Goal: Task Accomplishment & Management: Complete application form

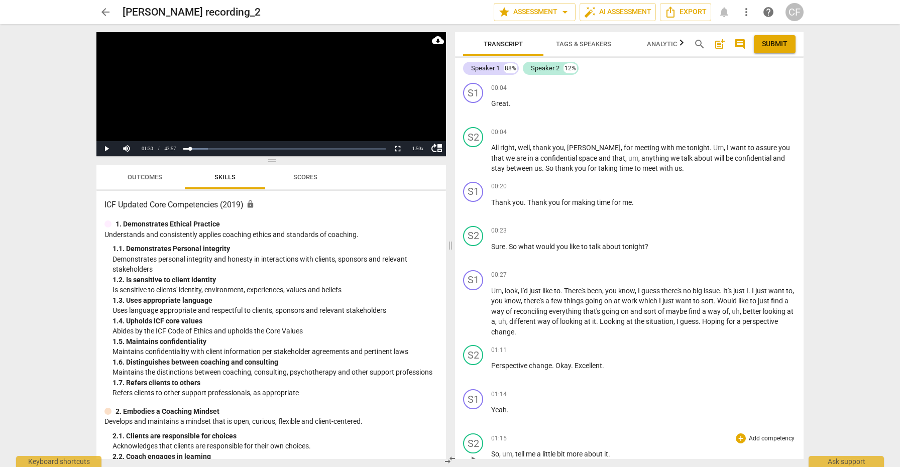
scroll to position [289, 0]
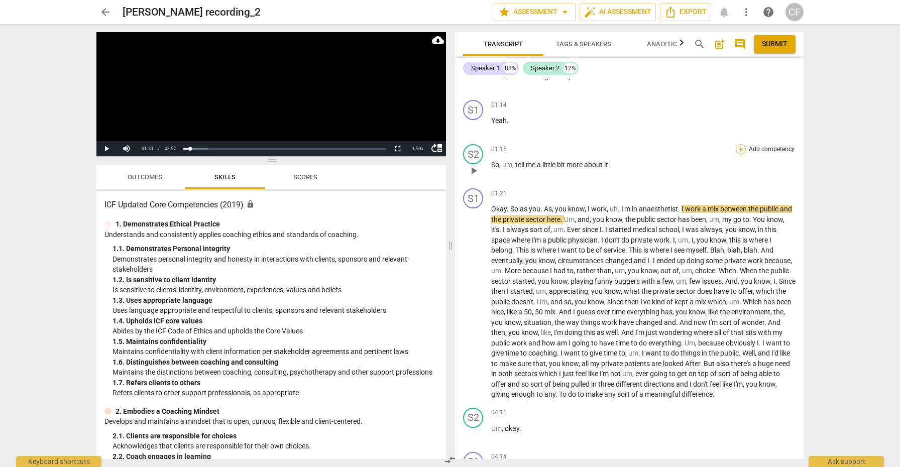
click at [736, 150] on div "+" at bounding box center [741, 149] width 10 height 10
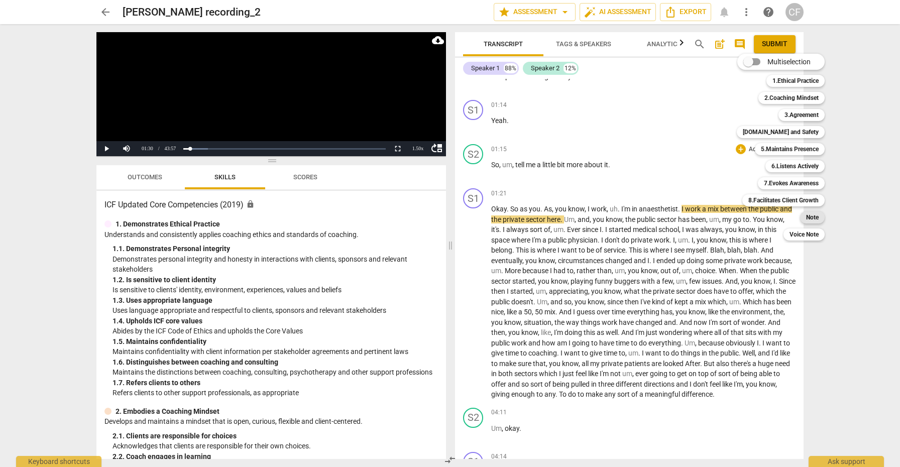
click at [808, 217] on b "Note" at bounding box center [812, 217] width 13 height 12
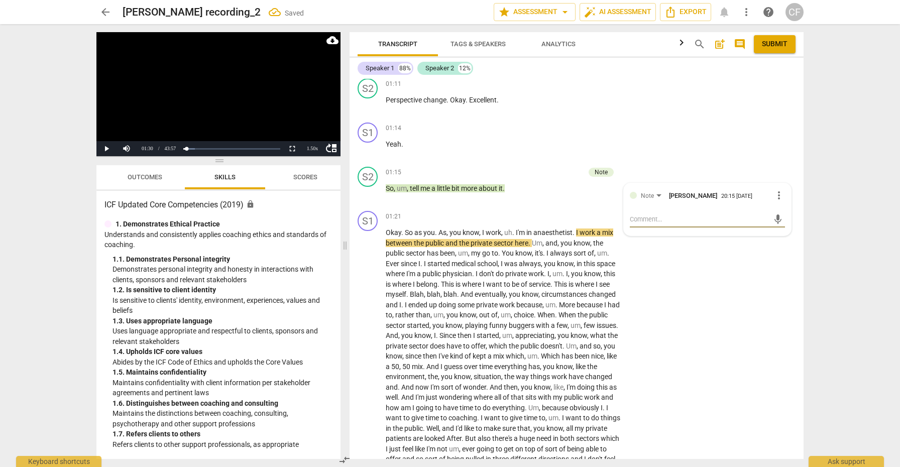
type textarea "w"
type textarea "wh"
type textarea "wha"
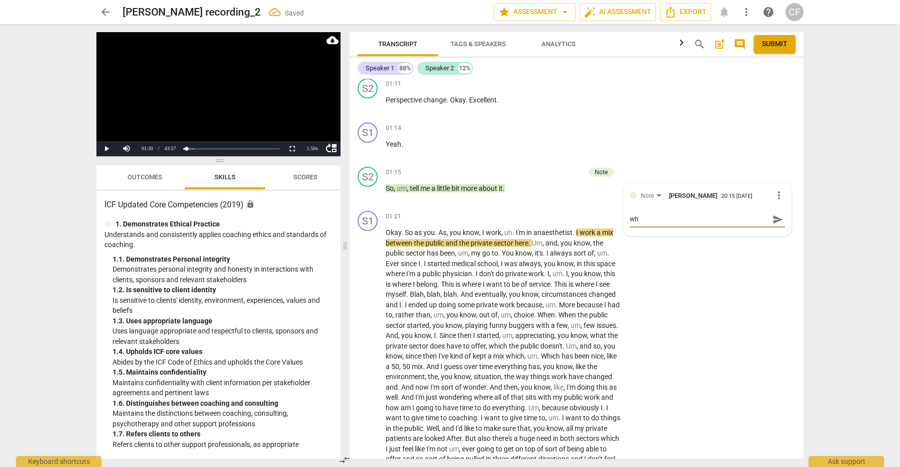
type textarea "wha"
type textarea "what"
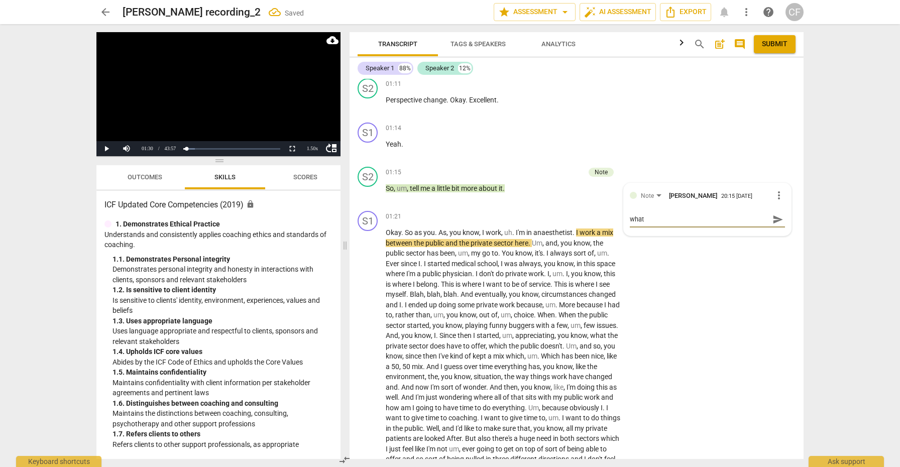
type textarea "what m"
type textarea "what mi"
type textarea "what mig"
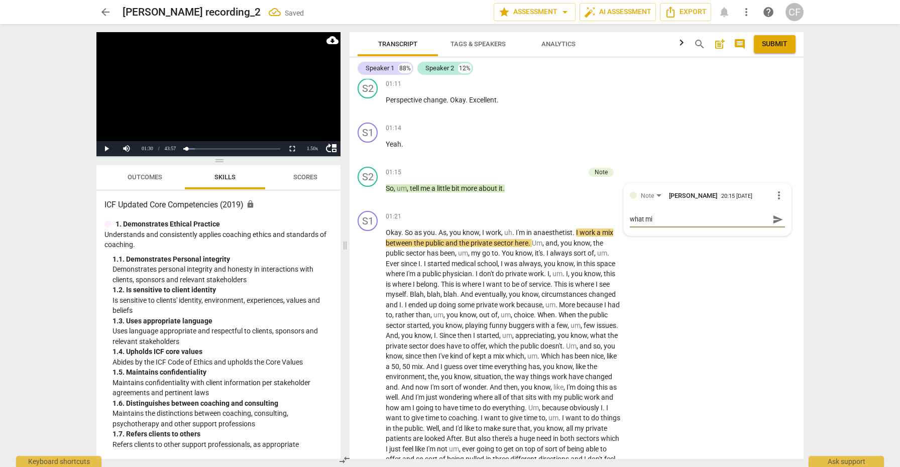
type textarea "what mig"
type textarea "what migh"
type textarea "what might"
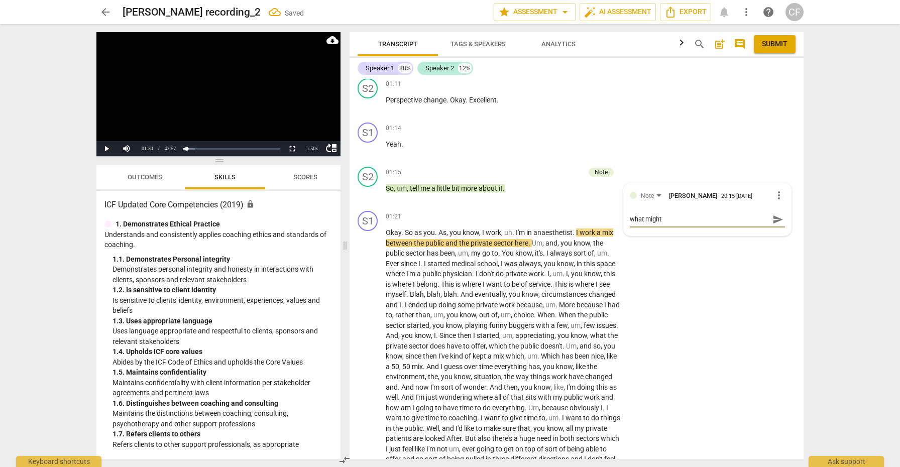
type textarea "what might"
type textarea "what might h"
type textarea "what might ha"
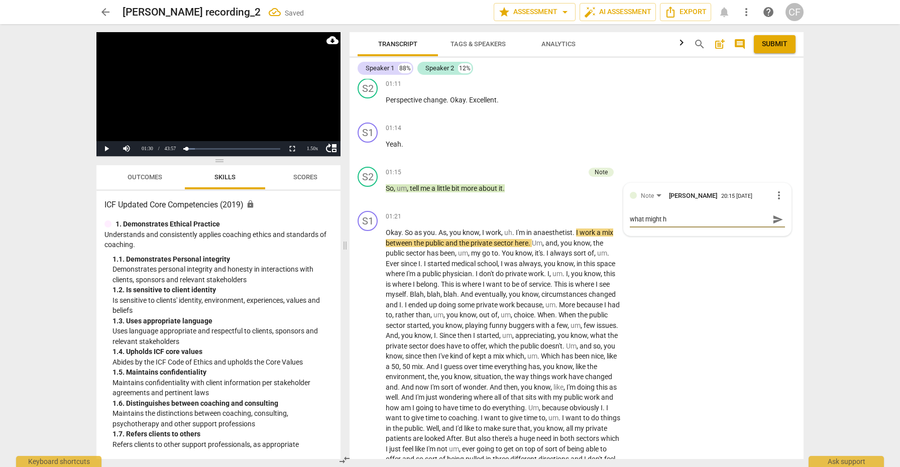
type textarea "what might ha"
type textarea "what might hav"
type textarea "what might have"
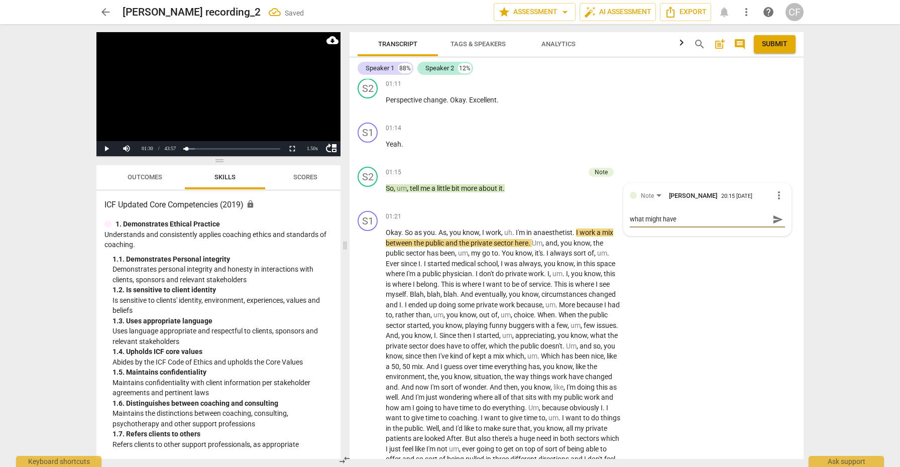
type textarea "what might have"
type textarea "what might have b"
type textarea "what might have be"
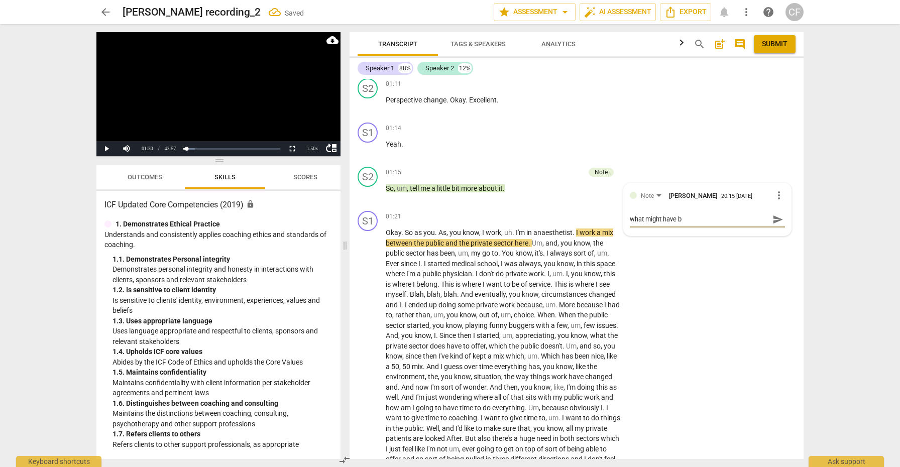
type textarea "what might have be"
type textarea "what might have bee"
type textarea "what might have been"
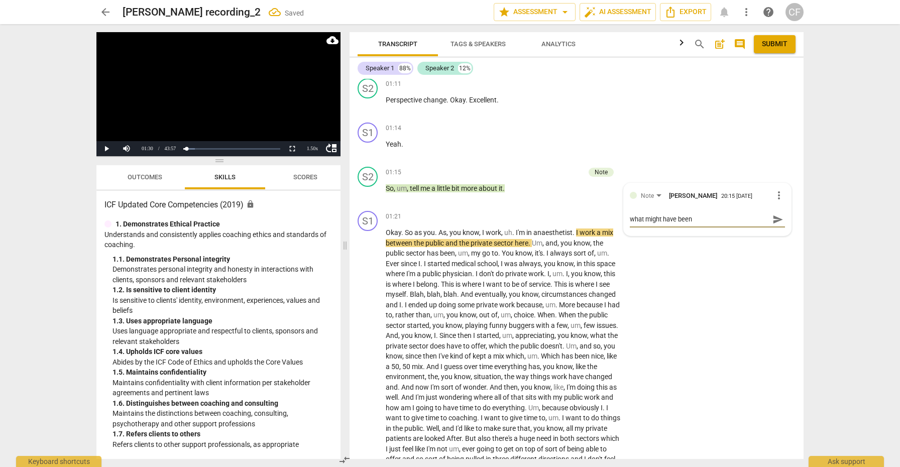
type textarea "what might have been"
type textarea "what might have been a"
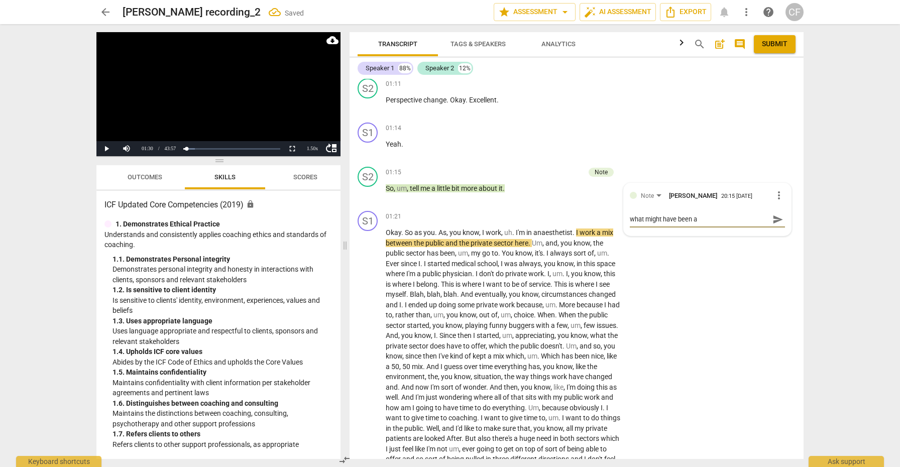
type textarea "what might have been a"
type textarea "what might have been a d"
type textarea "what might have been a di"
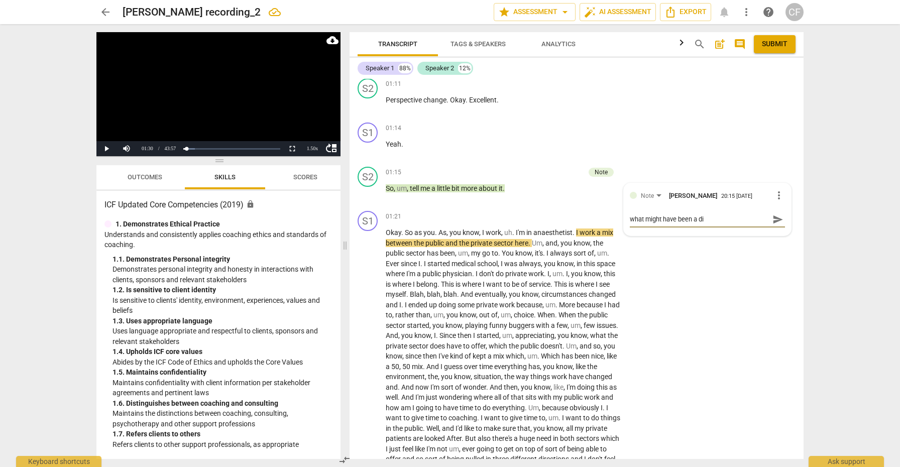
type textarea "what might have been a dif"
type textarea "what might have been a dife"
type textarea "what might have been a difer"
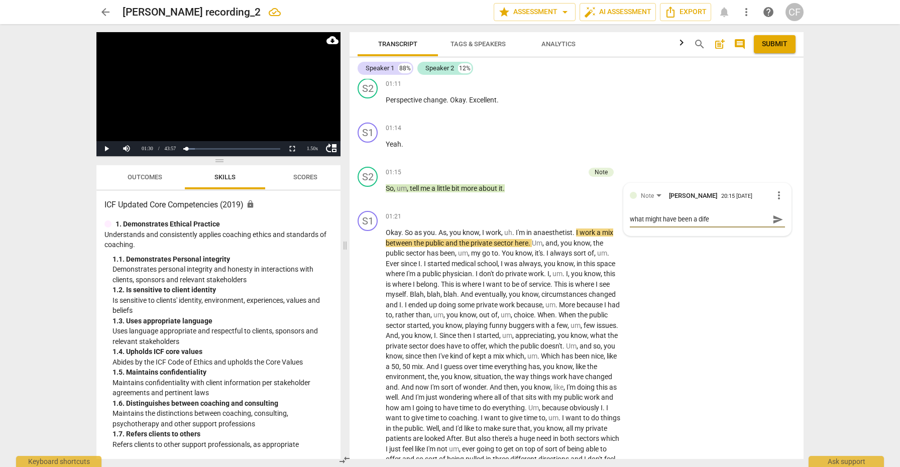
type textarea "what might have been a difer"
type textarea "what might have been a difere"
type textarea "what might have been a diferen"
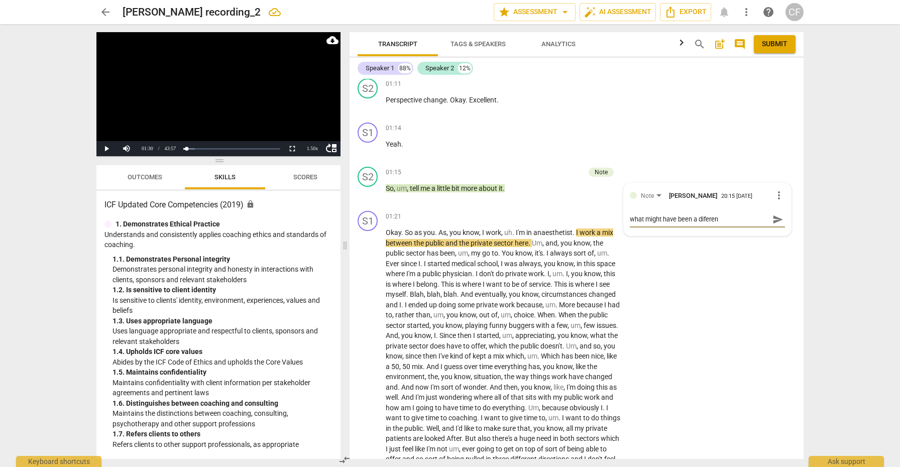
type textarea "what might have been a diferent"
type textarea "what might have been a different"
type textarea "what might have been a different w"
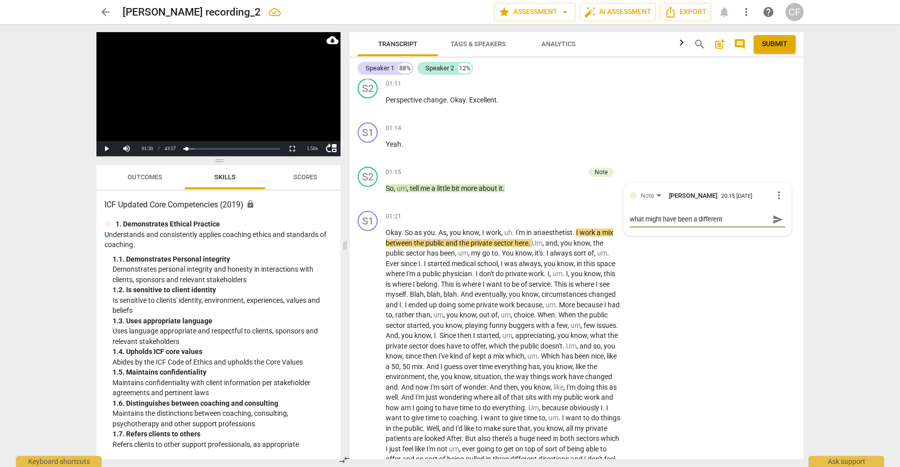
type textarea "what might have been a different w"
type textarea "what might have been a different wa"
type textarea "what might have been a different way"
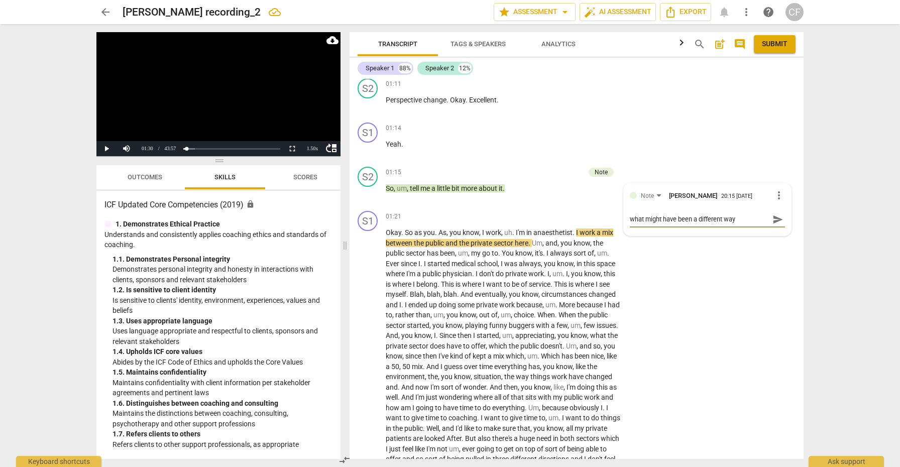
type textarea "what might have been a different way"
type textarea "what might have been a different way t"
type textarea "what might have been a different way to"
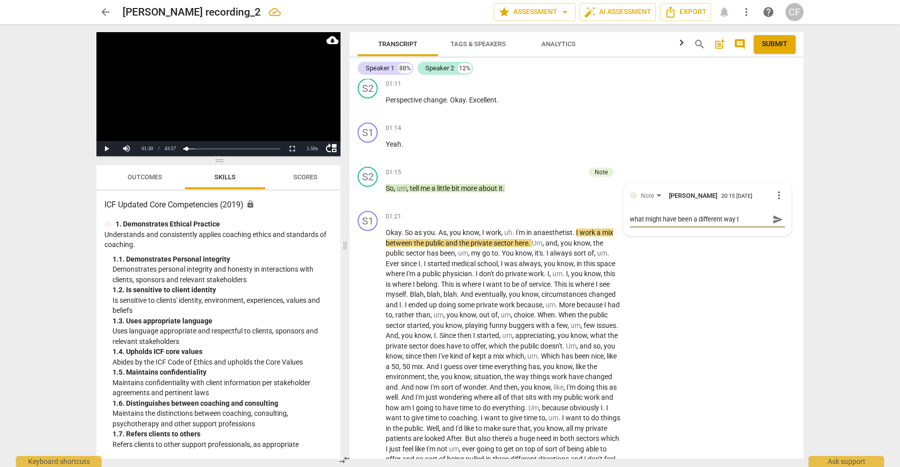
type textarea "what might have been a different way to"
type textarea "what might have been a different way to p"
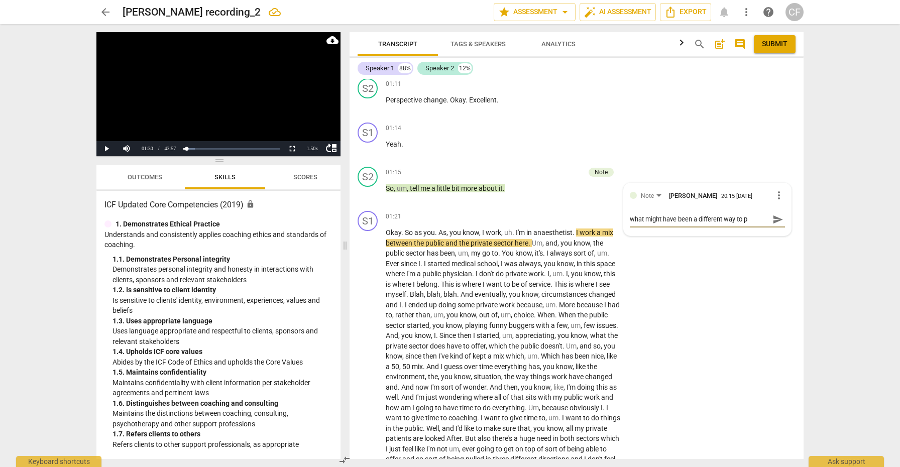
type textarea "what might have been a different way to pr"
type textarea "what might have been a different way to pro"
type textarea "what might have been a different way to prob"
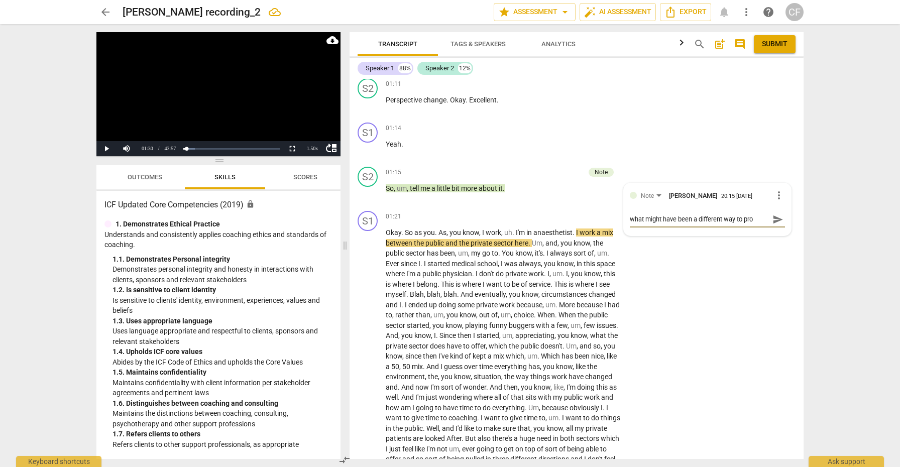
type textarea "what might have been a different way to prob"
type textarea "what might have been a different way to probe"
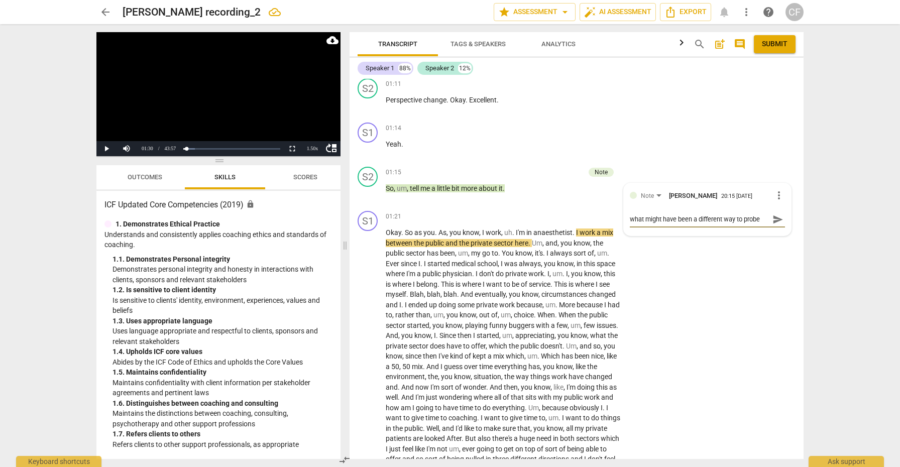
type textarea "what might have been a different way to probe t"
type textarea "what might have been a different way to probe th"
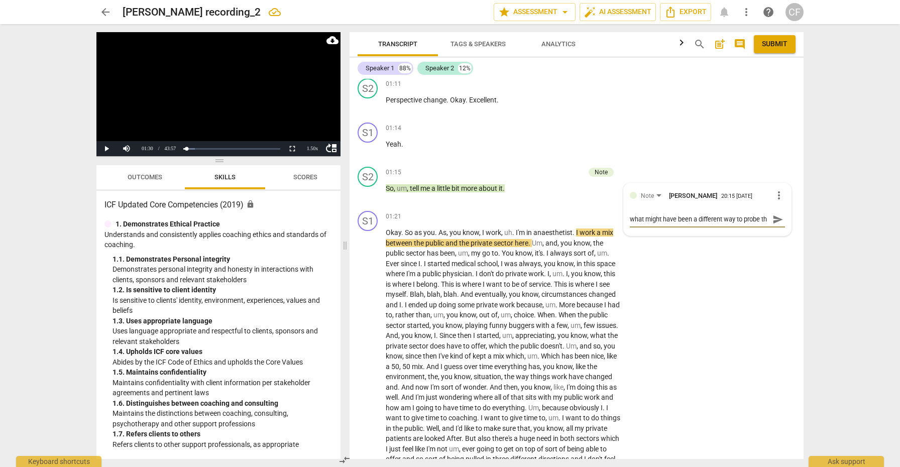
type textarea "what might have been a different way to probe the"
type textarea "what might have been a different way to probe the t"
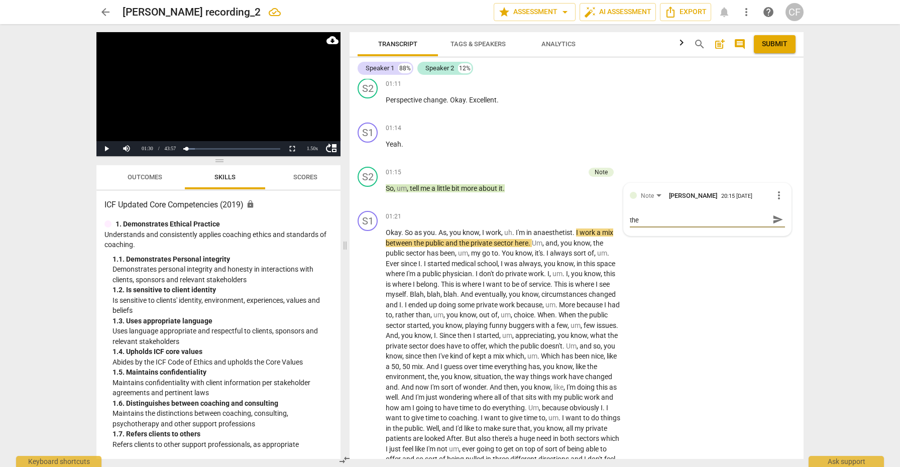
type textarea "what might have been a different way to probe the t"
type textarea "what might have been a different way to probe the to"
type textarea "what might have been a different way to probe the top"
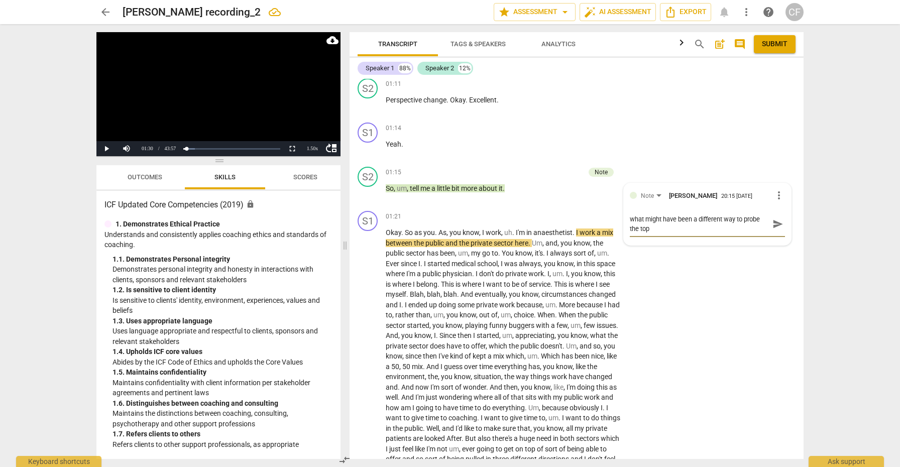
scroll to position [0, 0]
type textarea "what might have been a different way to probe the topi"
type textarea "what might have been a different way to probe the topic"
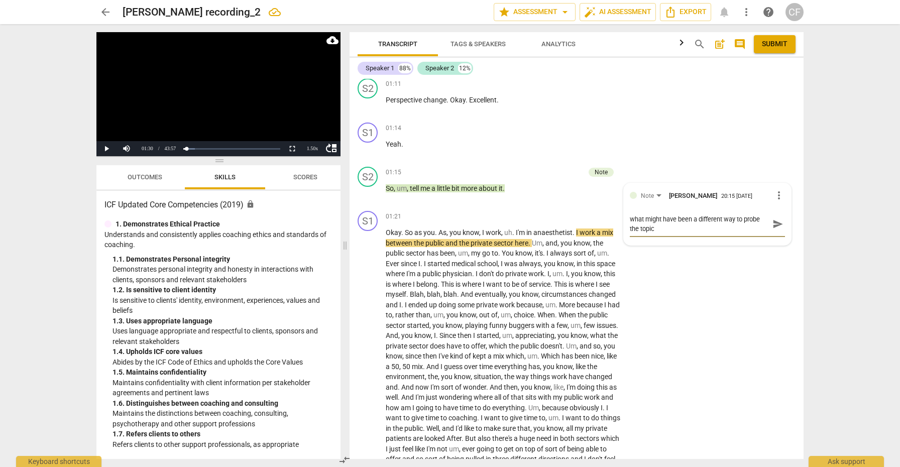
type textarea "what might have been a different way to probe the topic"
type textarea "what might have been a different way to probe the topic m"
type textarea "what might have been a different way to probe the topic mo"
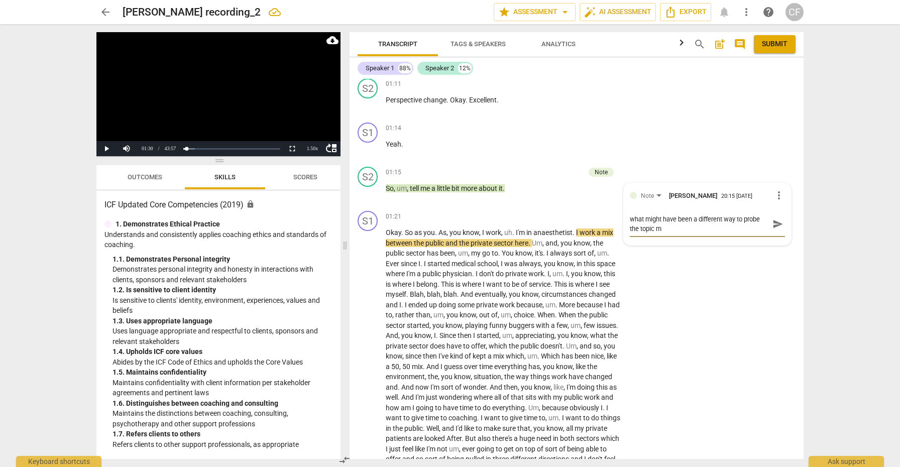
type textarea "what might have been a different way to probe the topic mo"
type textarea "what might have been a different way to probe the topic mor"
type textarea "what might have been a different way to probe the topic more"
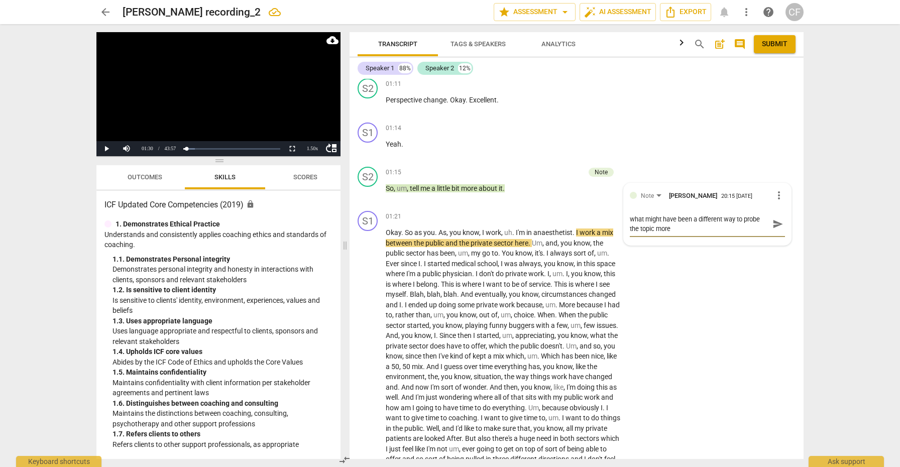
type textarea "what might have been a different way to probe the topic more"
type textarea "what might have been a different way to probe the topic more w"
type textarea "what might have been a different way to probe the topic more wi"
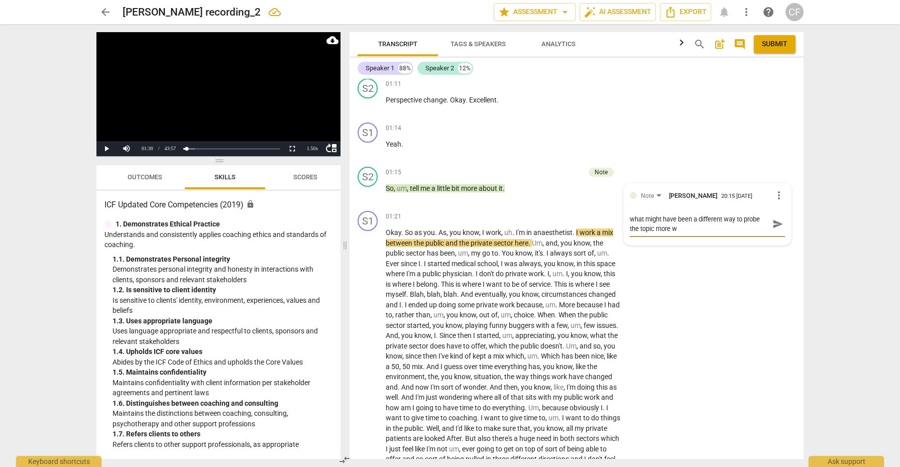
type textarea "what might have been a different way to probe the topic more wi"
type textarea "what might have been a different way to probe the topic more wit"
type textarea "what might have been a different way to probe the topic more with"
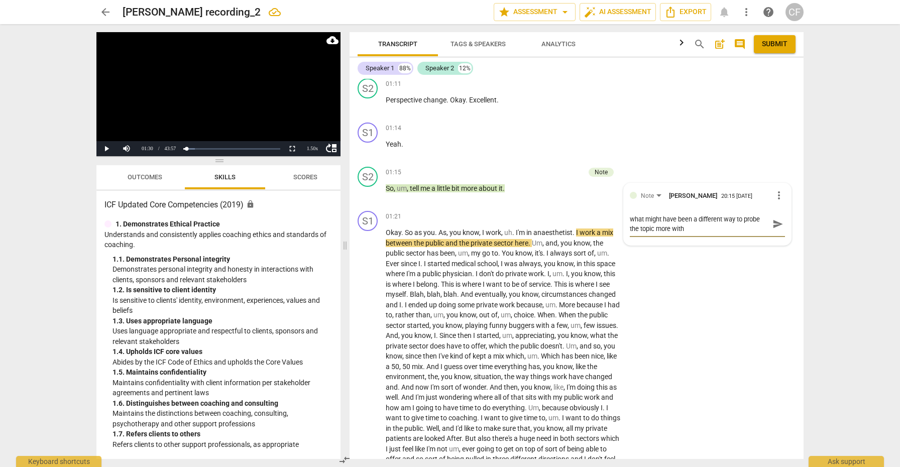
type textarea "what might have been a different way to probe the topic more witho"
type textarea "what might have been a different way to probe the topic more withou"
type textarea "what might have been a different way to probe the topic more without"
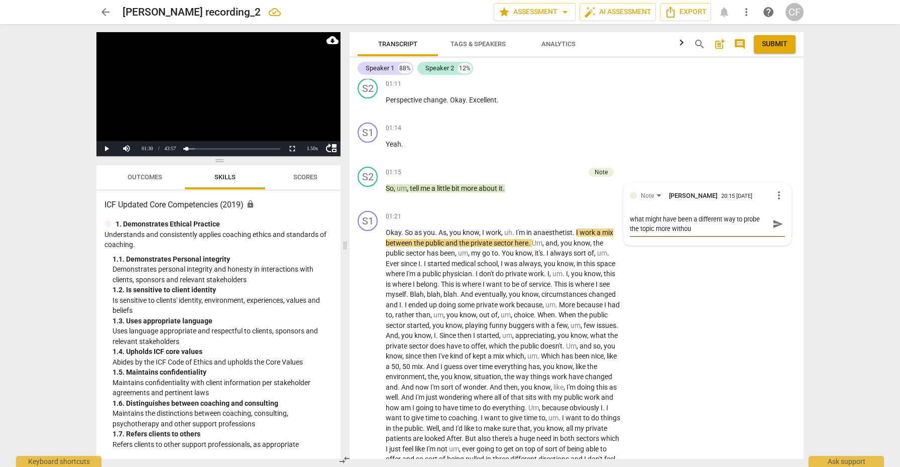
type textarea "what might have been a different way to probe the topic more without"
type textarea "what might have been a different way to probe the topic more without a"
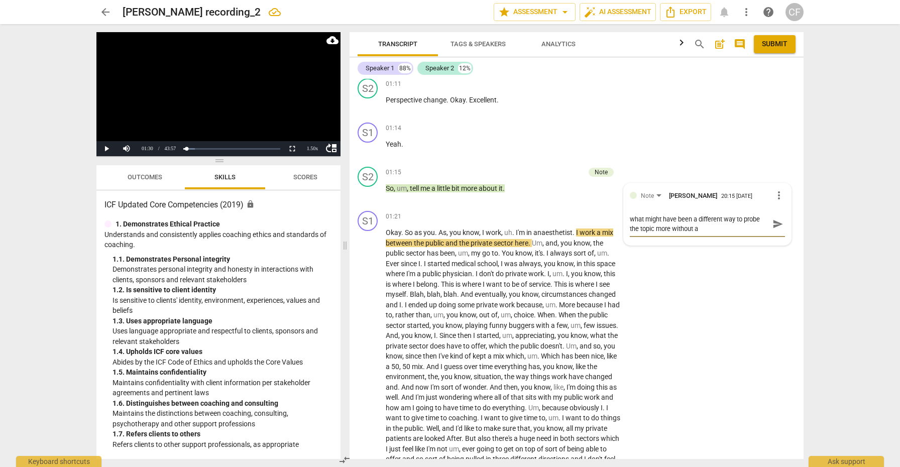
type textarea "what might have been a different way to probe the topic more without as"
type textarea "what might have been a different way to probe the topic more without ask"
type textarea "what might have been a different way to probe the topic more without aski"
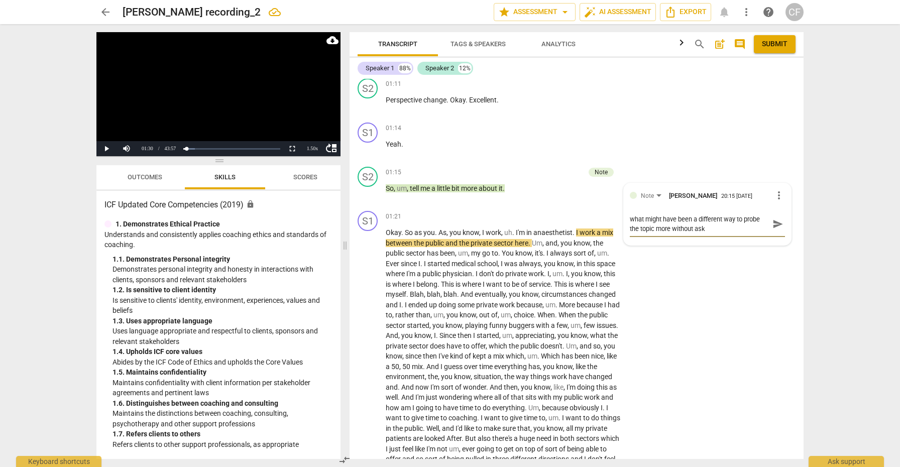
type textarea "what might have been a different way to probe the topic more without aski"
type textarea "what might have been a different way to probe the topic more without askin"
type textarea "what might have been a different way to probe the topic more without asking"
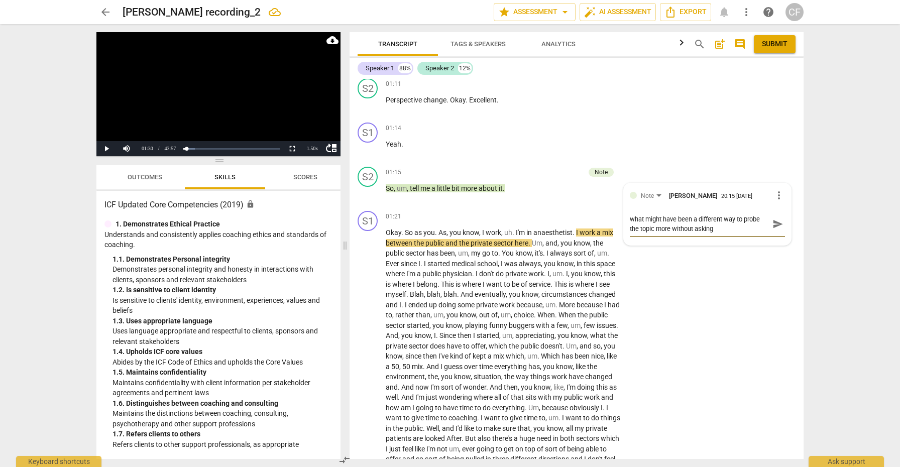
type textarea "what might have been a different way to probe the topic more without asking"
type textarea "what might have been a different way to probe the topic more without asking f"
type textarea "what might have been a different way to probe the topic more without asking fo"
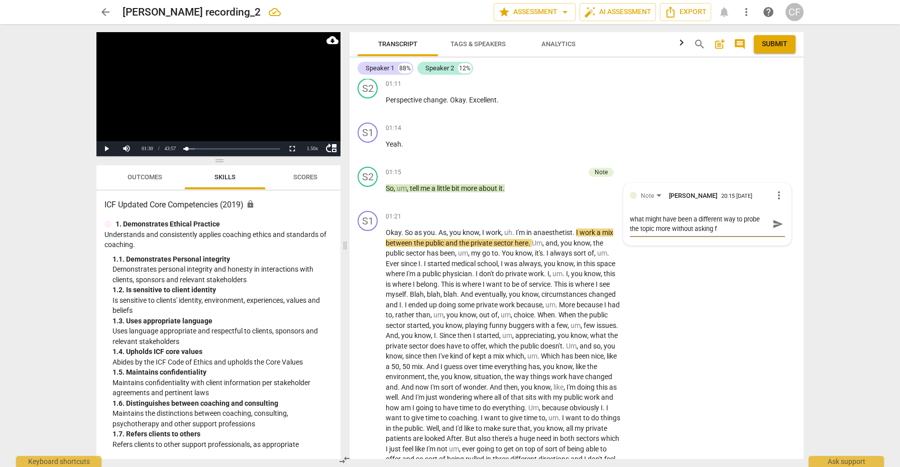
type textarea "what might have been a different way to probe the topic more without asking fo"
type textarea "what might have been a different way to probe the topic more without asking for"
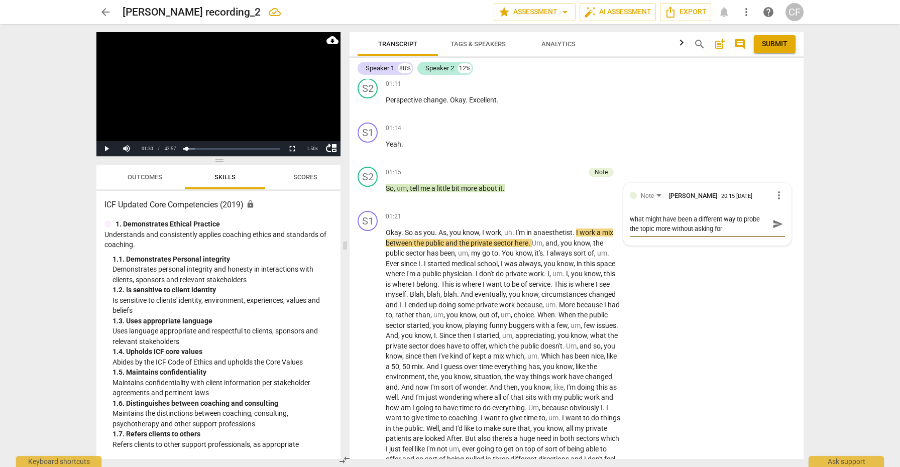
type textarea "what might have been a different way to probe the topic more without asking for…"
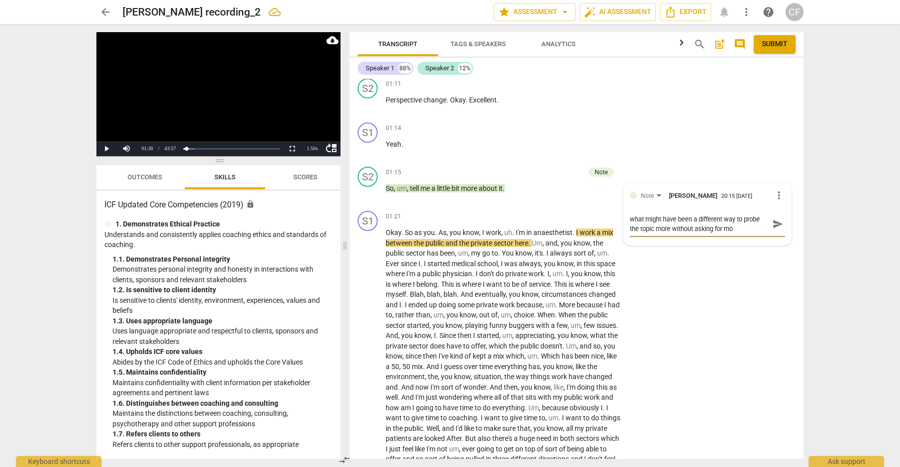
type textarea "what might have been a different way to probe the topic more without asking for…"
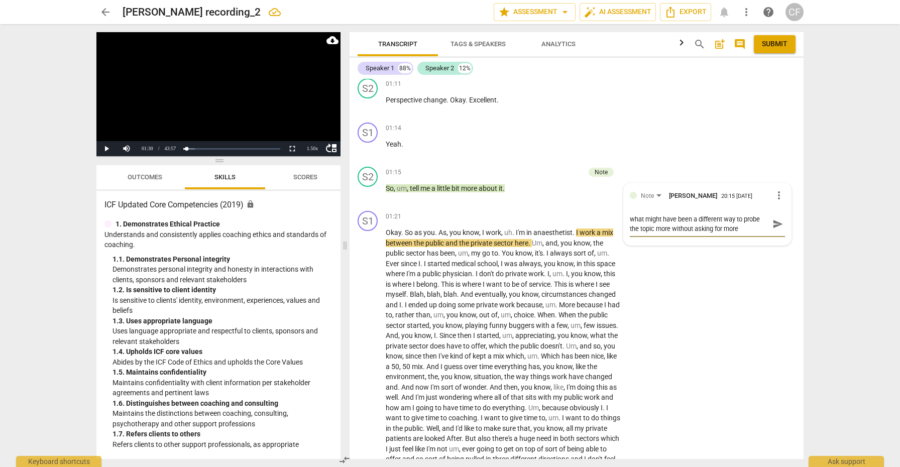
type textarea "what might have been a different way to probe the topic more without asking for…"
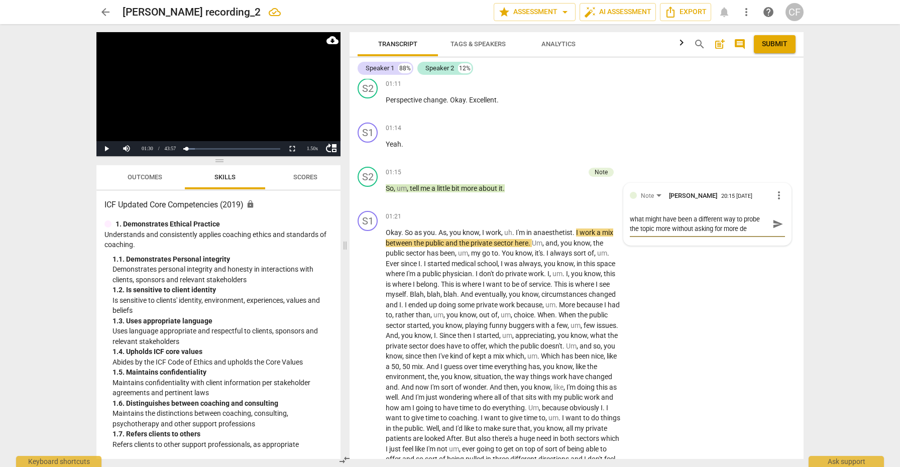
type textarea "what might have been a different way to probe the topic more without asking for…"
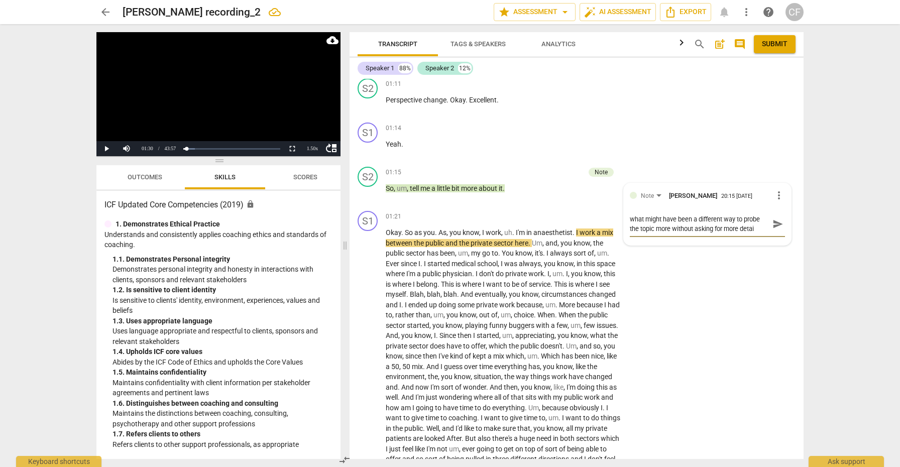
type textarea "what might have been a different way to probe the topic more without asking for…"
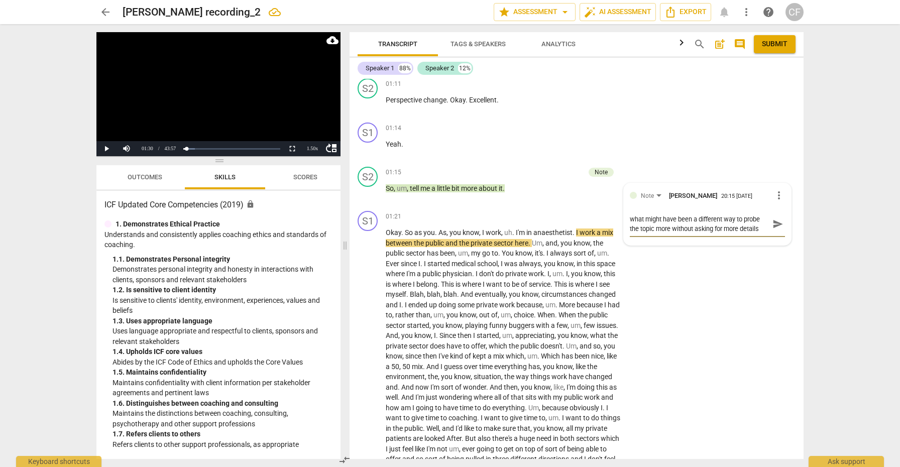
type textarea "what might have been a different way to probe the topic more without asking for…"
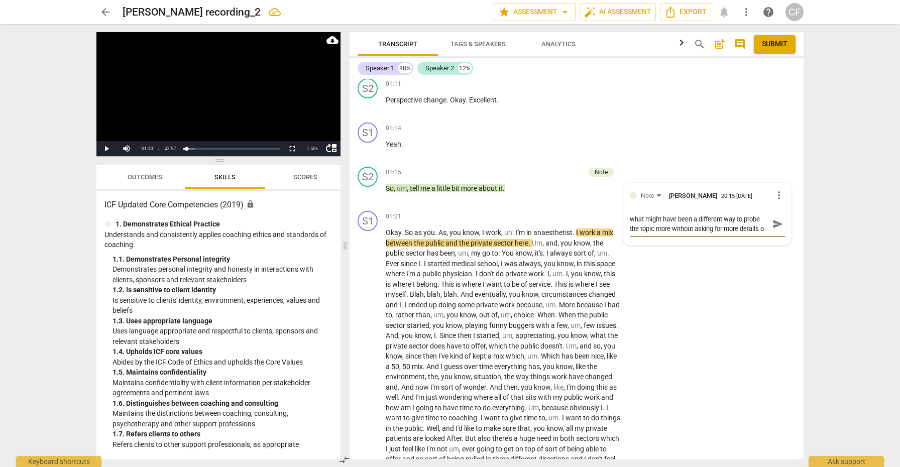
type textarea "what might have been a different way to probe the topic more without asking for…"
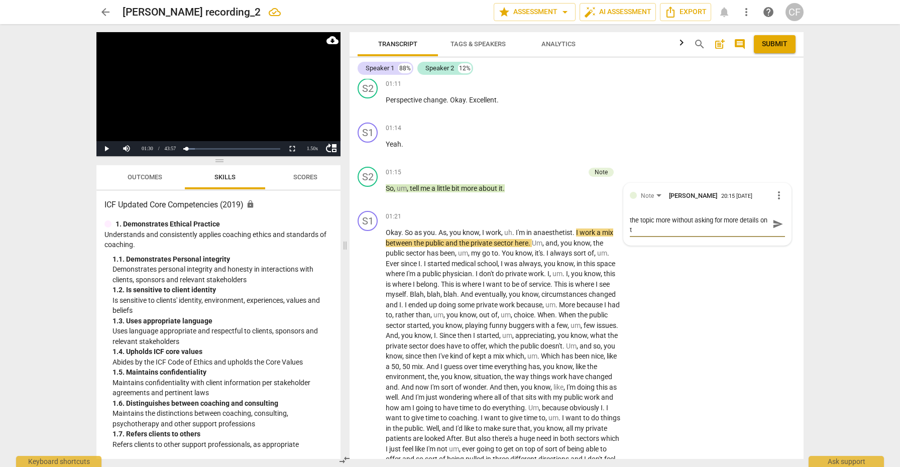
type textarea "what might have been a different way to probe the topic more without asking for…"
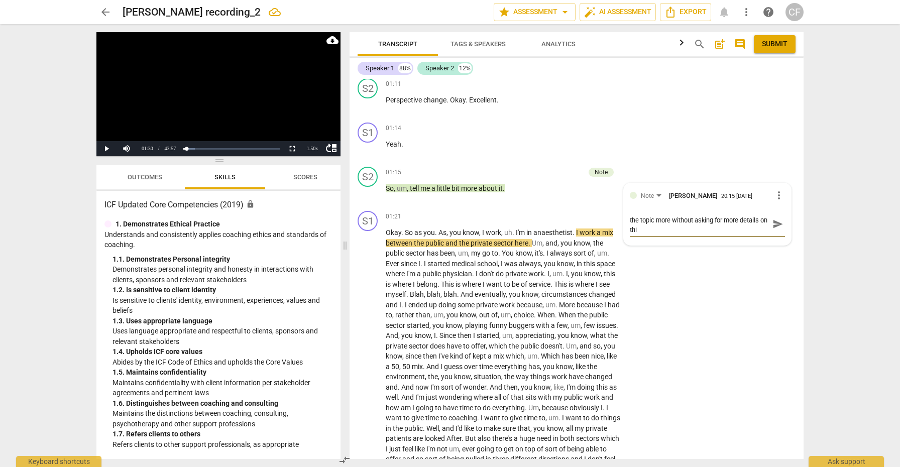
type textarea "what might have been a different way to probe the topic more without asking for…"
click at [776, 228] on span "send" at bounding box center [778, 229] width 11 height 11
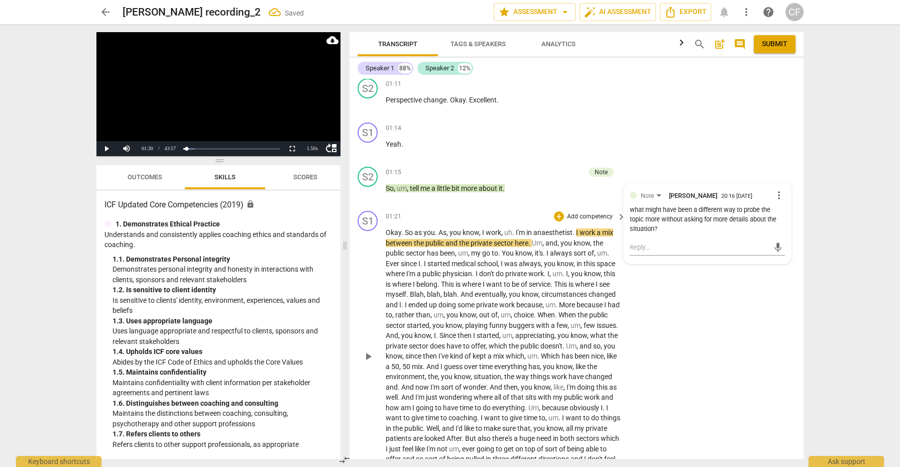
click at [366, 353] on span "play_arrow" at bounding box center [368, 357] width 12 height 12
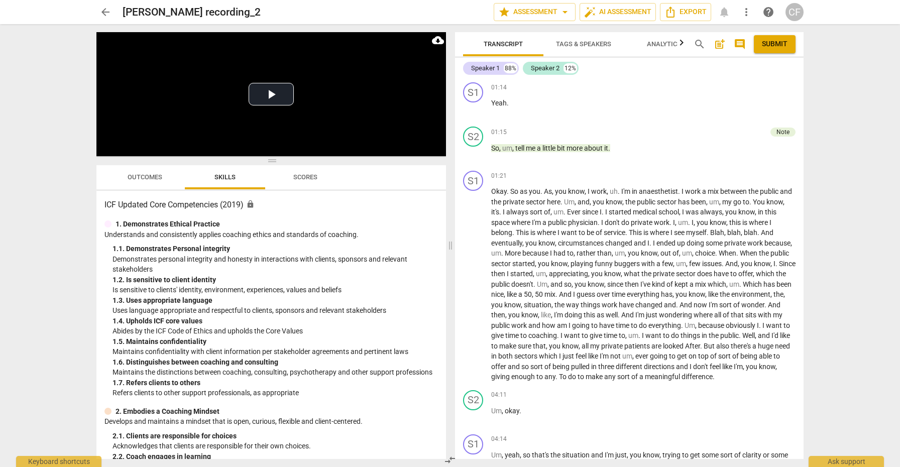
scroll to position [310, 0]
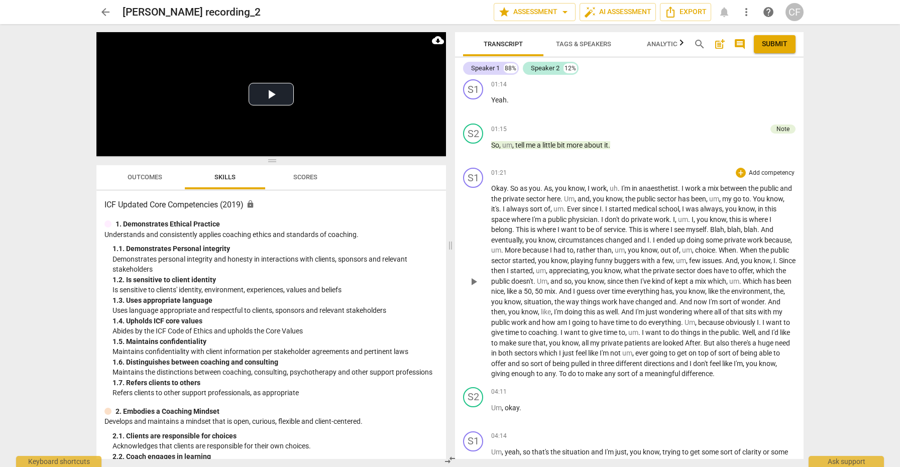
click at [473, 276] on span "play_arrow" at bounding box center [474, 282] width 12 height 12
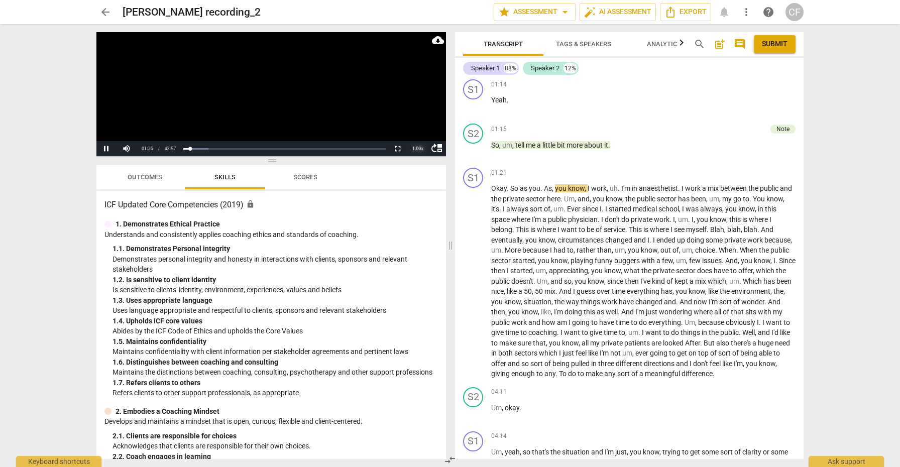
click at [414, 147] on div "1.00 x" at bounding box center [418, 148] width 20 height 15
click at [419, 122] on li "1.5x" at bounding box center [418, 125] width 20 height 11
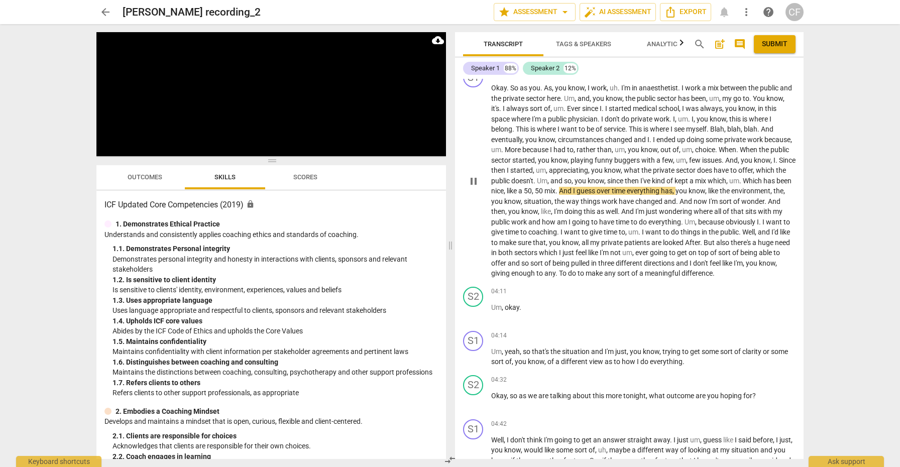
scroll to position [411, 0]
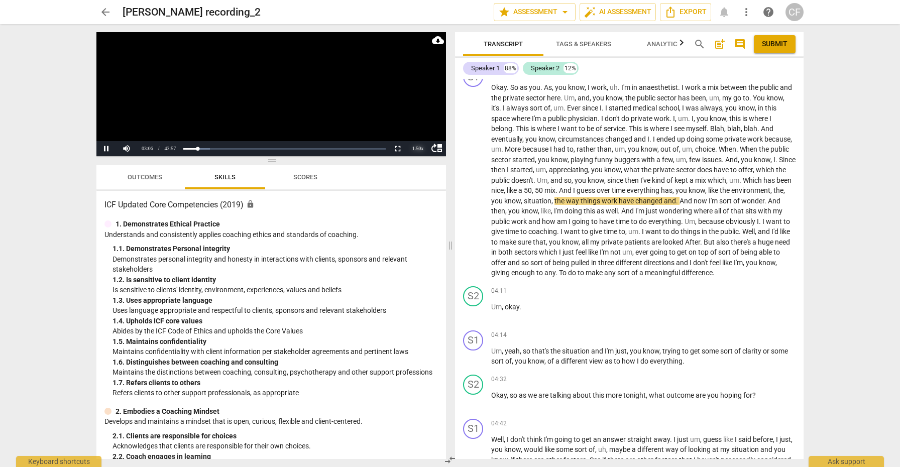
click at [418, 147] on div "1.50 x" at bounding box center [418, 148] width 20 height 15
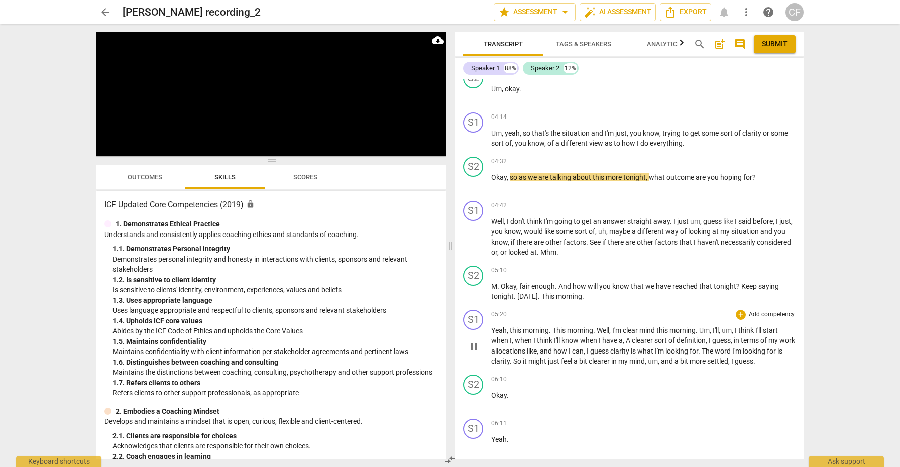
scroll to position [633, 0]
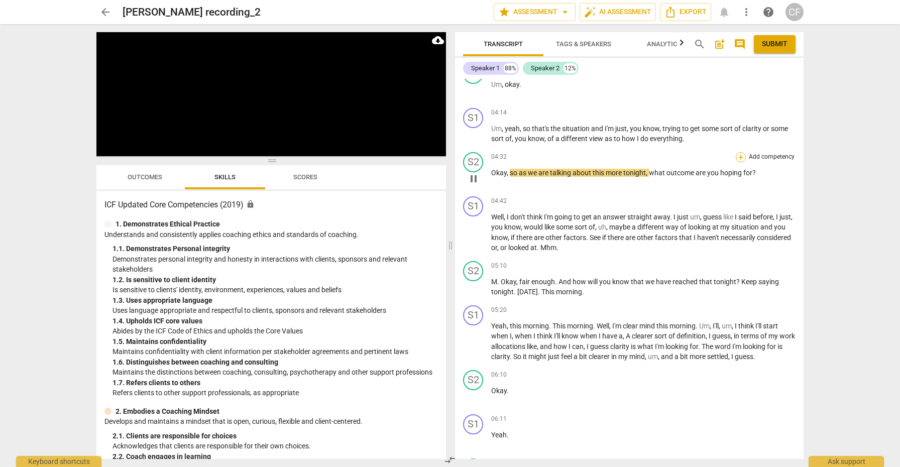
click at [740, 152] on div "+" at bounding box center [741, 157] width 10 height 10
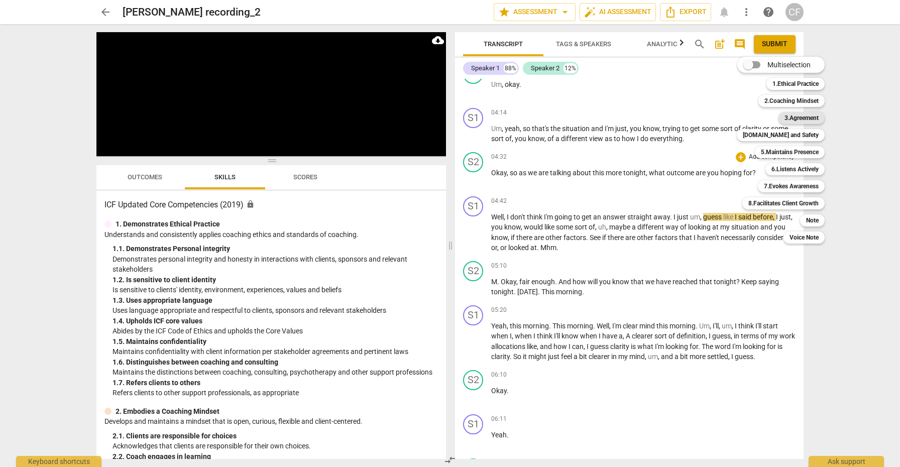
click at [792, 120] on b "3.Agreement" at bounding box center [802, 118] width 34 height 12
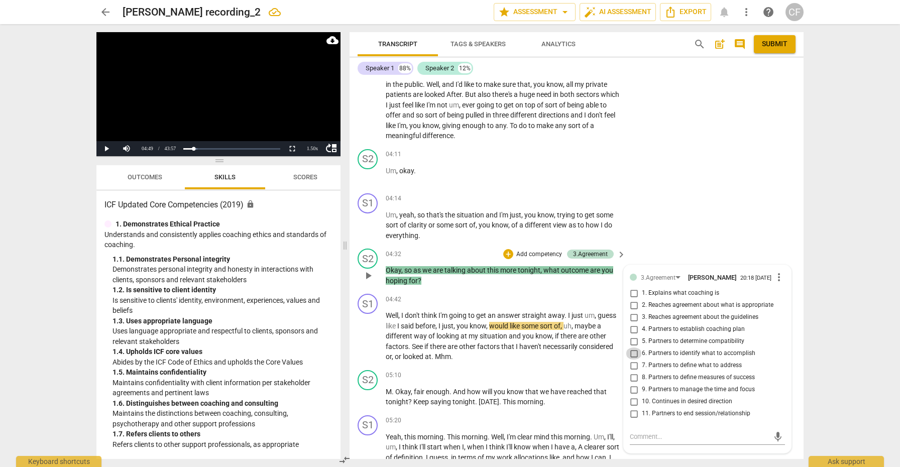
click at [632, 348] on input "6. Partners to identify what to accomplish" at bounding box center [634, 354] width 16 height 12
checkbox input "true"
click at [657, 432] on textarea at bounding box center [699, 437] width 139 height 10
type textarea "I"
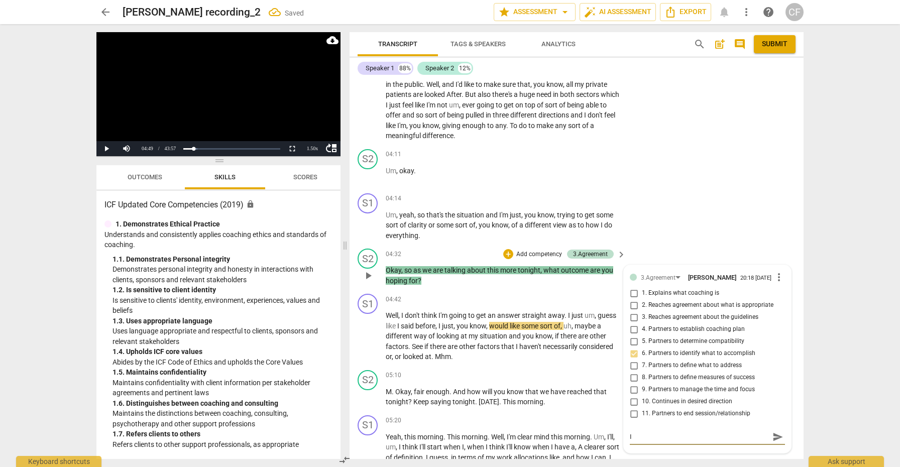
type textarea "I"
type textarea "I d"
type textarea "I do"
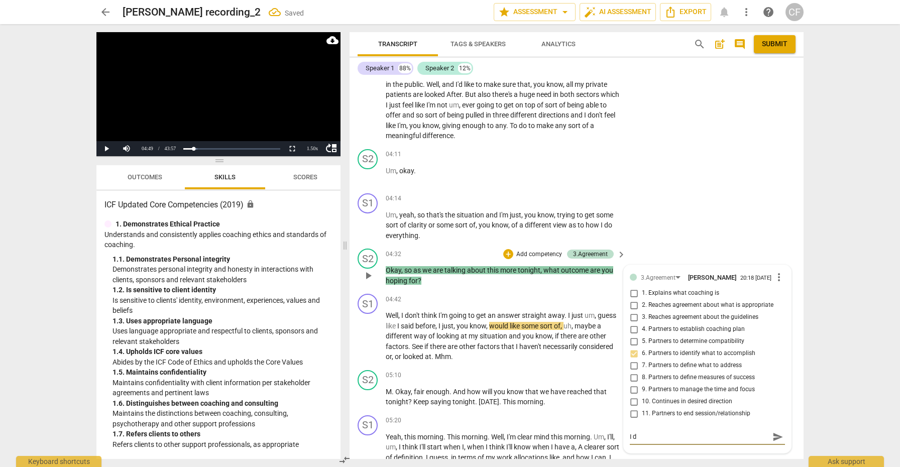
type textarea "I do"
type textarea "I do s"
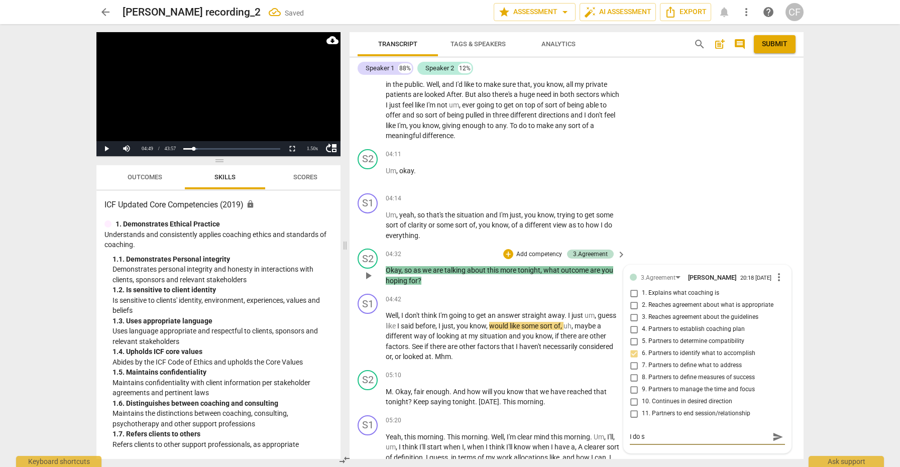
type textarea "I do se"
type textarea "I do sen"
type textarea "I do sens"
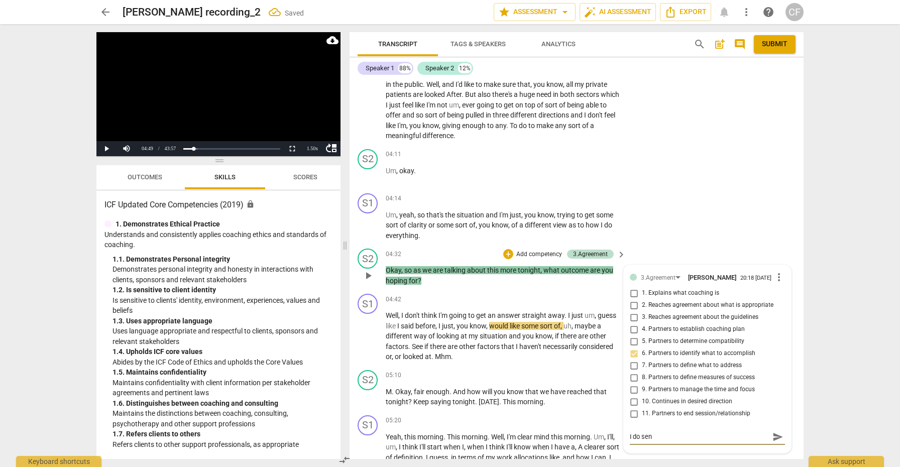
type textarea "I do sens"
type textarea "I do sense"
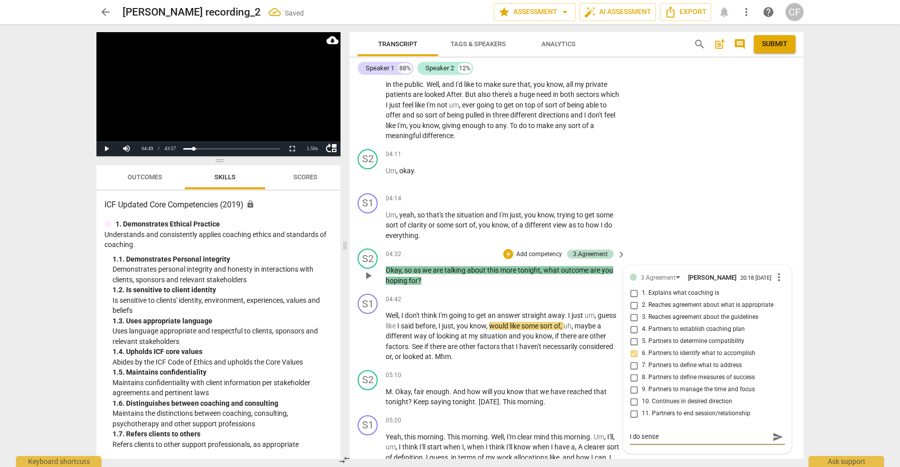
type textarea "I do sense t"
type textarea "I do sense th"
type textarea "I do sense the"
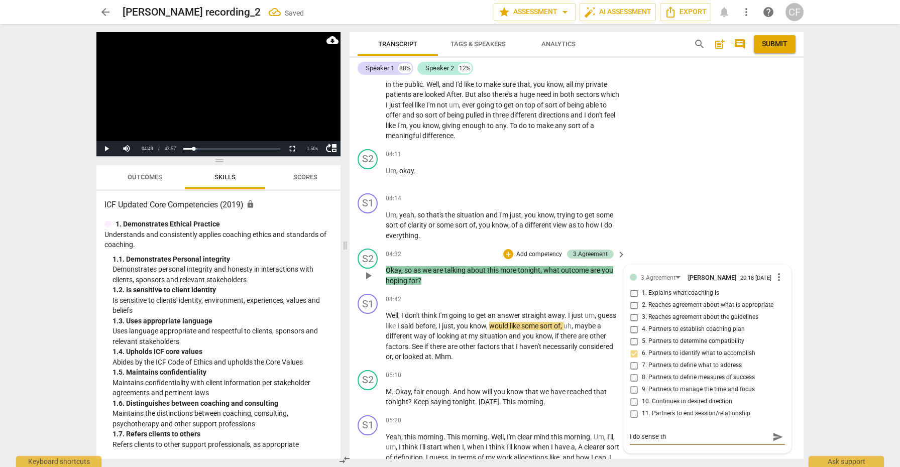
type textarea "I do sense the"
type textarea "I do sense the t"
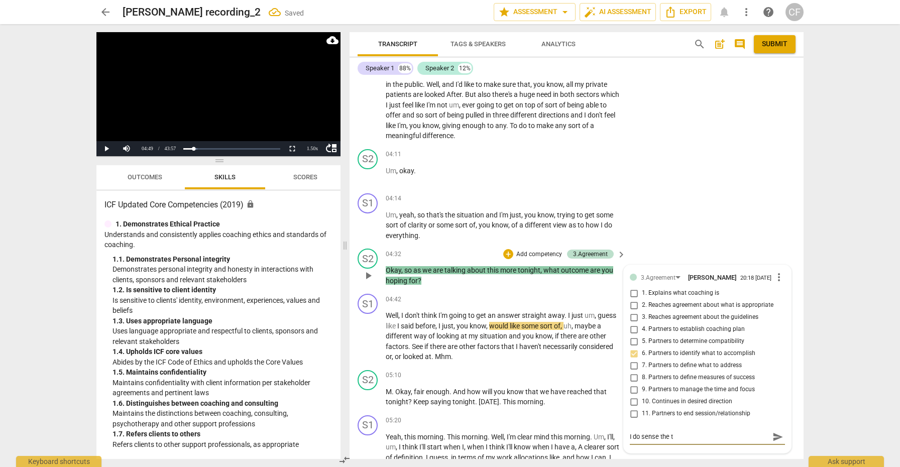
type textarea "I do sense the th"
type textarea "I do sense the thi"
type textarea "I do sense the this"
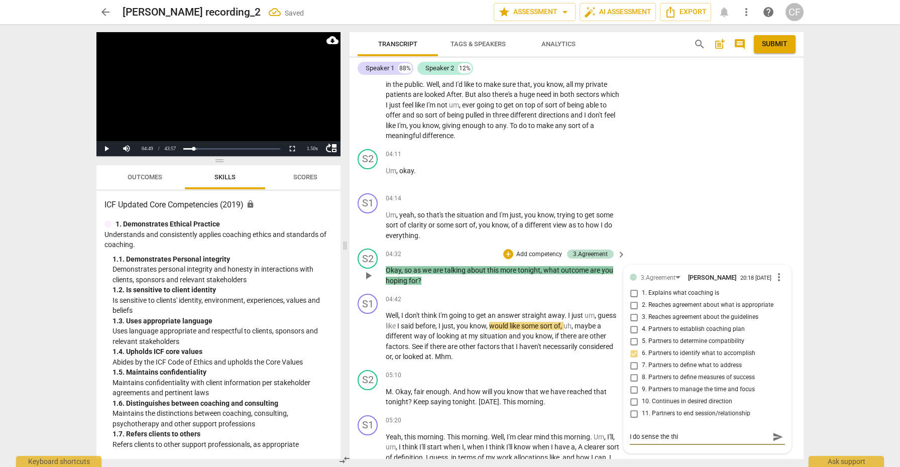
type textarea "I do sense the this"
type textarea "I do sense the this t"
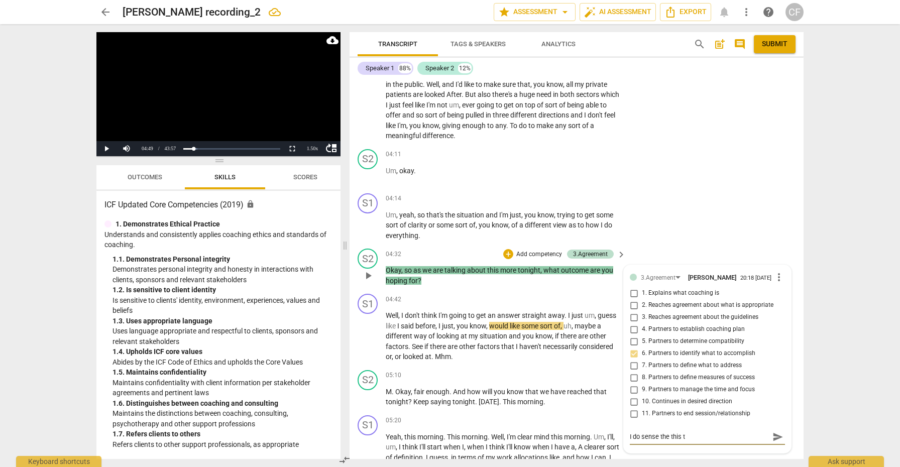
type textarea "I do sense the this to"
type textarea "I do sense the this top"
type textarea "I do sense the this topi"
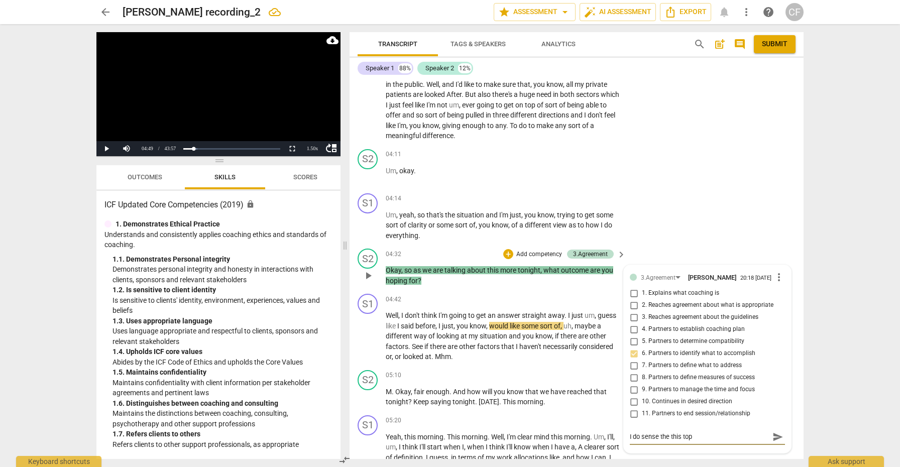
type textarea "I do sense the this topi"
type textarea "I do sense the this topic"
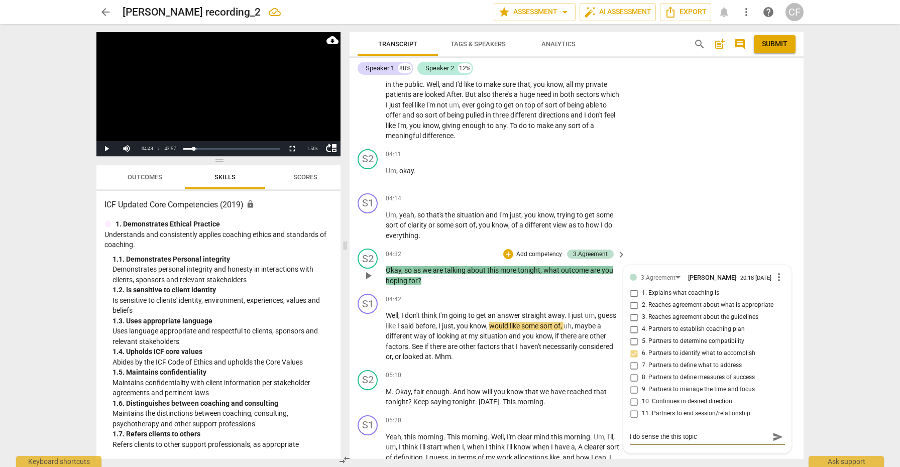
type textarea "I do sense the this topic i"
type textarea "I do sense the this topic is"
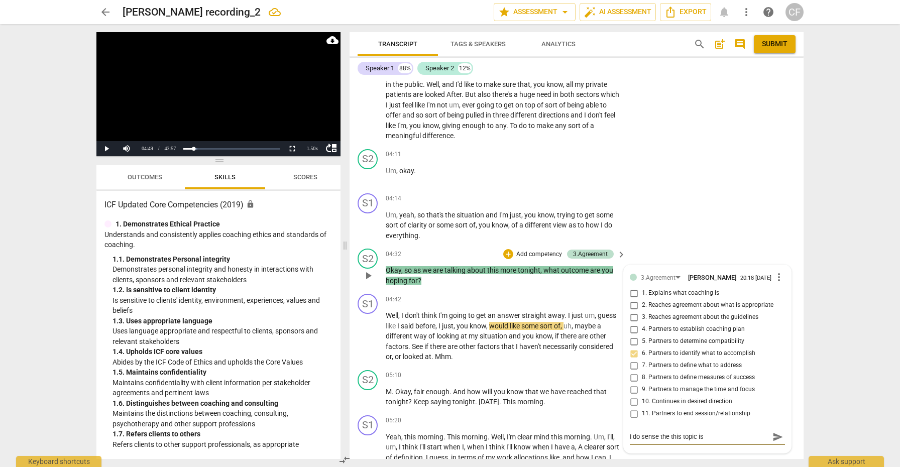
type textarea "I do sense the this topic is"
type textarea "I do sense the this topic is h"
type textarea "I do sense the this topic is hu"
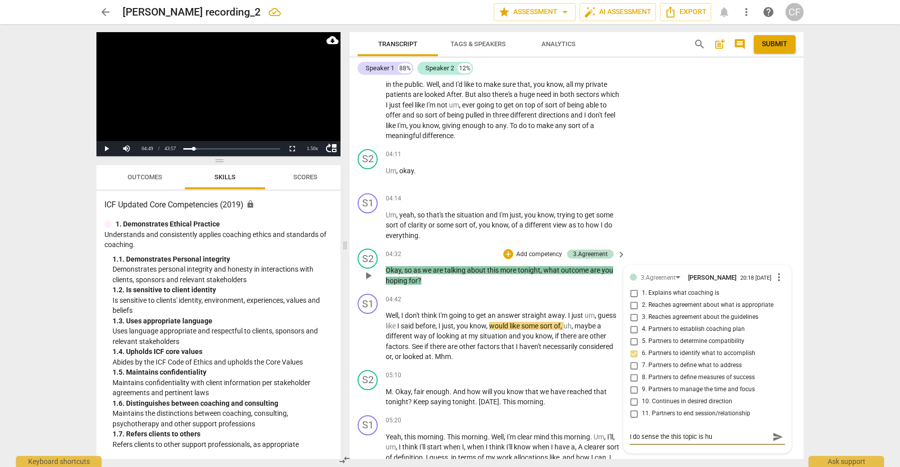
type textarea "I do sense the this topic is hug"
type textarea "I do sense the this topic is huge"
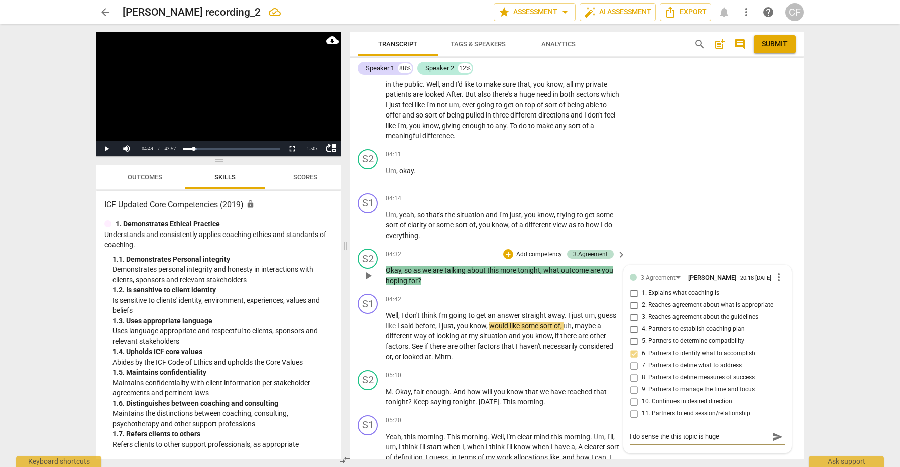
type textarea "I do sense the this topic is huge"
type textarea "I do sense the this topic is huge a"
type textarea "I do sense the this topic is huge an"
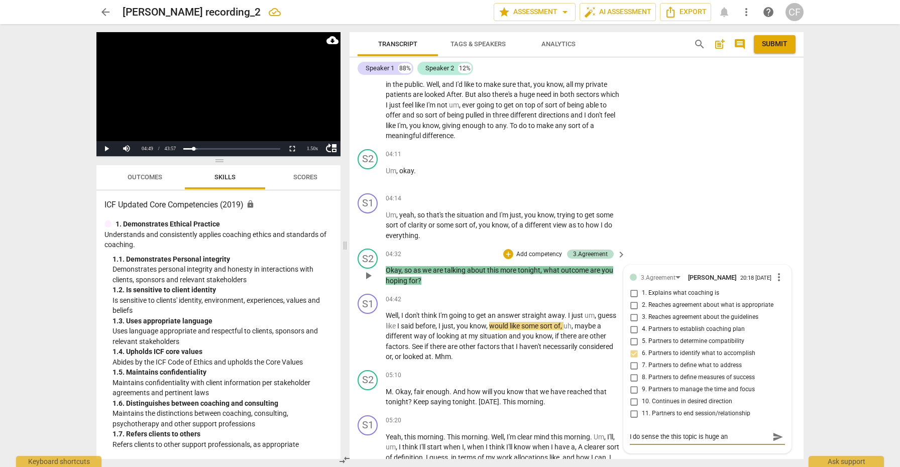
type textarea "I do sense the this topic is huge and"
type textarea "I do sense the this topic is huge and t"
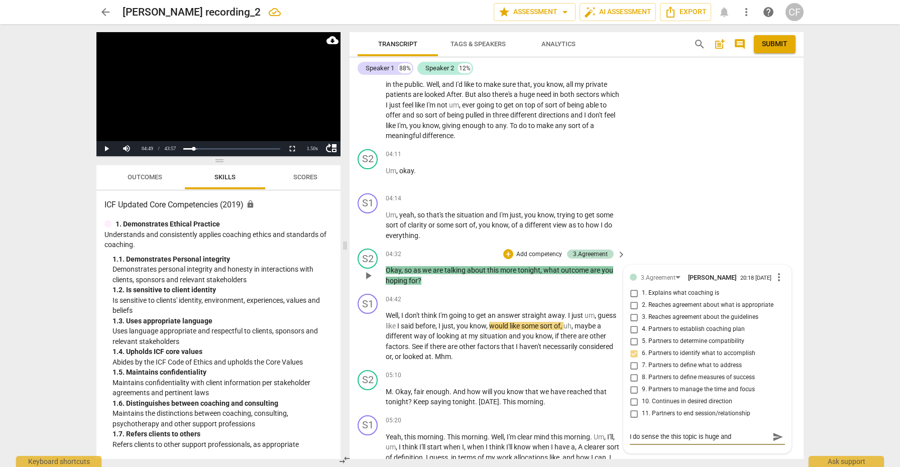
type textarea "I do sense the this topic is huge and t"
type textarea "I do sense the this topic is huge and to"
type textarea "I do sense the this topic is huge and too"
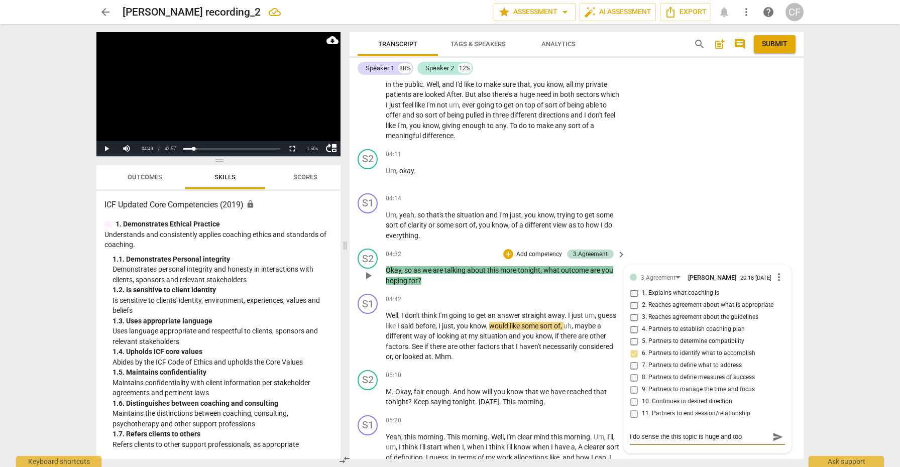
type textarea "I do sense the this topic is huge and too"
type textarea "I do sense the this topic is huge and too m"
type textarea "I do sense the this topic is huge and too mu"
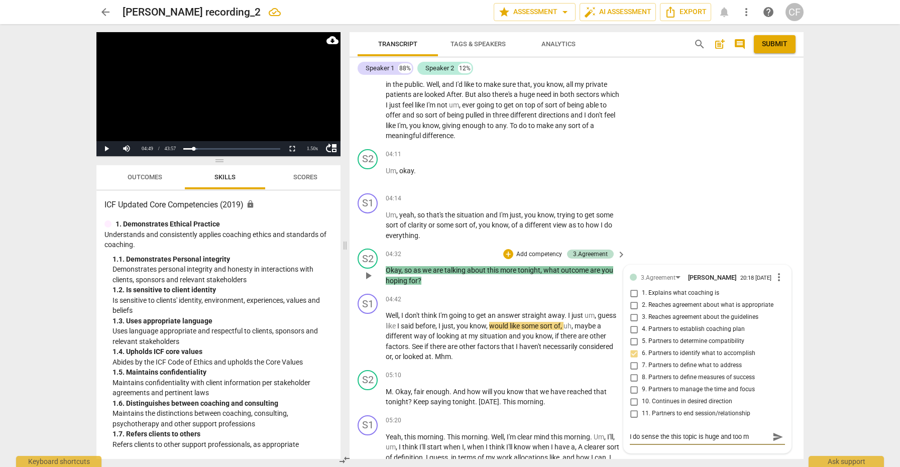
type textarea "I do sense the this topic is huge and too mu"
type textarea "I do sense the this topic is huge and too muc"
type textarea "I do sense the this topic is huge and too much"
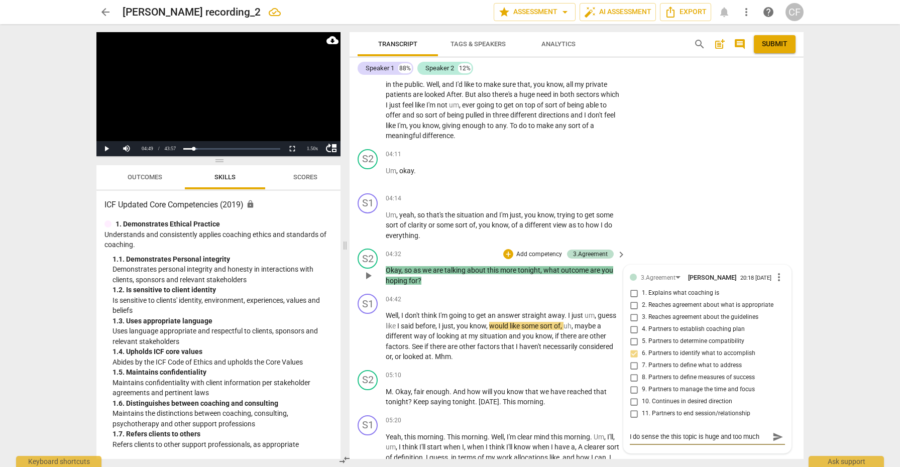
type textarea "I do sense the this topic is huge and too much"
type textarea "I do sense the this topic is huge and too much t"
type textarea "I do sense the this topic is huge and too much to"
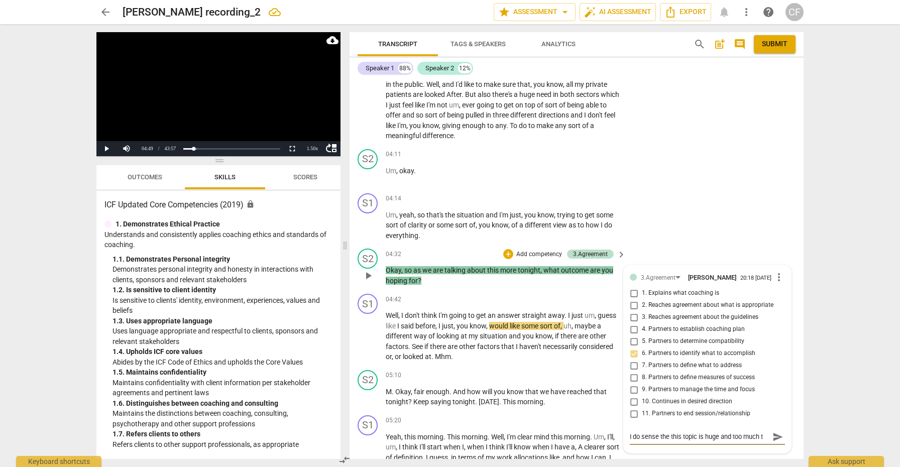
type textarea "I do sense the this topic is huge and too much to"
type textarea "I do sense the this topic is huge and too much to b"
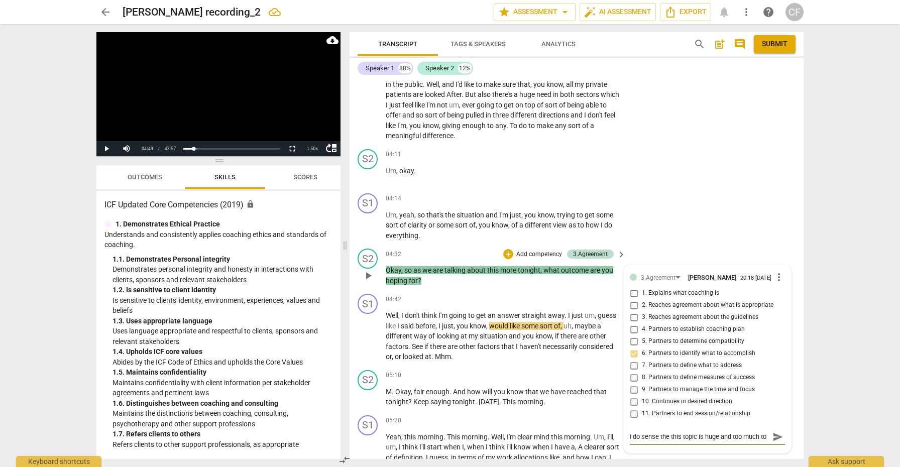
type textarea "I do sense the this topic is huge and too much to b"
type textarea "I do sense the this topic is huge and too much to bi"
type textarea "I do sense the this topic is huge and too much to bit"
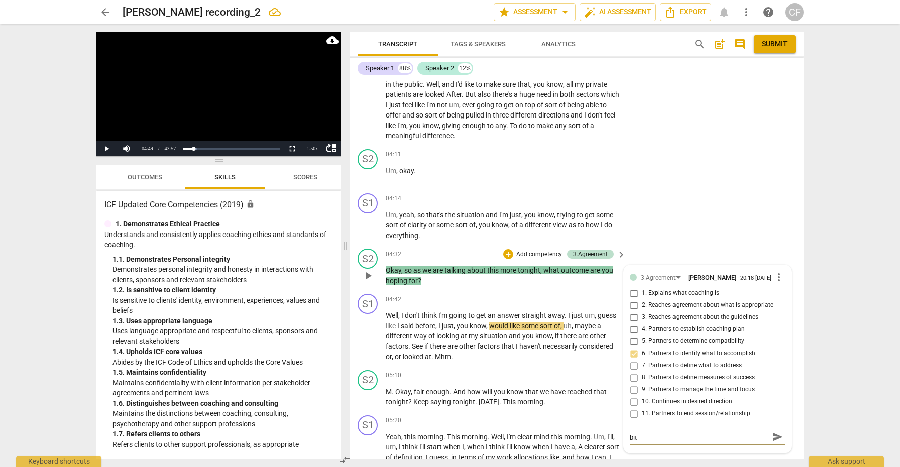
type textarea "I do sense the this topic is huge and too much to bite"
type textarea "I do sense the this topic is huge and too much to bite o"
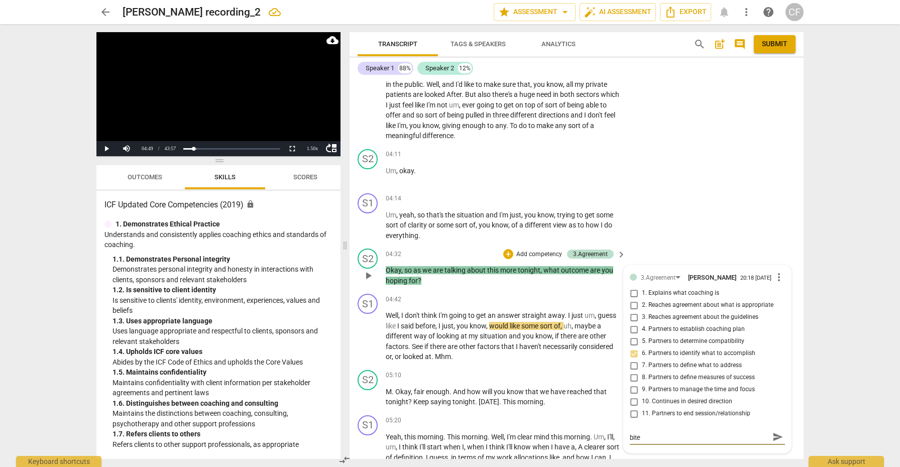
type textarea "I do sense the this topic is huge and too much to bite o"
type textarea "I do sense the this topic is huge and too much to bite of"
type textarea "I do sense the this topic is huge and too much to bite off"
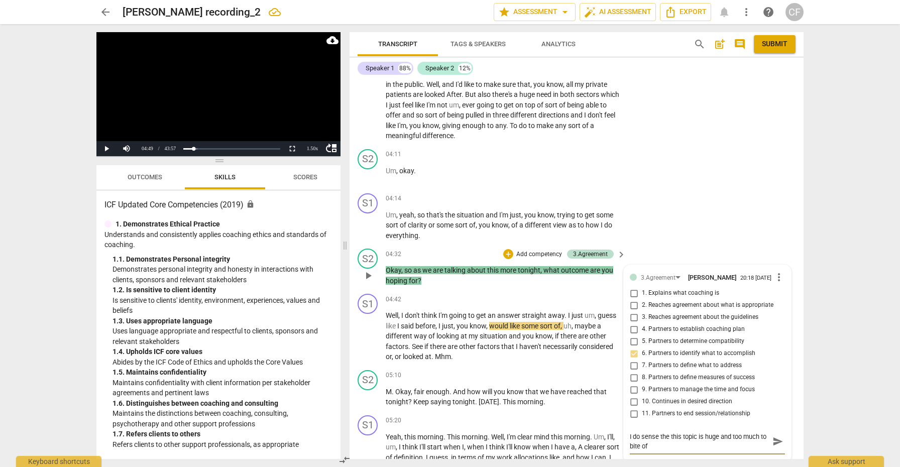
type textarea "I do sense the this topic is huge and too much to bite off"
type textarea "I do sense the this topic is huge and too much to bite off f"
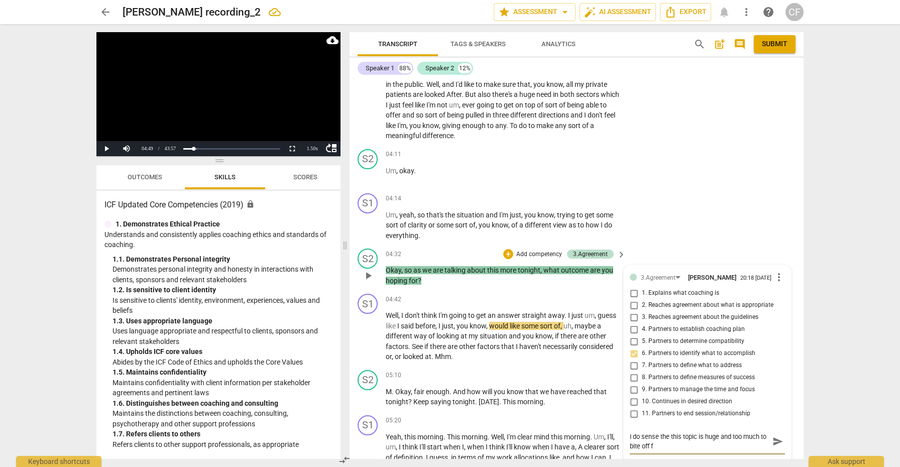
type textarea "I do sense the this topic is huge and too much to bite off fo"
type textarea "I do sense the this topic is huge and too much to bite off for"
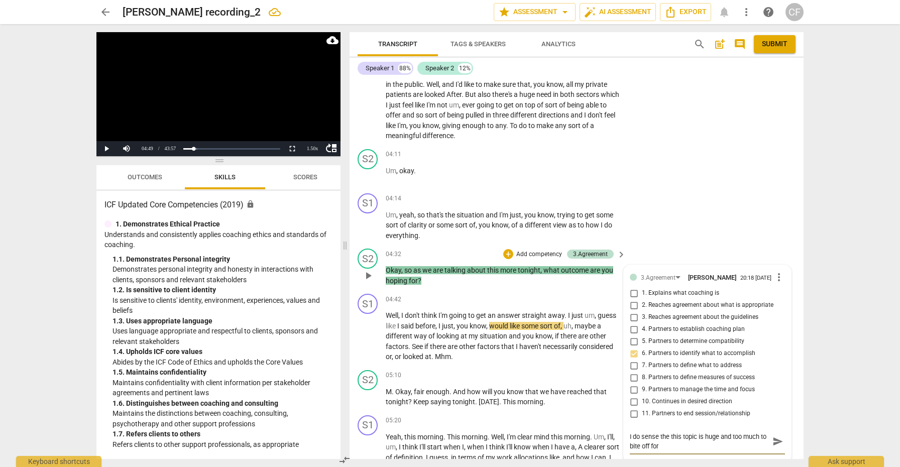
type textarea "I do sense the this topic is huge and too much to bite off for"
type textarea "I do sense the this topic is huge and too much to bite off for a"
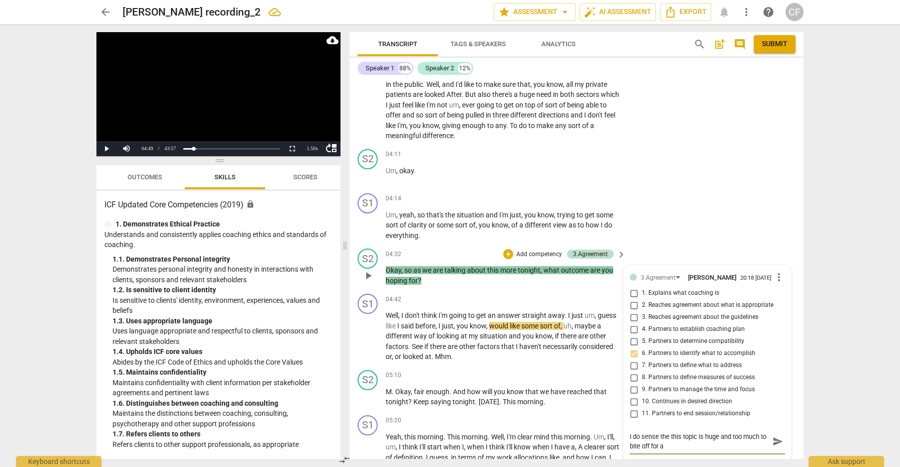
type textarea "I do sense the this topic is huge and too much to bite off for a s"
type textarea "I do sense the this topic is huge and too much to bite off for a si"
type textarea "I do sense the this topic is huge and too much to bite off for a sin"
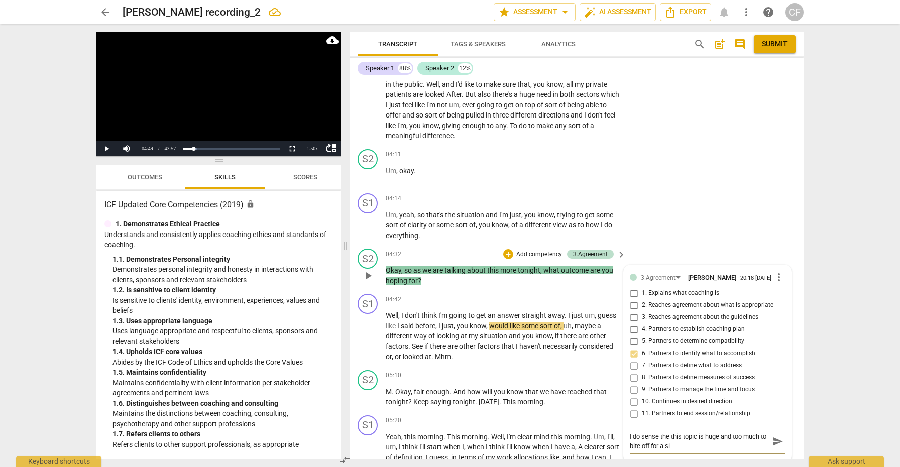
type textarea "I do sense the this topic is huge and too much to bite off for a sin"
type textarea "I do sense the this topic is huge and too much to bite off for a sing"
type textarea "I do sense the this topic is huge and too much to bite off for a singl"
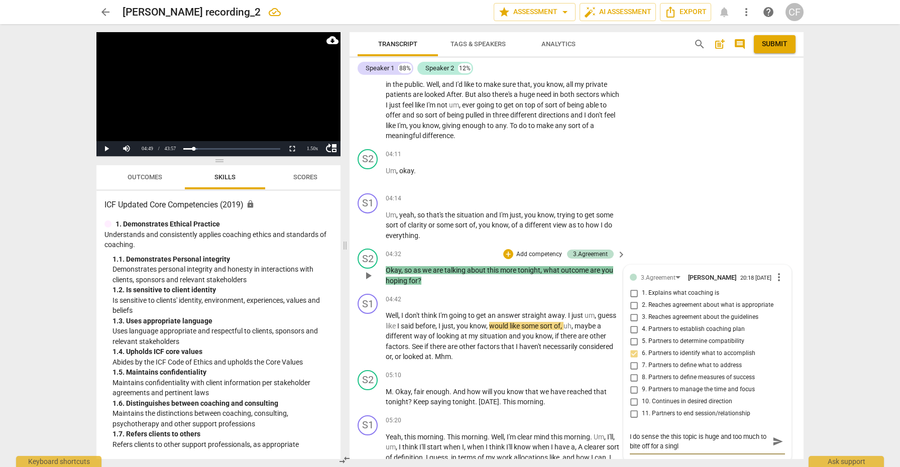
type textarea "I do sense the this topic is huge and too much to bite off for a single"
type textarea "I do sense the this topic is huge and too much to bite off for a single c"
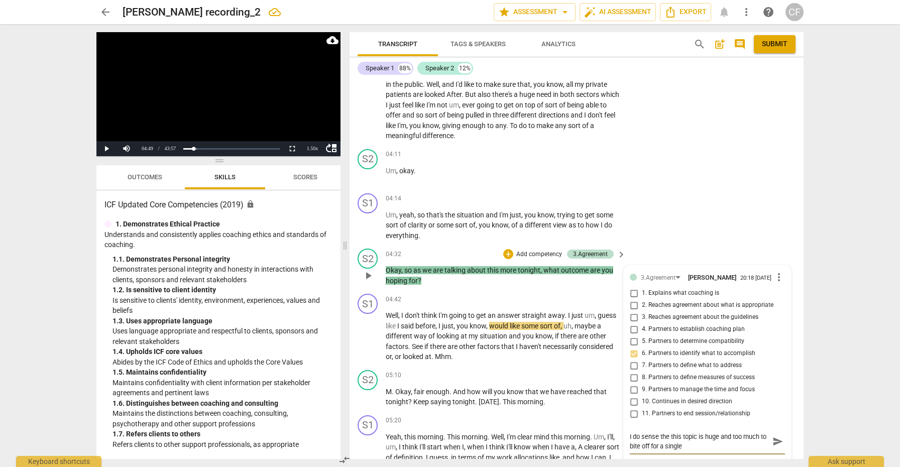
type textarea "I do sense the this topic is huge and too much to bite off for a single c"
type textarea "I do sense the this topic is huge and too much to bite off for a single co"
type textarea "I do sense the this topic is huge and too much to bite off for a single coa"
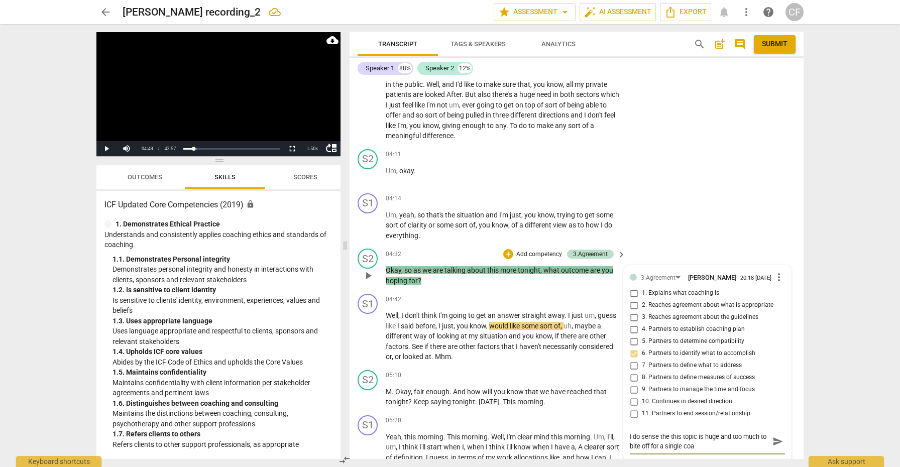
type textarea "I do sense the this topic is huge and too much to bite off for a single coac"
type textarea "I do sense the this topic is huge and too much to bite off for a single coach"
type textarea "I do sense the this topic is huge and too much to bite off for a single coachi"
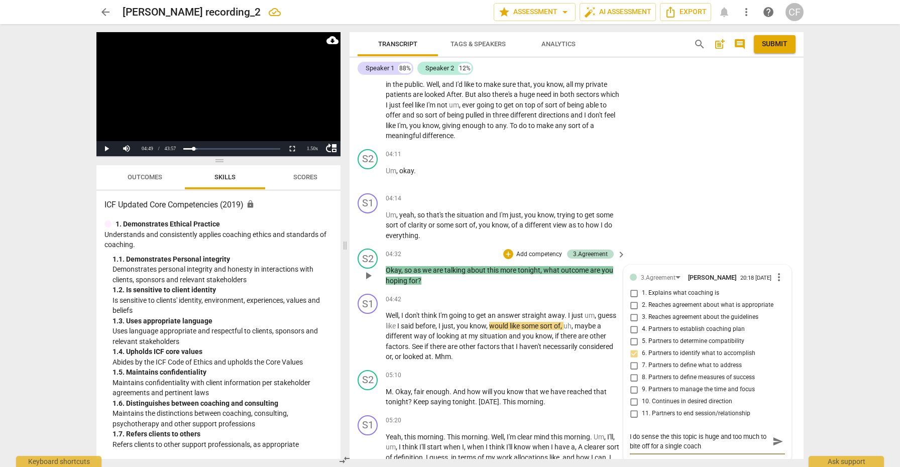
type textarea "I do sense the this topic is huge and too much to bite off for a single coachi"
type textarea "I do sense the this topic is huge and too much to bite off for a single coachin"
type textarea "I do sense the this topic is huge and too much to bite off for a single coaching"
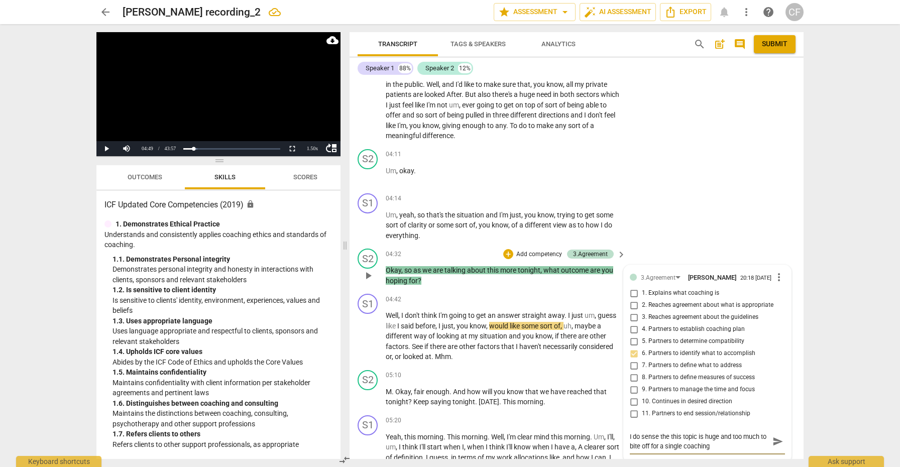
type textarea "I do sense the this topic is huge and too much to bite off for a single coaching"
type textarea "I do sense the this topic is huge and too much to bite off for a single coachin…"
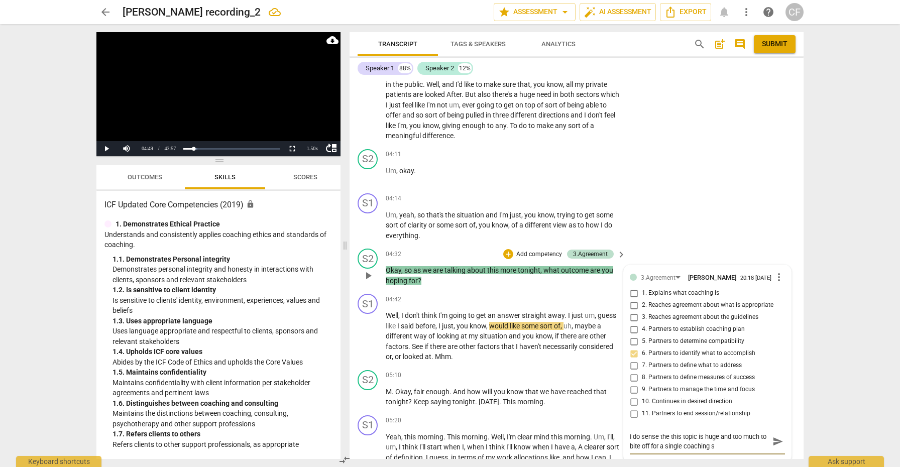
type textarea "I do sense the this topic is huge and too much to bite off for a single coachin…"
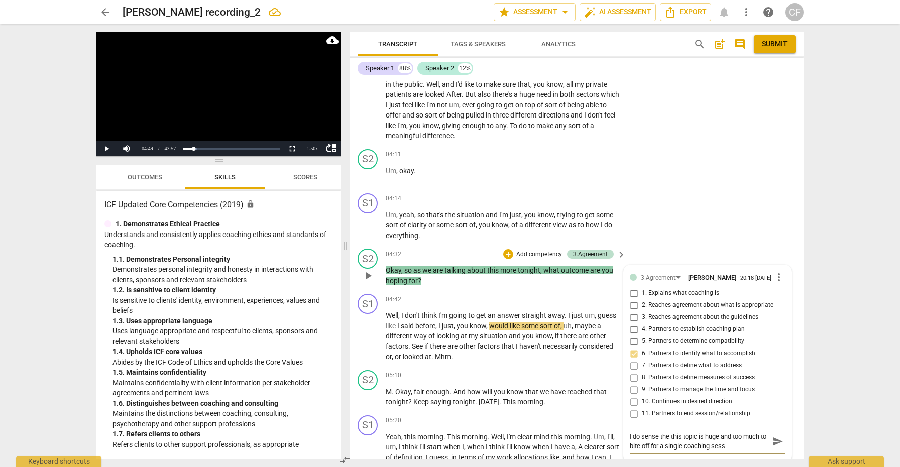
type textarea "I do sense the this topic is huge and too much to bite off for a single coachin…"
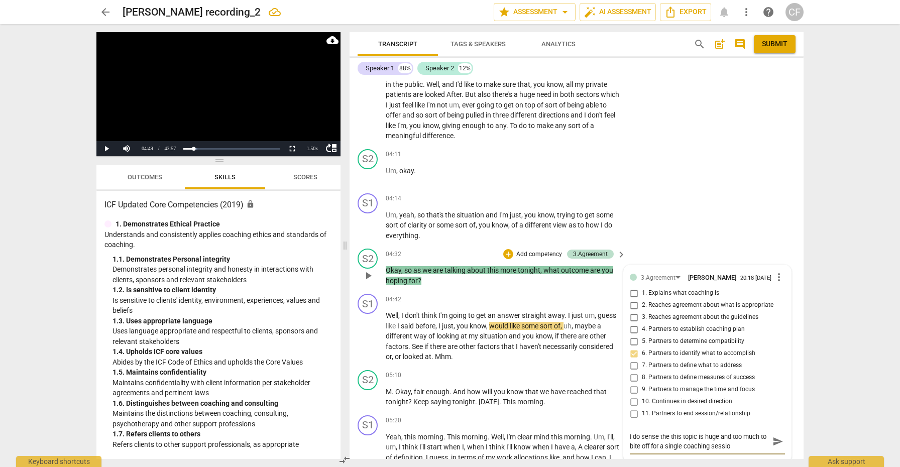
type textarea "I do sense the this topic is huge and too much to bite off for a single coachin…"
click at [773, 436] on span "send" at bounding box center [778, 441] width 11 height 11
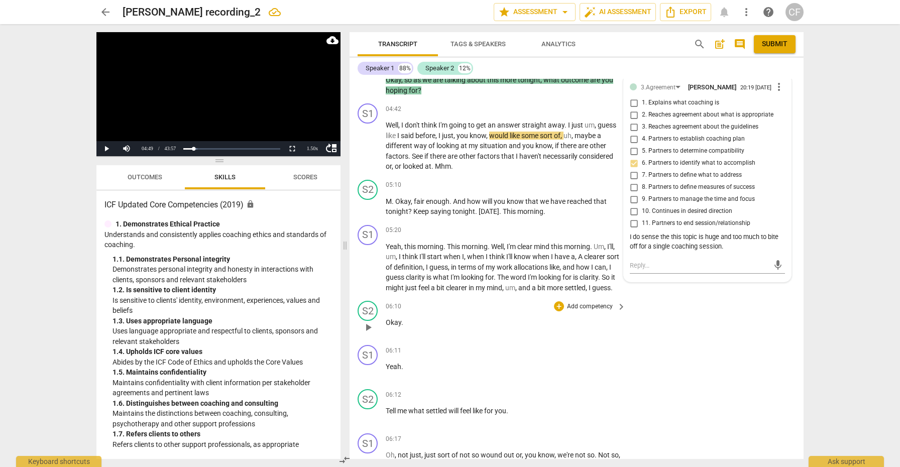
scroll to position [825, 0]
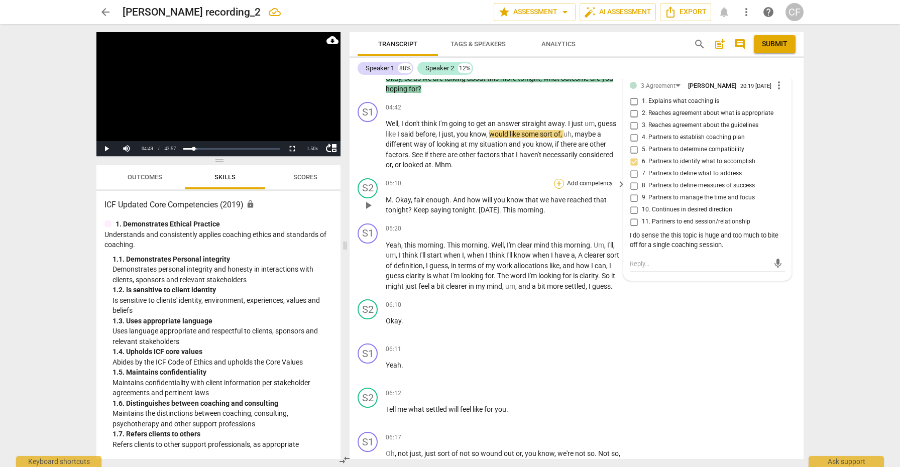
click at [560, 179] on div "+" at bounding box center [559, 184] width 10 height 10
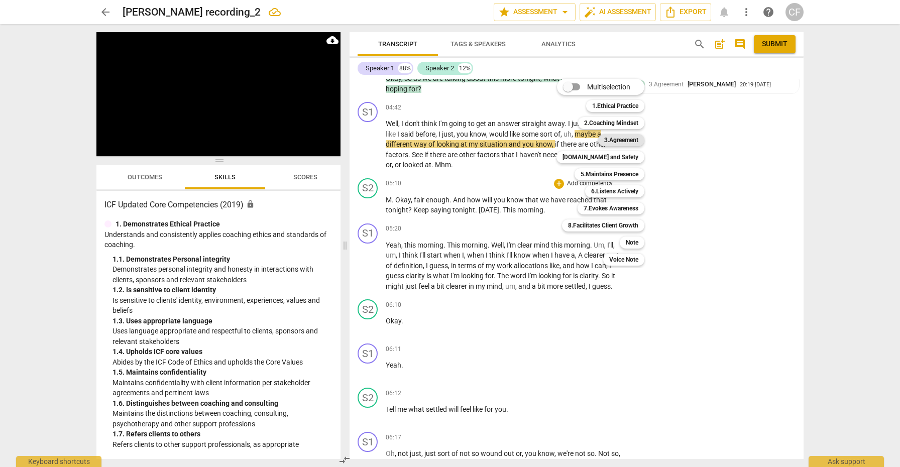
click at [627, 139] on b "3.Agreement" at bounding box center [621, 140] width 34 height 12
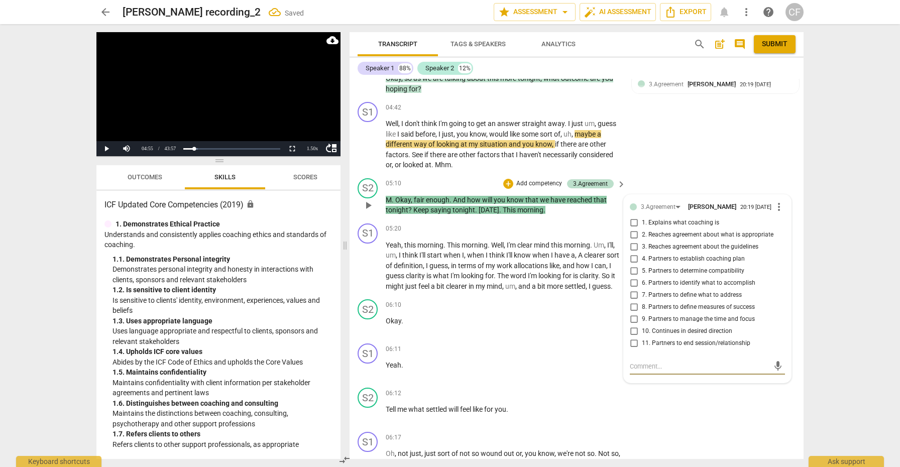
click at [633, 301] on input "8. Partners to define measures of success" at bounding box center [634, 307] width 16 height 12
checkbox input "true"
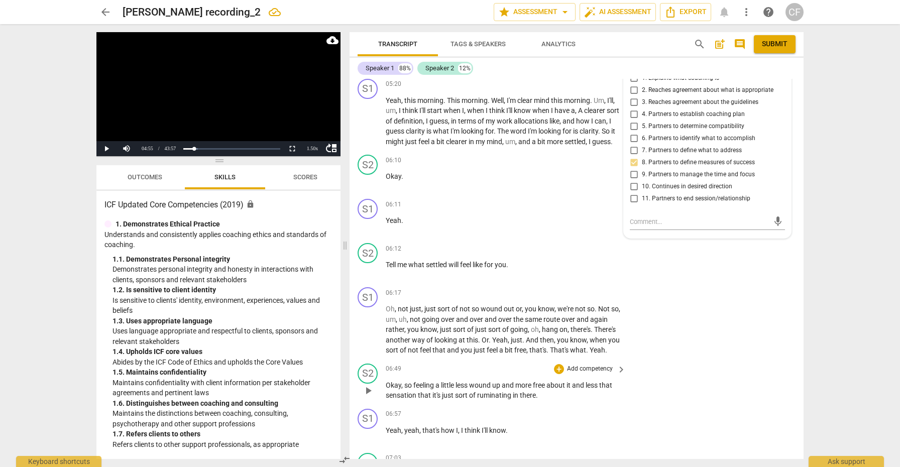
scroll to position [960, 0]
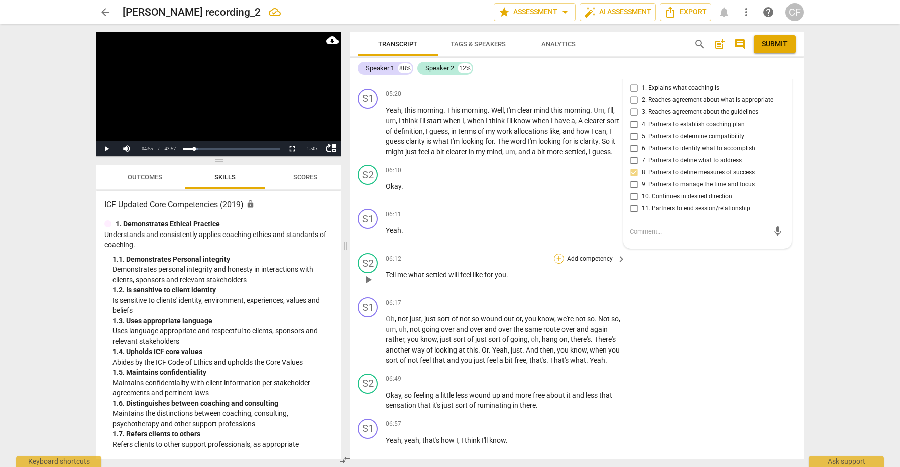
click at [558, 257] on div "+" at bounding box center [559, 259] width 10 height 10
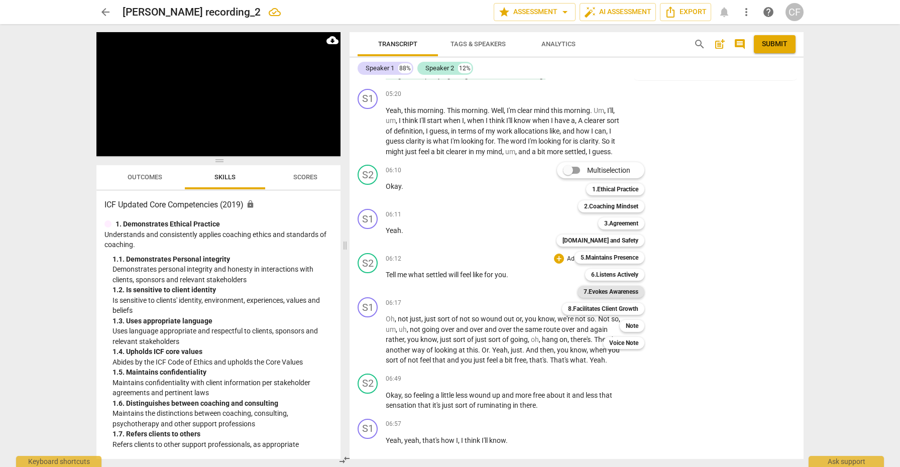
click at [636, 293] on b "7.Evokes Awareness" at bounding box center [611, 292] width 55 height 12
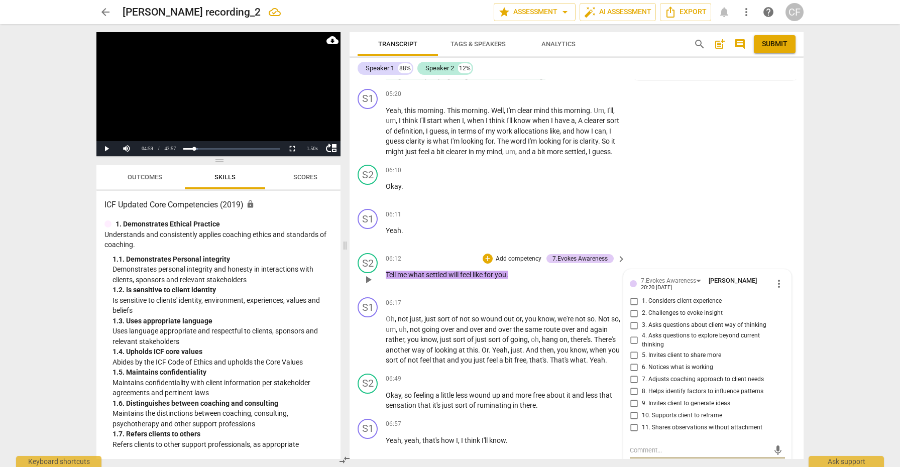
click at [633, 353] on input "5. Invites client to share more" at bounding box center [634, 355] width 16 height 12
checkbox input "true"
click at [632, 322] on input "3. Asks questions about client way of thinking" at bounding box center [634, 325] width 16 height 12
checkbox input "true"
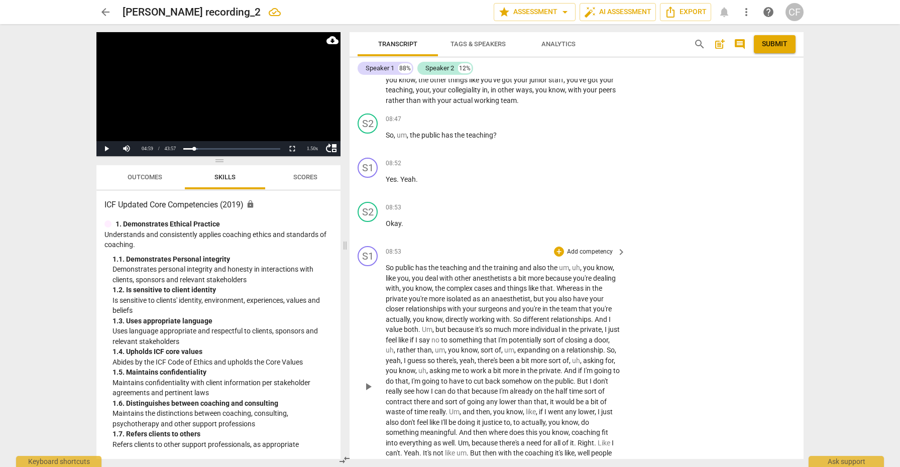
scroll to position [1542, 0]
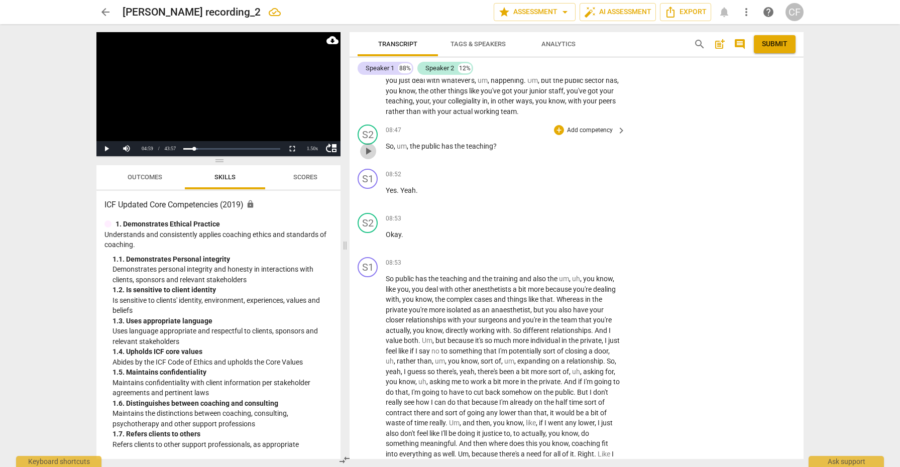
click at [370, 154] on span "play_arrow" at bounding box center [368, 151] width 12 height 12
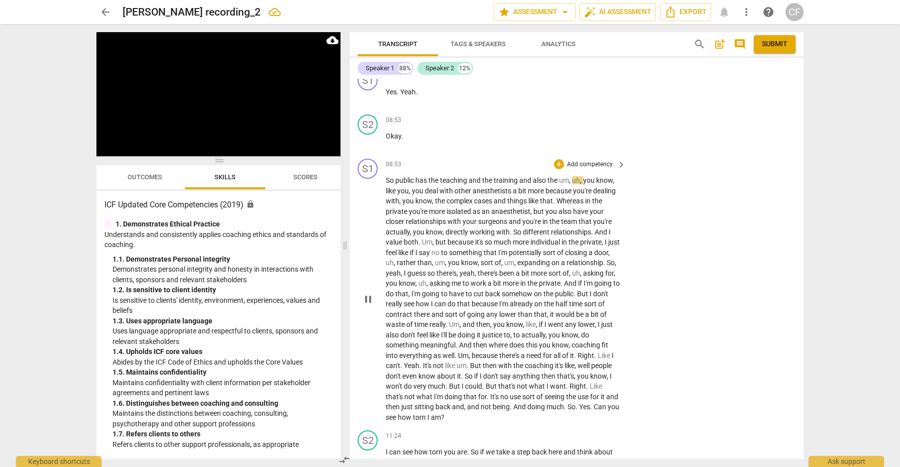
scroll to position [1642, 0]
click at [371, 295] on span "pause" at bounding box center [368, 298] width 12 height 12
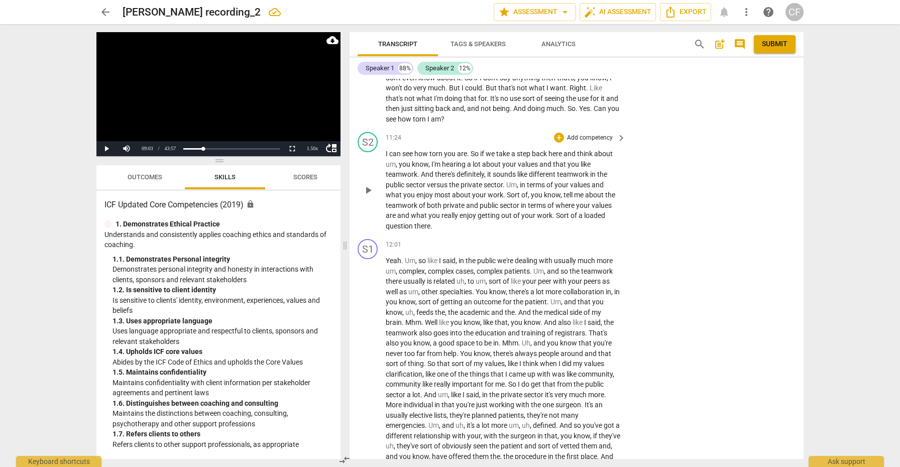
scroll to position [1940, 0]
click at [560, 134] on div "+" at bounding box center [559, 137] width 10 height 10
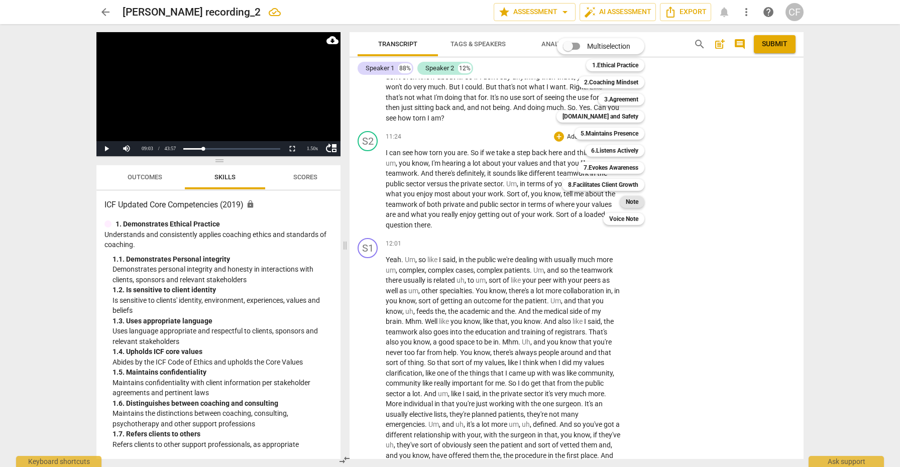
click at [635, 205] on b "Note" at bounding box center [632, 202] width 13 height 12
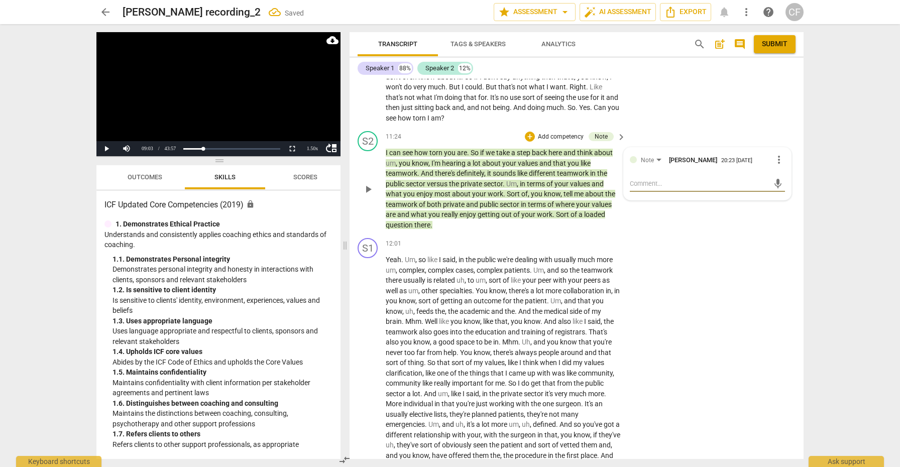
type textarea "g"
type textarea "go"
type textarea "goo"
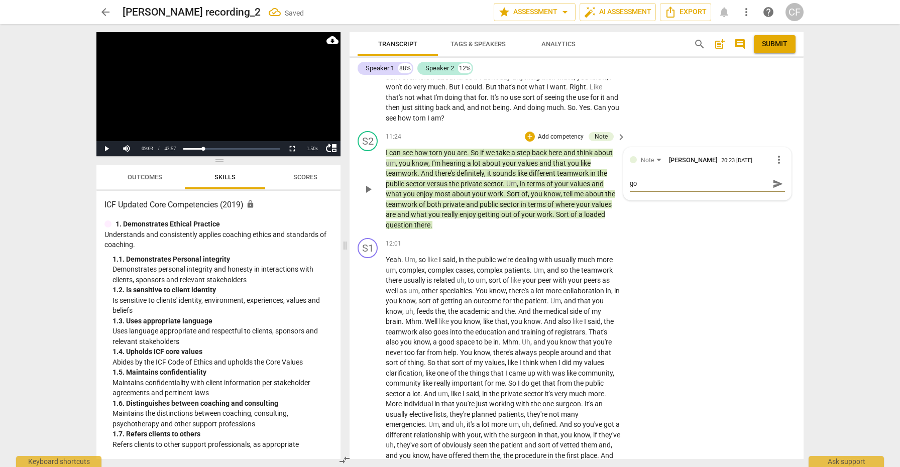
type textarea "goo"
type textarea "good"
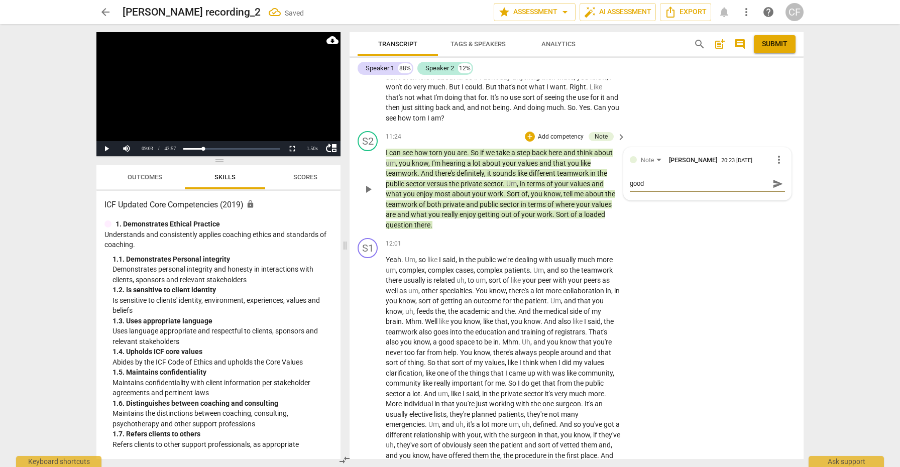
type textarea "good i"
type textarea "good in"
type textarea "good int"
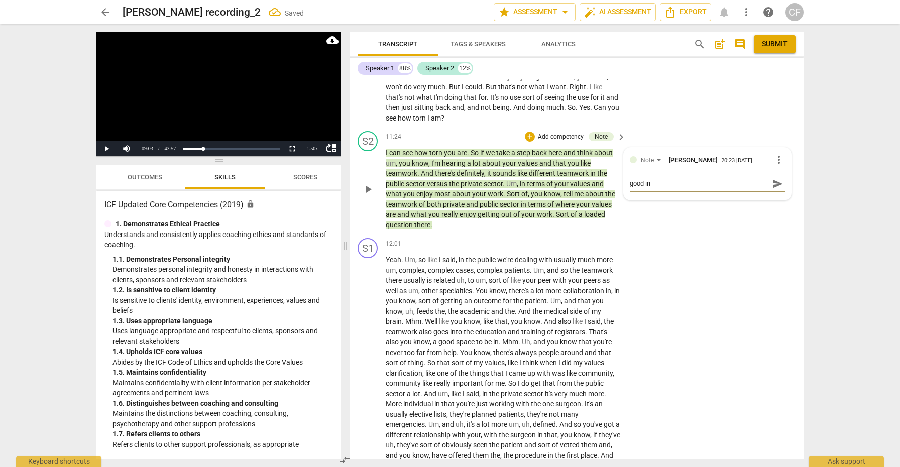
type textarea "good int"
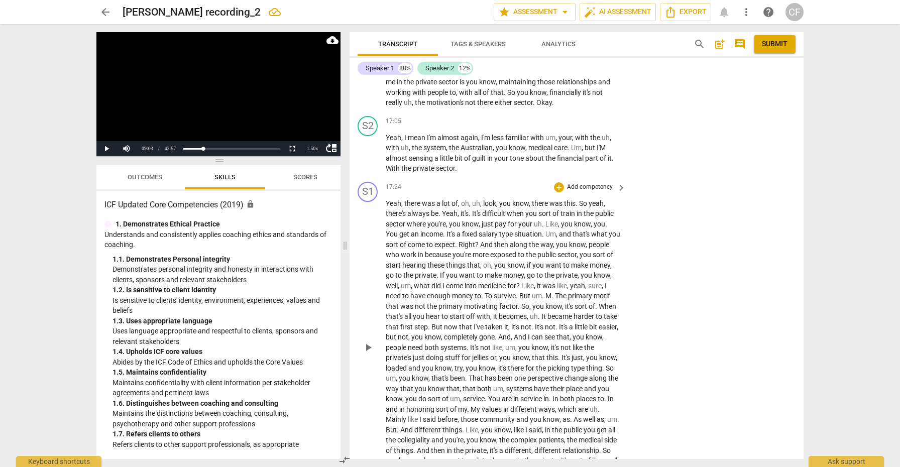
scroll to position [2572, 0]
click at [557, 116] on div "+" at bounding box center [559, 121] width 10 height 10
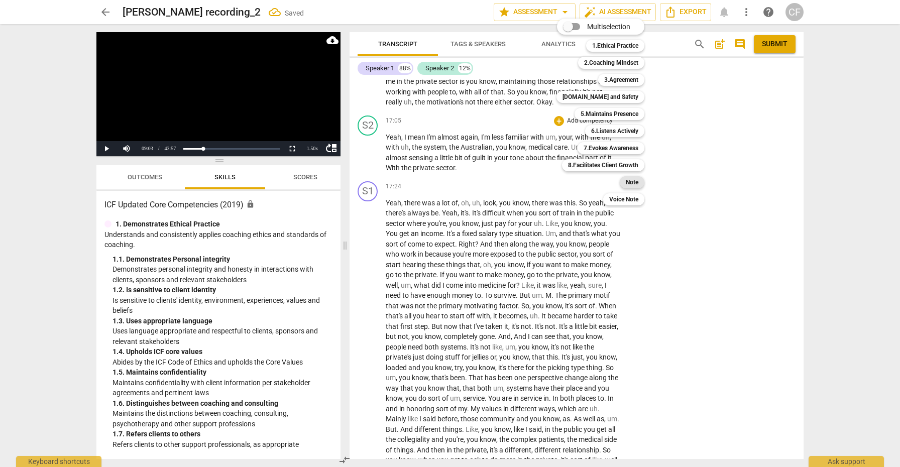
click at [638, 180] on b "Note" at bounding box center [632, 182] width 13 height 12
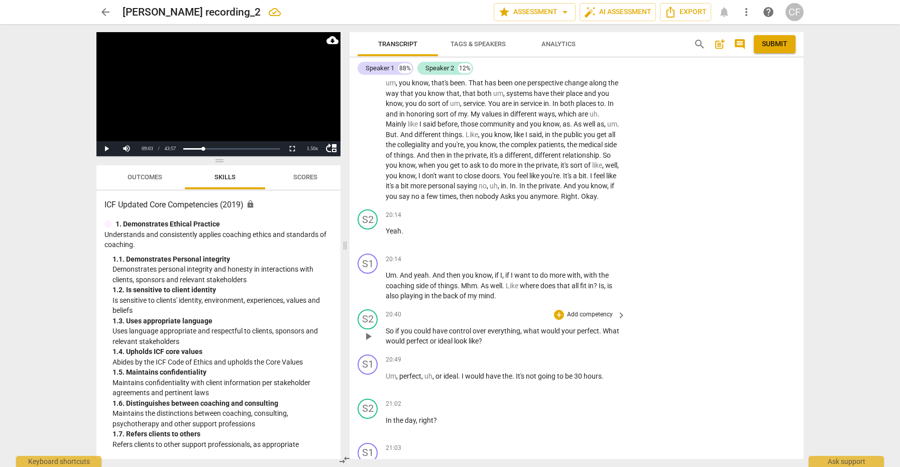
scroll to position [2867, 0]
click at [556, 254] on div "+" at bounding box center [559, 259] width 10 height 10
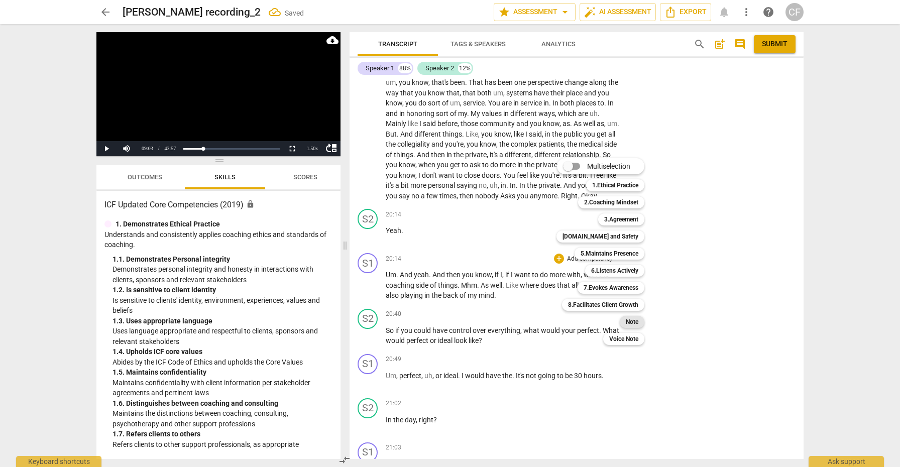
click at [634, 319] on b "Note" at bounding box center [632, 322] width 13 height 12
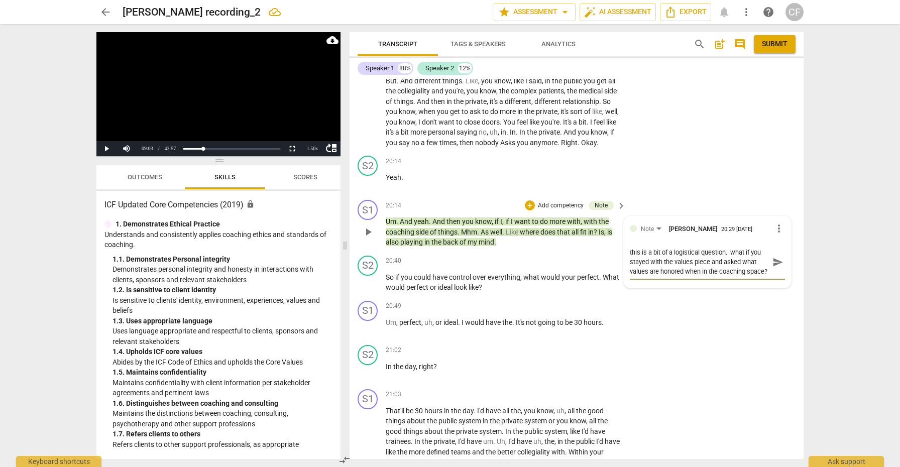
scroll to position [0, 0]
drag, startPoint x: 655, startPoint y: 266, endPoint x: 629, endPoint y: 231, distance: 43.8
click at [630, 231] on div "Note [PERSON_NAME] 20:29 [DATE] more_vert this is a bit of a logistical questio…" at bounding box center [707, 252] width 155 height 59
click at [774, 223] on span "more_vert" at bounding box center [779, 229] width 12 height 12
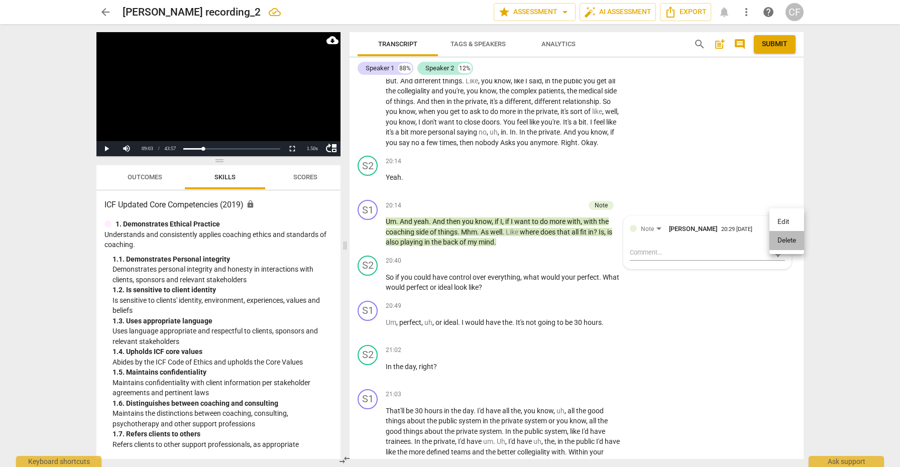
click at [782, 240] on li "Delete" at bounding box center [787, 240] width 35 height 19
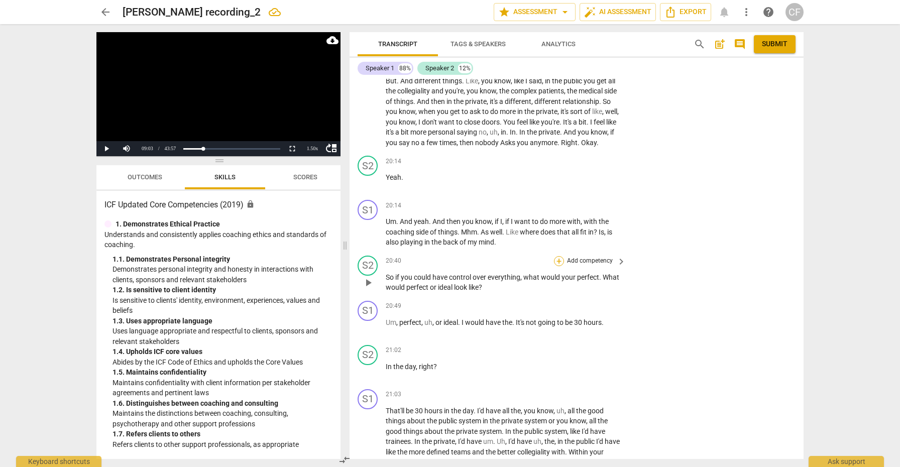
click at [556, 256] on div "+" at bounding box center [559, 261] width 10 height 10
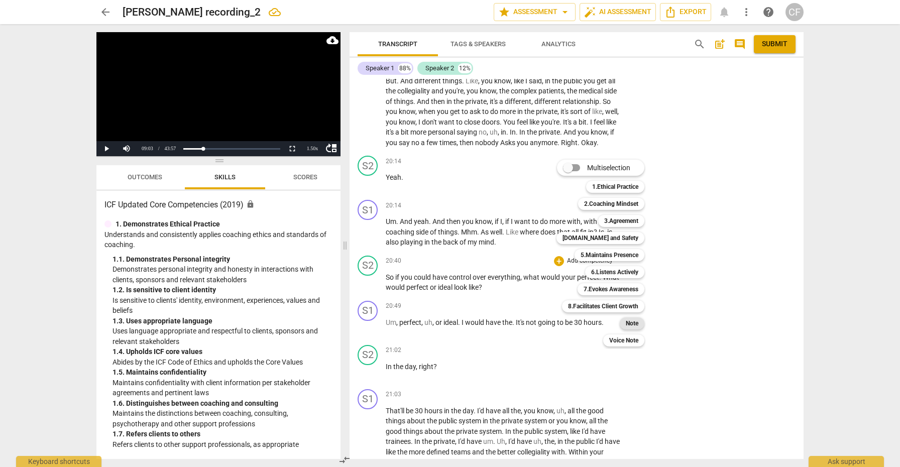
click at [633, 326] on b "Note" at bounding box center [632, 323] width 13 height 12
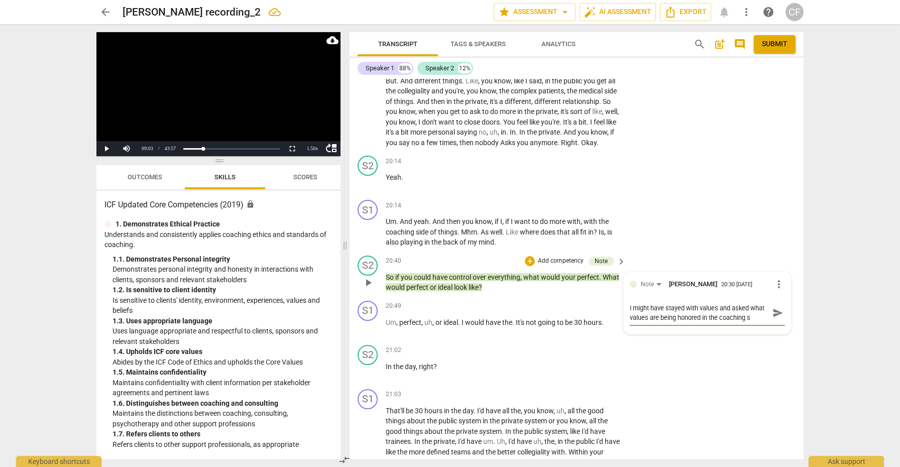
scroll to position [9, 0]
click at [777, 307] on span "send" at bounding box center [778, 312] width 11 height 11
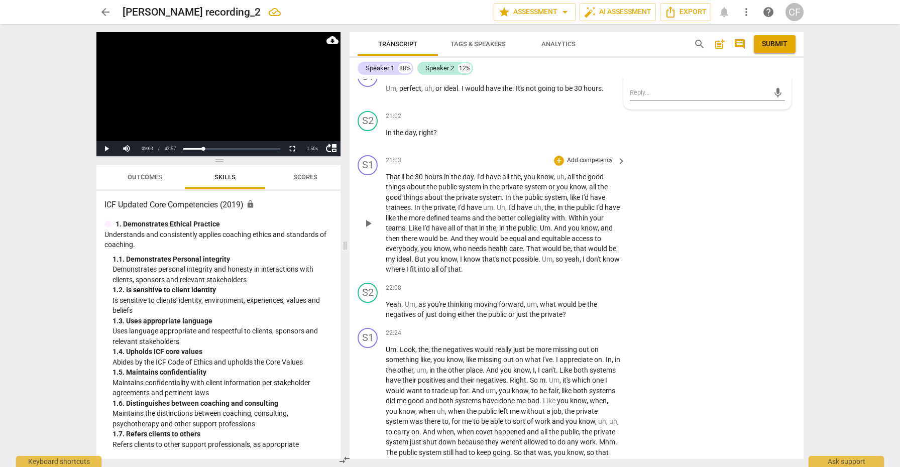
scroll to position [3156, 0]
click at [557, 281] on div "+" at bounding box center [559, 286] width 10 height 10
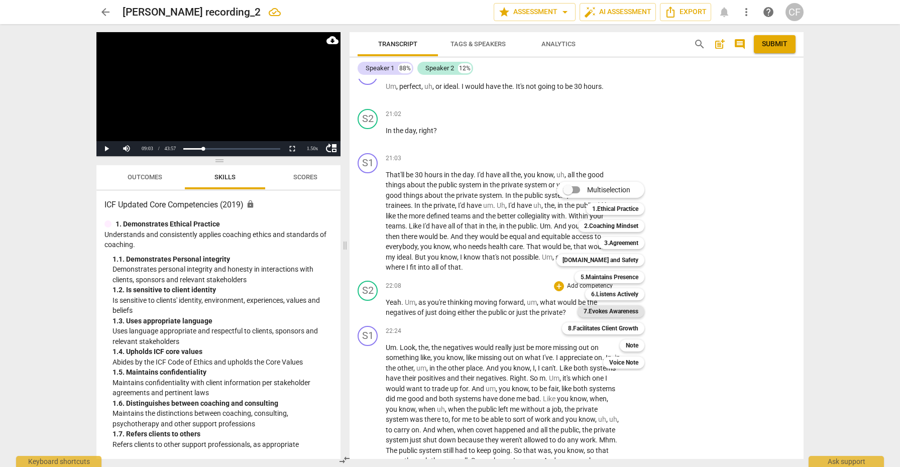
click at [629, 312] on b "7.Evokes Awareness" at bounding box center [611, 311] width 55 height 12
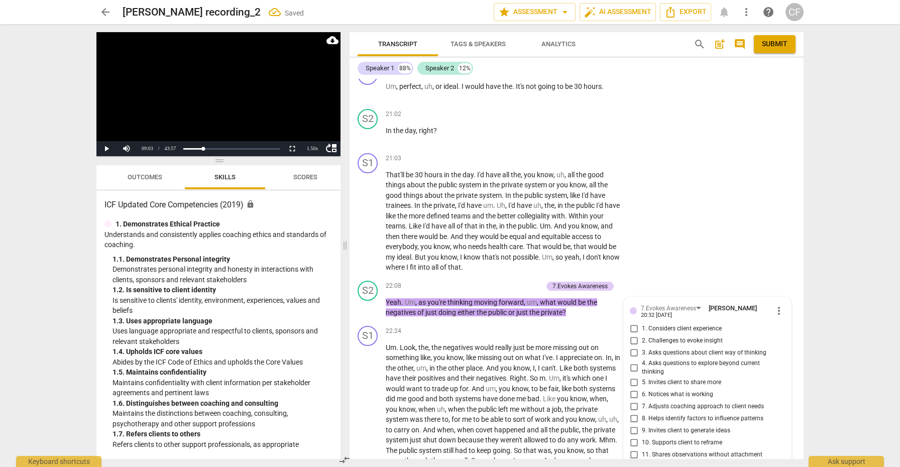
scroll to position [3353, 0]
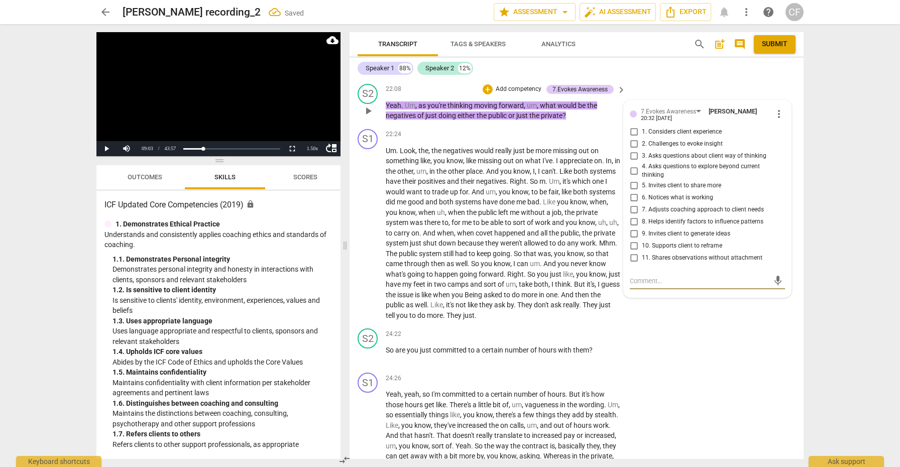
click at [633, 240] on input "10. Supports client to reframe" at bounding box center [634, 246] width 16 height 12
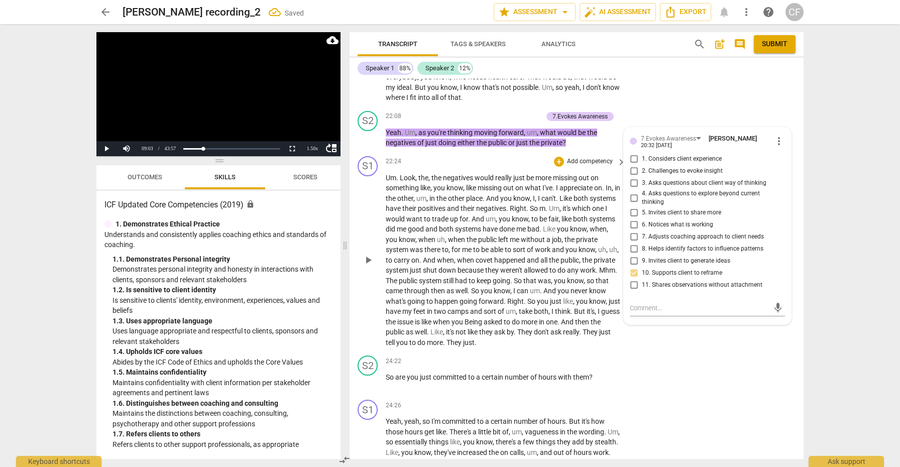
click at [415, 236] on span "know" at bounding box center [407, 240] width 17 height 8
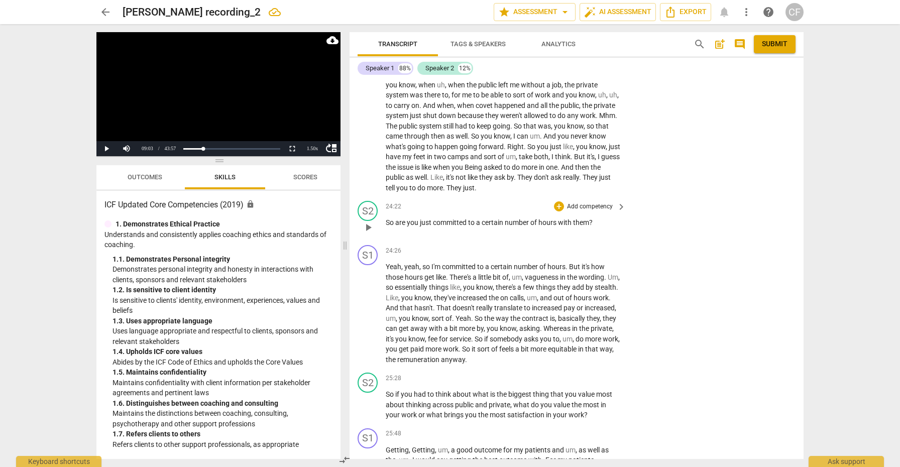
scroll to position [3484, 0]
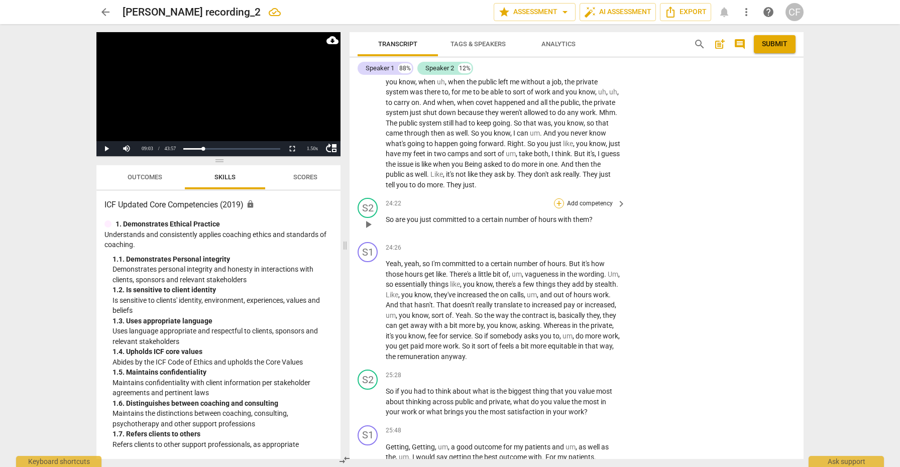
click at [557, 198] on div "+" at bounding box center [559, 203] width 10 height 10
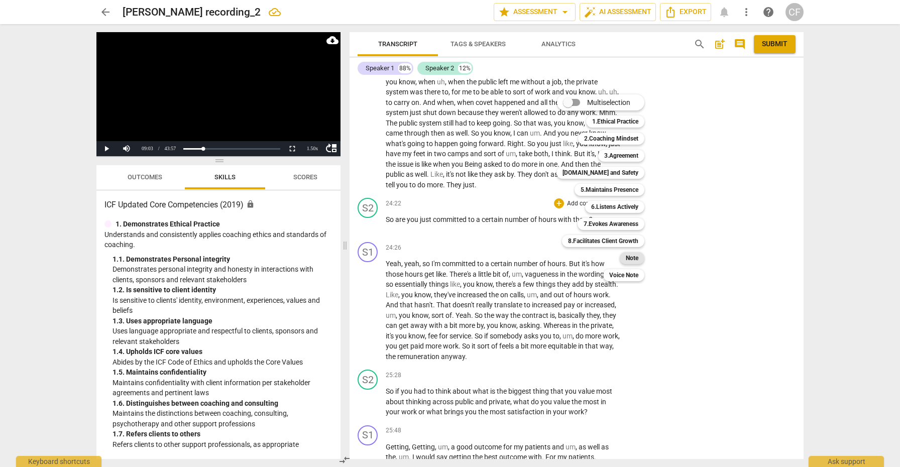
click at [639, 261] on div "Note" at bounding box center [632, 258] width 25 height 12
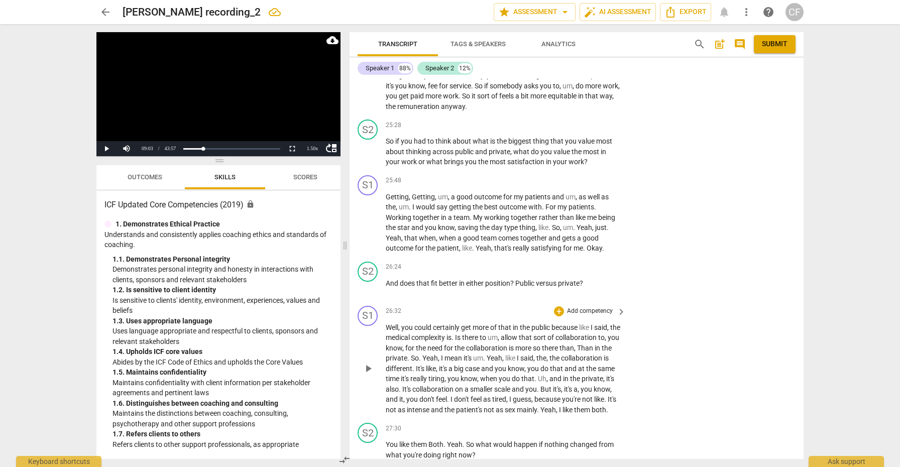
scroll to position [3736, 0]
click at [558, 261] on div "+" at bounding box center [559, 266] width 10 height 10
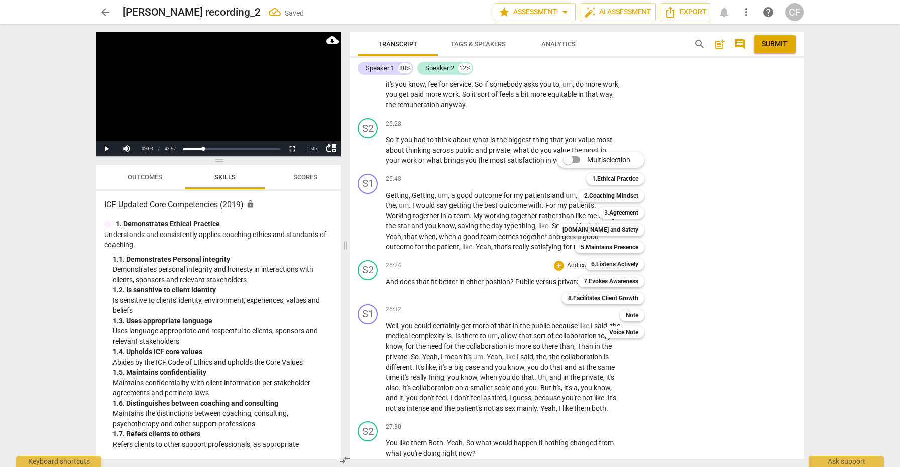
scroll to position [0, 0]
click at [637, 316] on b "Note" at bounding box center [632, 315] width 13 height 12
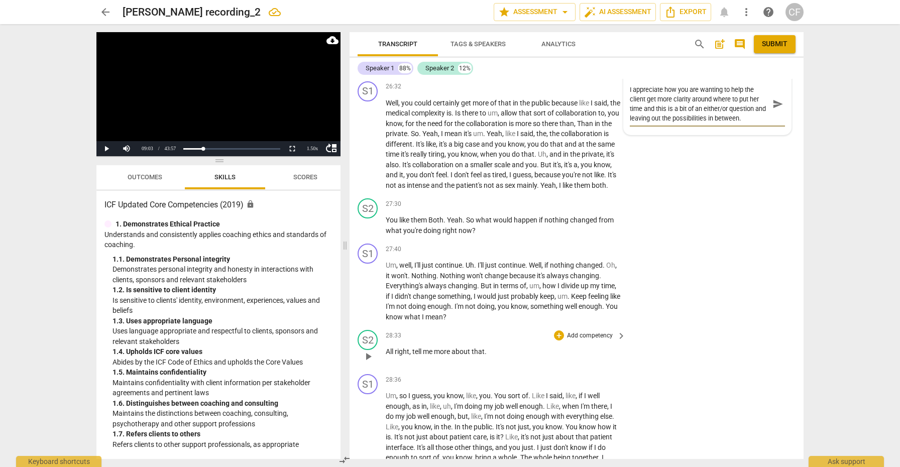
scroll to position [3959, 0]
click at [557, 198] on div "+" at bounding box center [559, 203] width 10 height 10
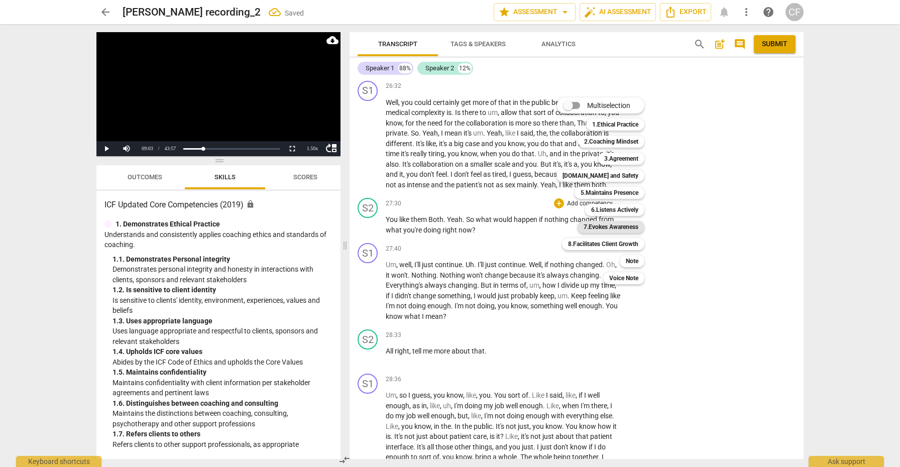
click at [629, 229] on b "7.Evokes Awareness" at bounding box center [611, 227] width 55 height 12
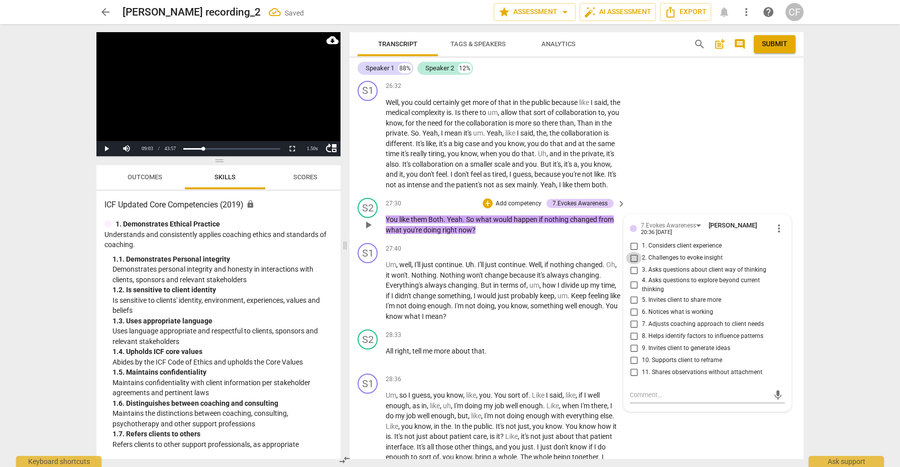
click at [634, 252] on input "2. Challenges to evoke insight" at bounding box center [634, 258] width 16 height 12
click at [659, 390] on textarea at bounding box center [699, 395] width 139 height 10
click at [773, 390] on span "send" at bounding box center [778, 395] width 11 height 11
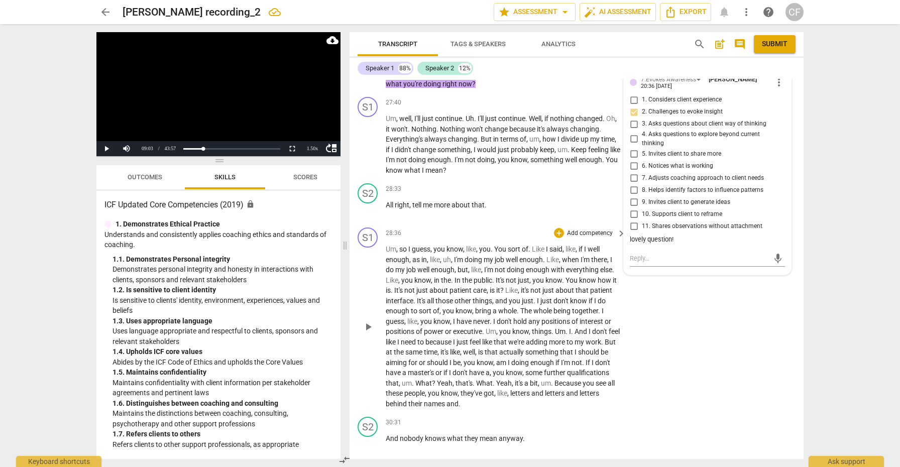
scroll to position [4106, 0]
click at [554, 183] on div "+" at bounding box center [559, 188] width 10 height 10
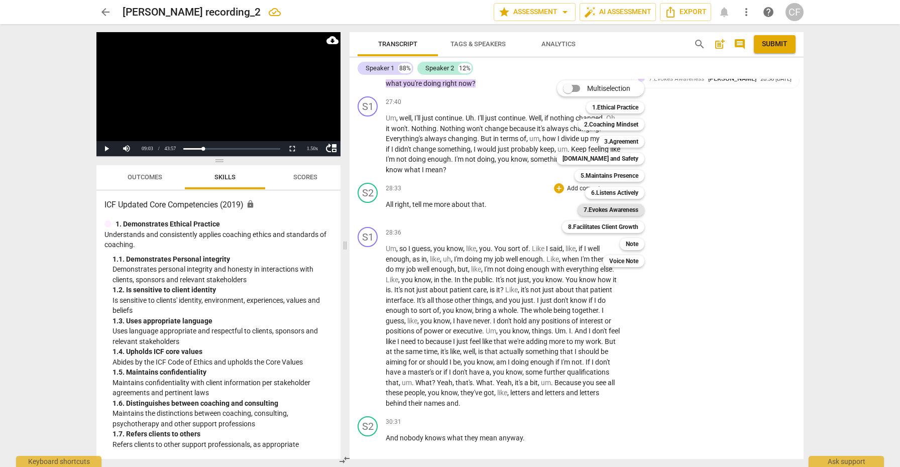
click at [622, 212] on b "7.Evokes Awareness" at bounding box center [611, 210] width 55 height 12
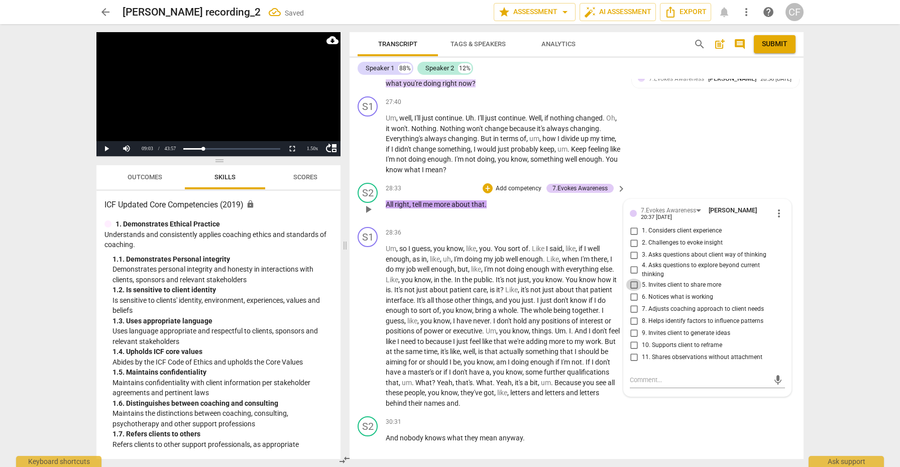
click at [632, 279] on input "5. Invites client to share more" at bounding box center [634, 285] width 16 height 12
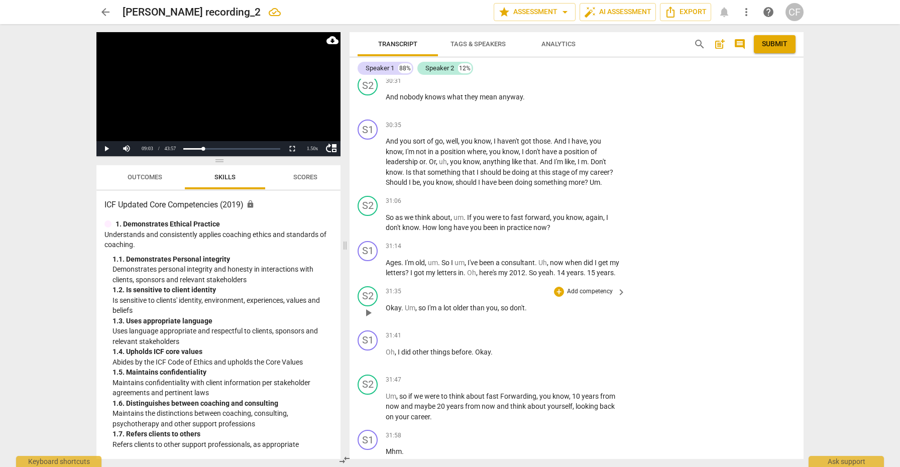
scroll to position [4447, 0]
click at [560, 196] on div "+" at bounding box center [559, 201] width 10 height 10
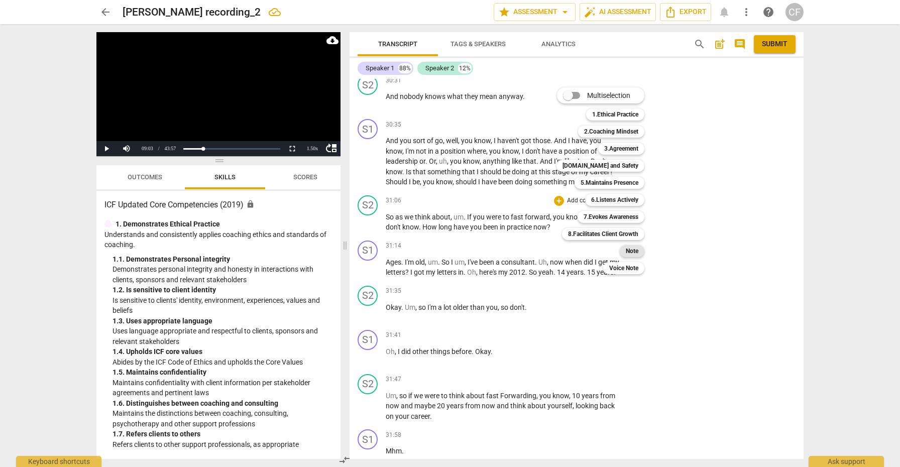
click at [631, 249] on b "Note" at bounding box center [632, 251] width 13 height 12
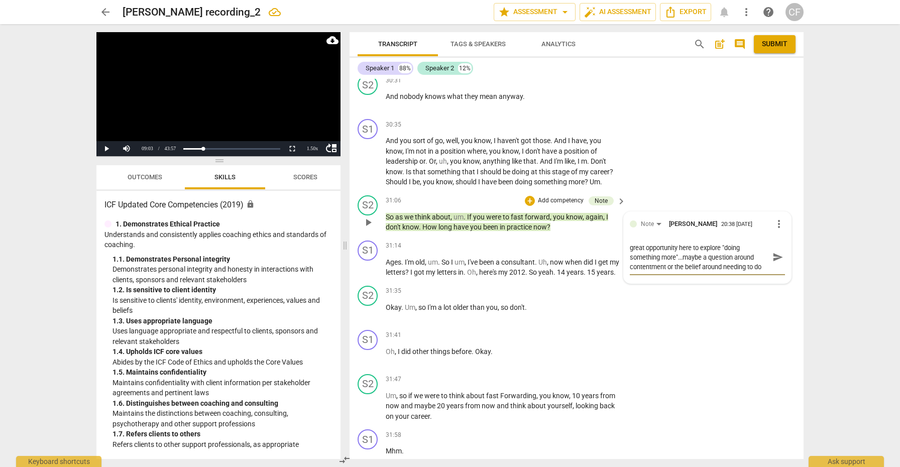
scroll to position [9, 0]
click at [774, 252] on span "send" at bounding box center [778, 257] width 11 height 11
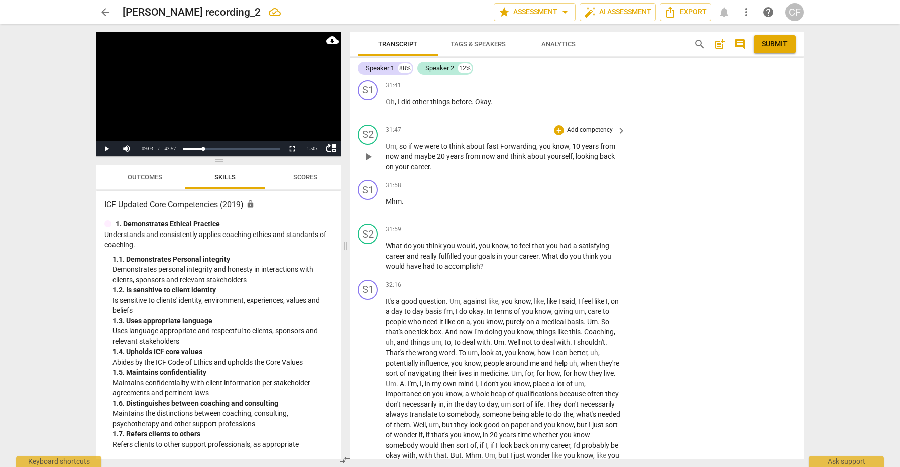
scroll to position [4698, 0]
click at [560, 224] on div "+" at bounding box center [559, 229] width 10 height 10
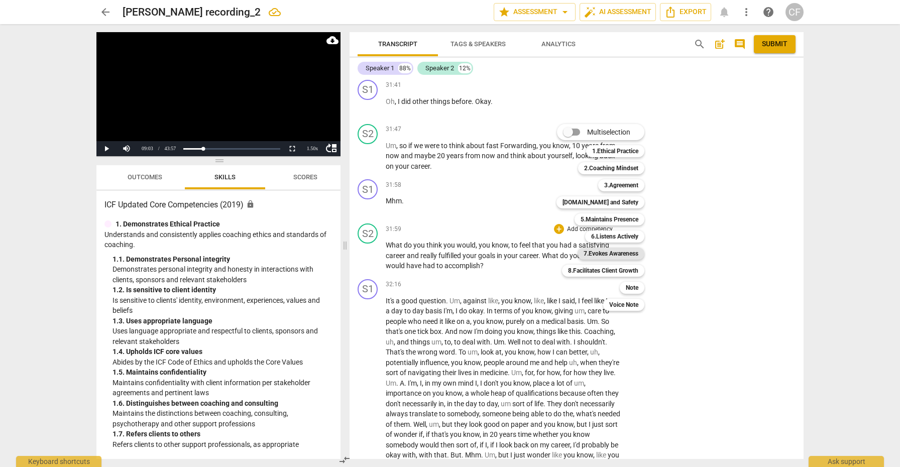
click at [629, 255] on b "7.Evokes Awareness" at bounding box center [611, 254] width 55 height 12
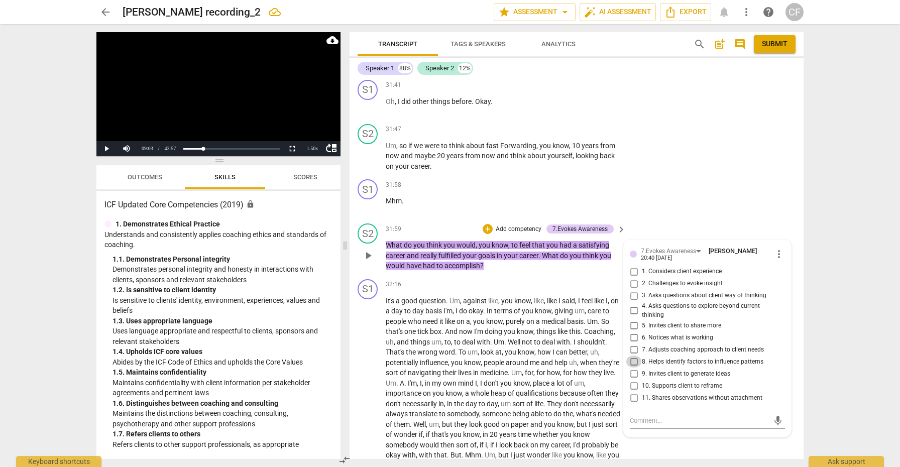
click at [634, 356] on input "8. Helps identify factors to influence patterns" at bounding box center [634, 362] width 16 height 12
click at [633, 368] on input "9. Invites client to generate ideas" at bounding box center [634, 374] width 16 height 12
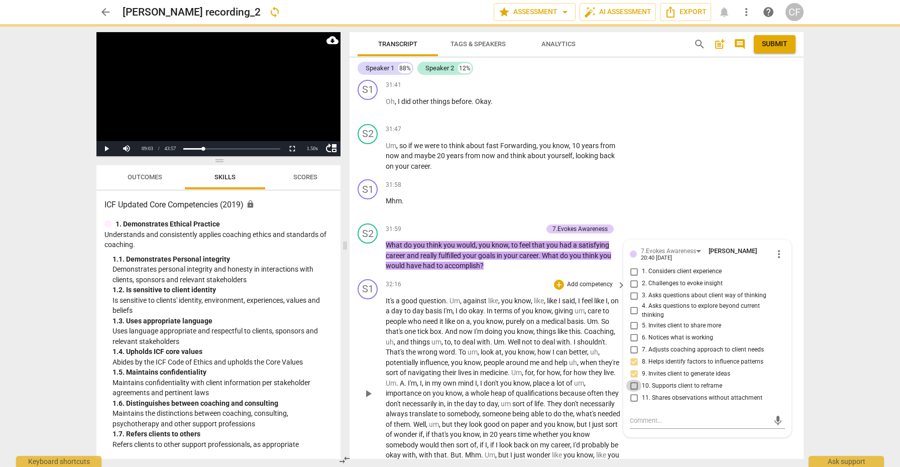
drag, startPoint x: 633, startPoint y: 374, endPoint x: 565, endPoint y: 374, distance: 68.3
click at [633, 380] on input "10. Supports client to reframe" at bounding box center [634, 386] width 16 height 12
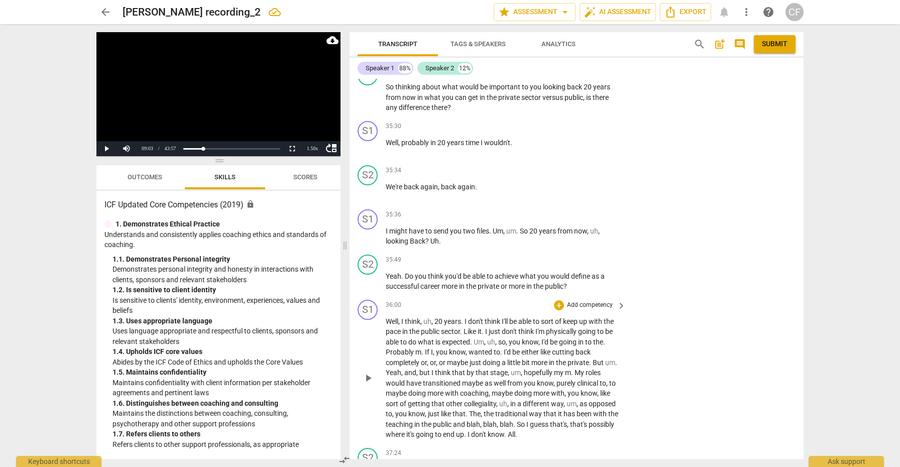
scroll to position [5133, 0]
click at [557, 254] on div "+" at bounding box center [559, 259] width 10 height 10
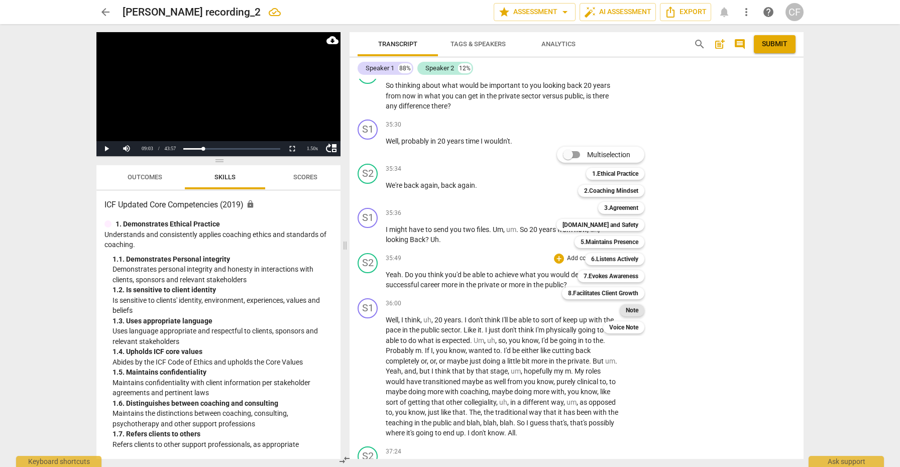
click at [635, 309] on b "Note" at bounding box center [632, 310] width 13 height 12
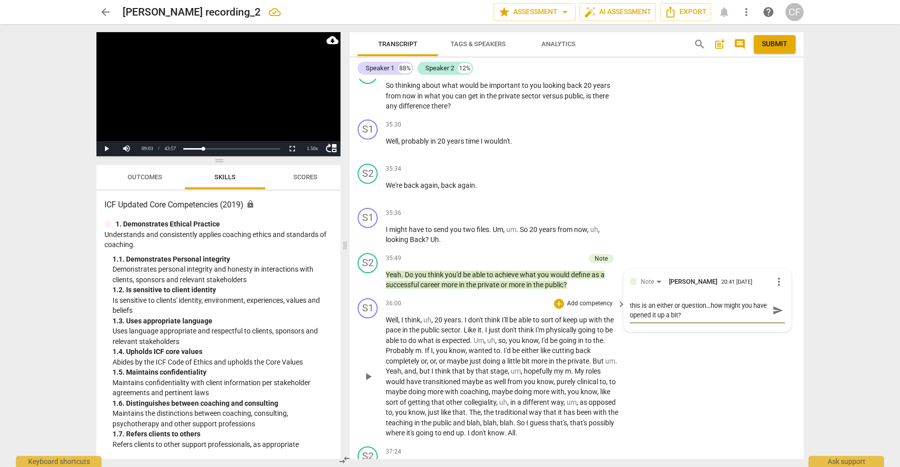
scroll to position [5134, 0]
click at [774, 304] on span "send" at bounding box center [778, 309] width 11 height 11
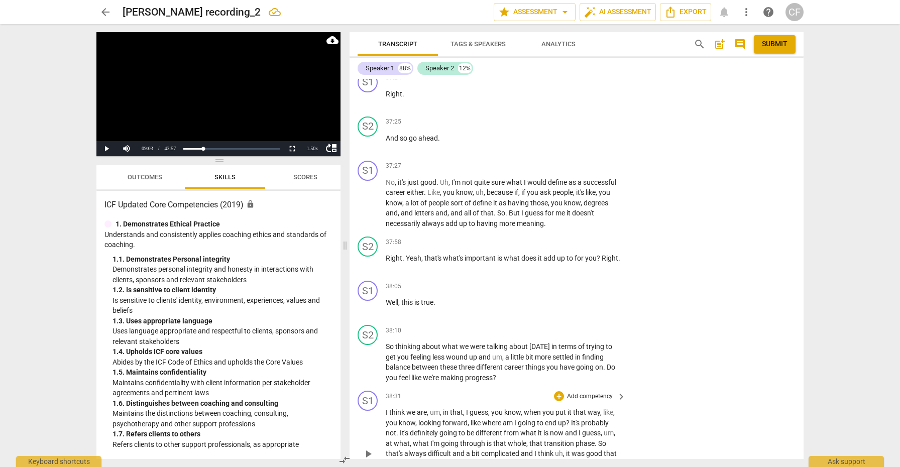
scroll to position [5555, 0]
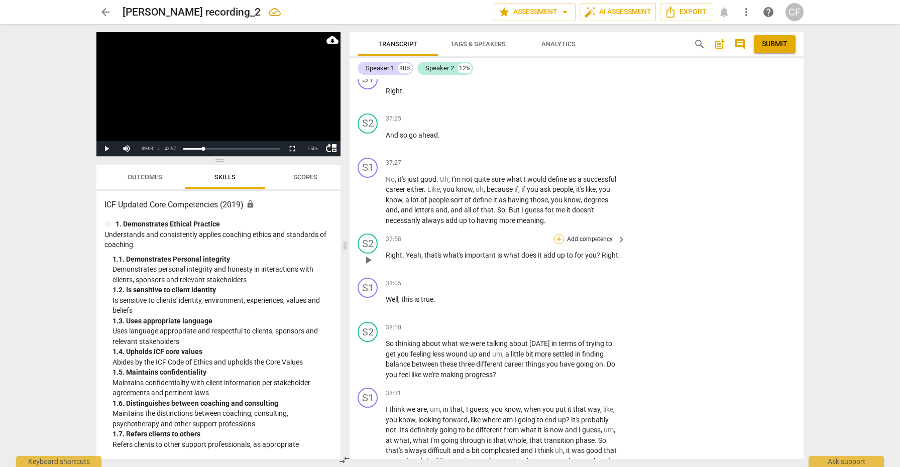
click at [560, 234] on div "+" at bounding box center [559, 239] width 10 height 10
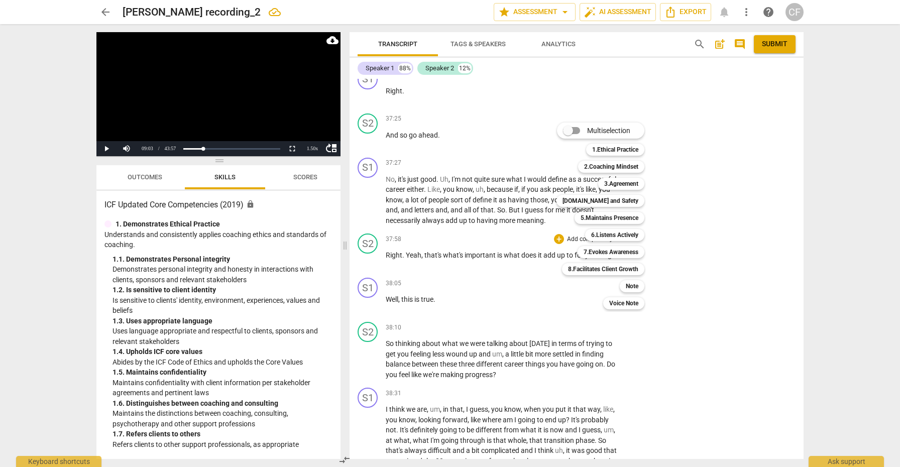
click at [378, 237] on div at bounding box center [450, 233] width 900 height 467
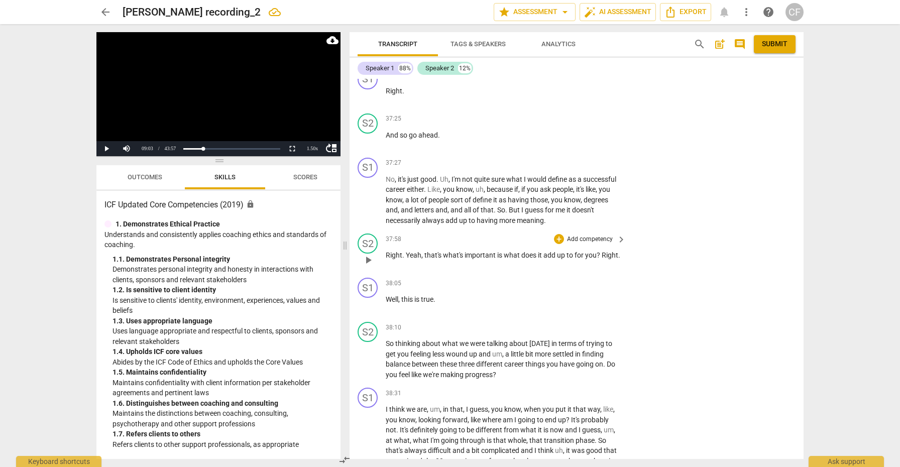
click at [371, 254] on span "play_arrow" at bounding box center [368, 260] width 12 height 12
click at [371, 254] on span "pause" at bounding box center [368, 260] width 12 height 12
click at [561, 234] on div "+" at bounding box center [559, 239] width 10 height 10
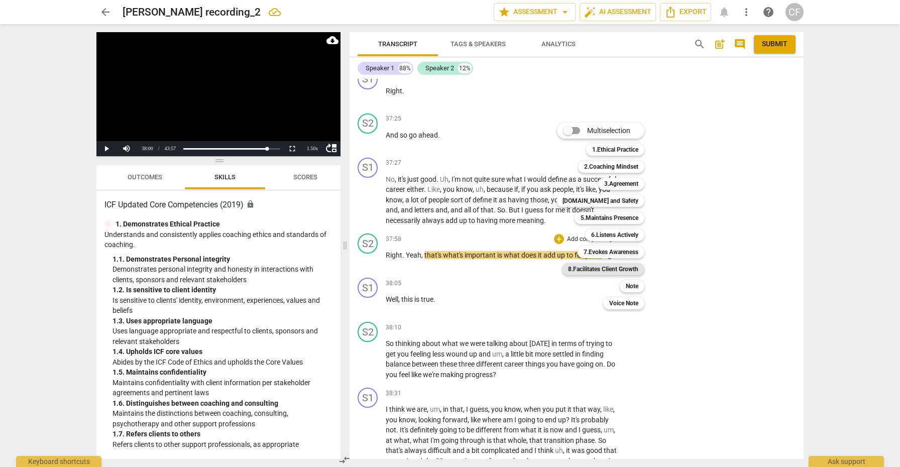
click at [616, 272] on b "8.Facilitates Client Growth" at bounding box center [603, 269] width 70 height 12
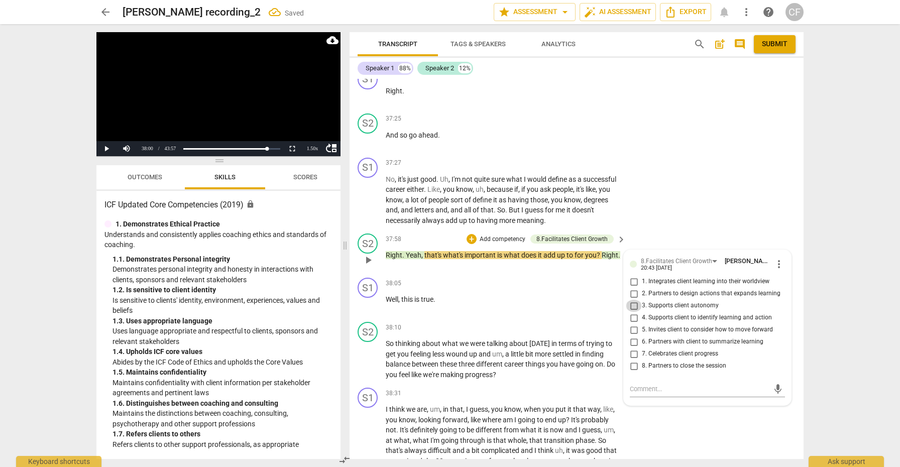
click at [633, 300] on input "3. Supports client autonomy" at bounding box center [634, 306] width 16 height 12
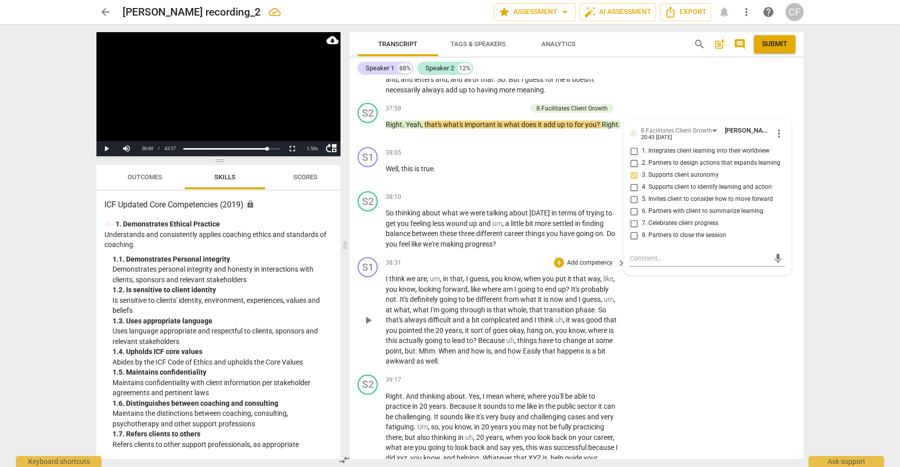
scroll to position [5688, 0]
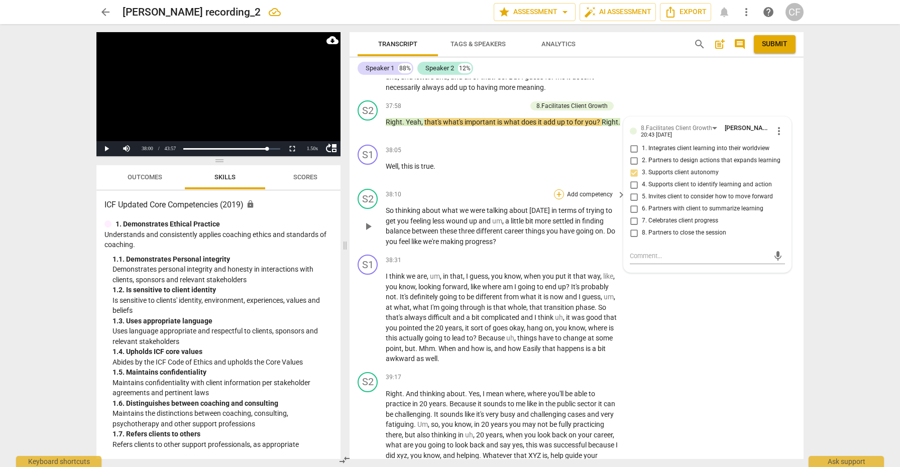
click at [558, 189] on div "+" at bounding box center [559, 194] width 10 height 10
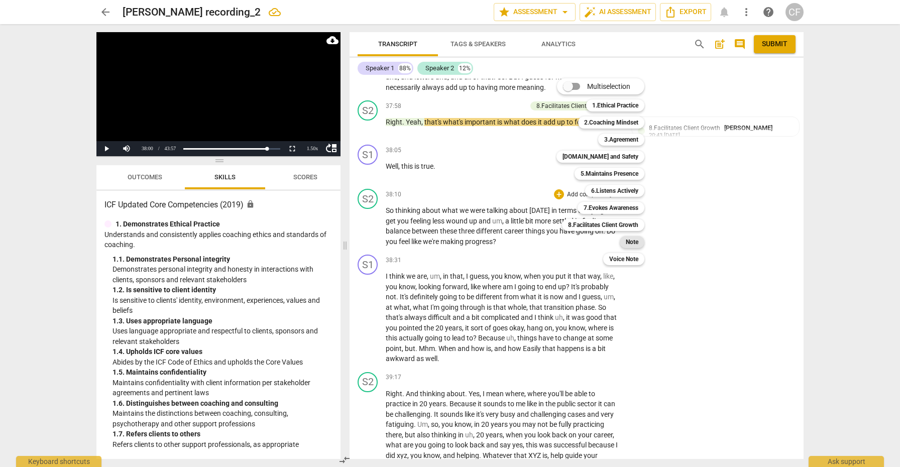
click at [629, 243] on b "Note" at bounding box center [632, 242] width 13 height 12
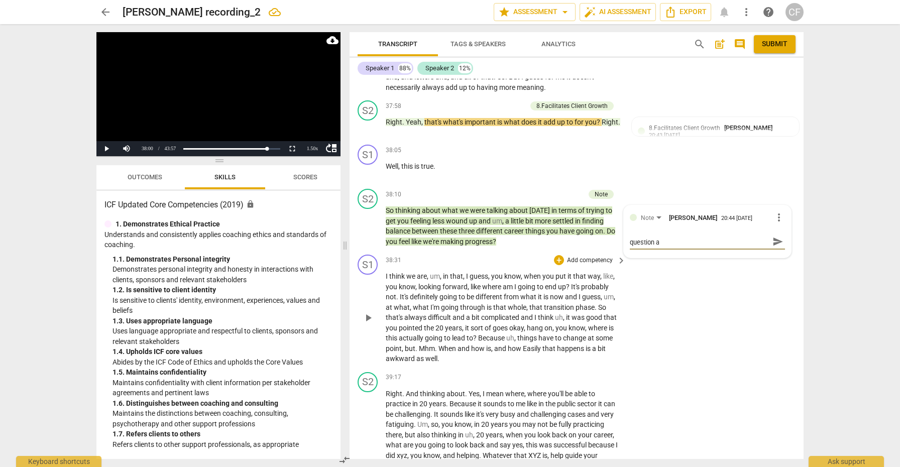
scroll to position [0, 0]
click at [679, 237] on textarea "love check in. I might have just shifted the question a bit to "what have you l…" at bounding box center [699, 246] width 139 height 19
click at [752, 237] on textarea "love check in. I might have just shifted the question a bit to "...what have yo…" at bounding box center [699, 246] width 139 height 19
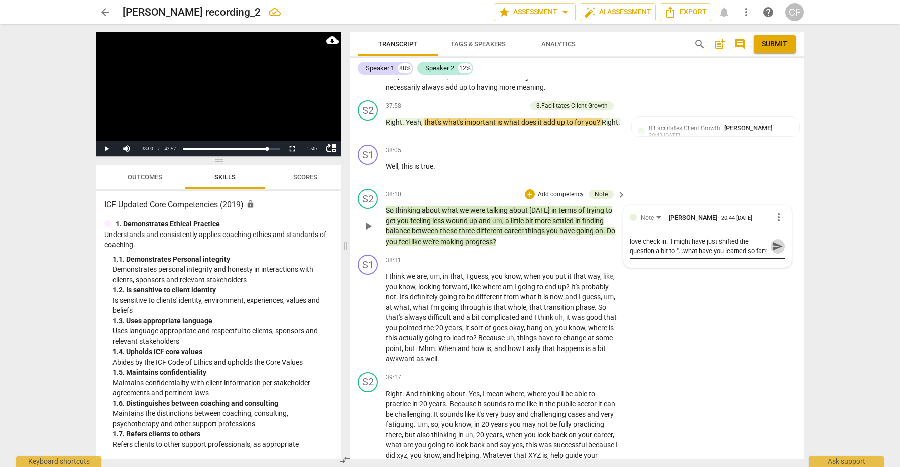
click at [773, 241] on span "send" at bounding box center [778, 246] width 11 height 11
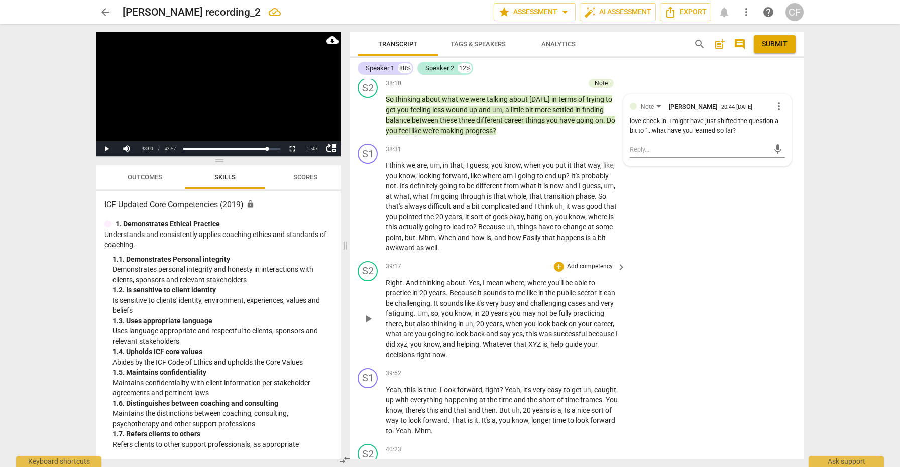
scroll to position [5799, 0]
click at [557, 261] on div "+" at bounding box center [559, 266] width 10 height 10
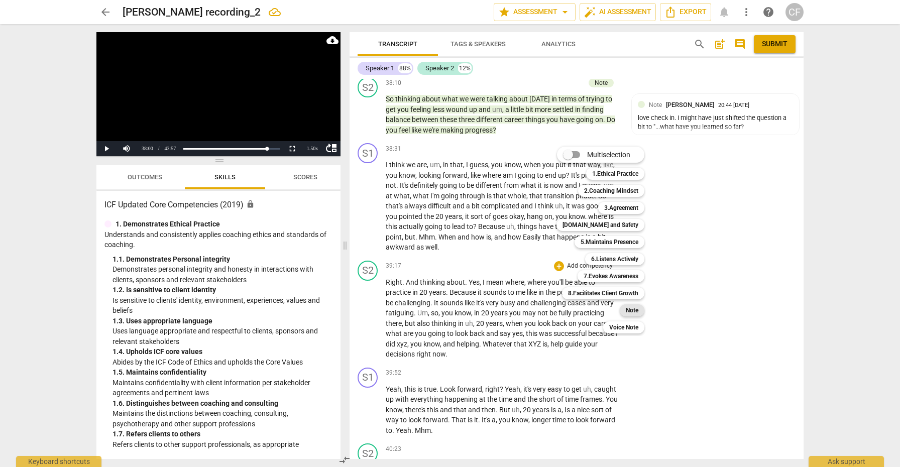
click at [634, 309] on b "Note" at bounding box center [632, 310] width 13 height 12
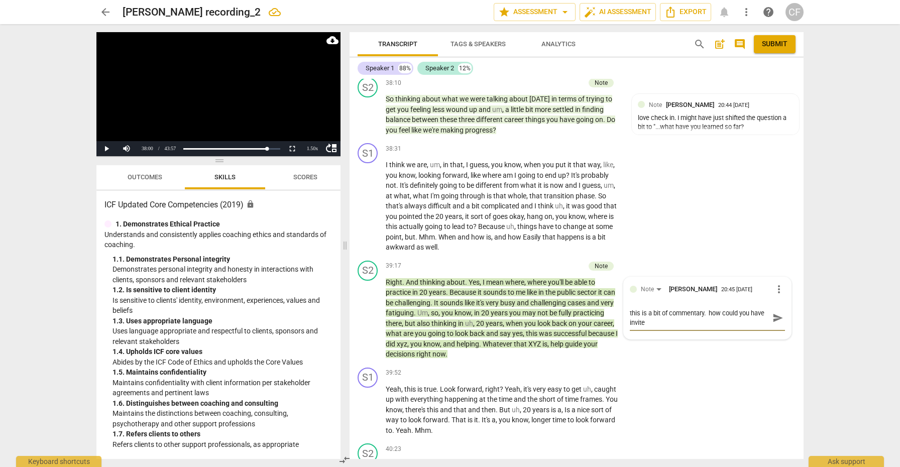
scroll to position [0, 0]
click at [774, 312] on span "send" at bounding box center [778, 317] width 11 height 11
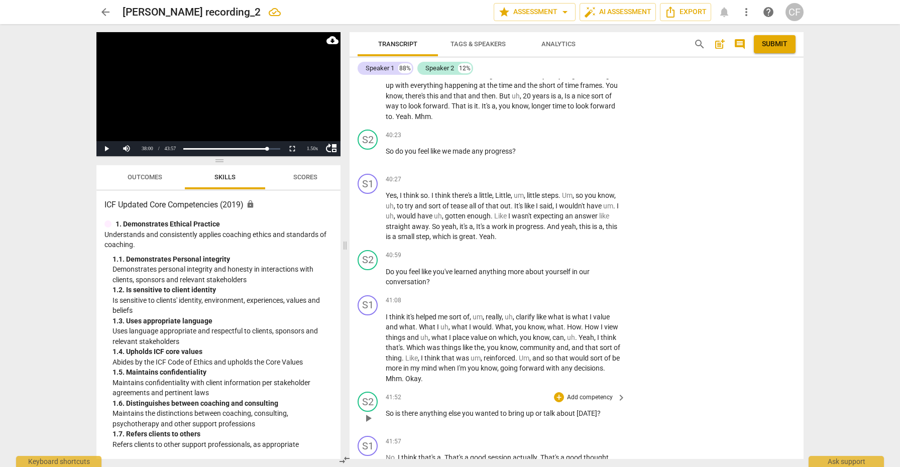
scroll to position [6114, 0]
click at [557, 250] on div "+" at bounding box center [559, 255] width 10 height 10
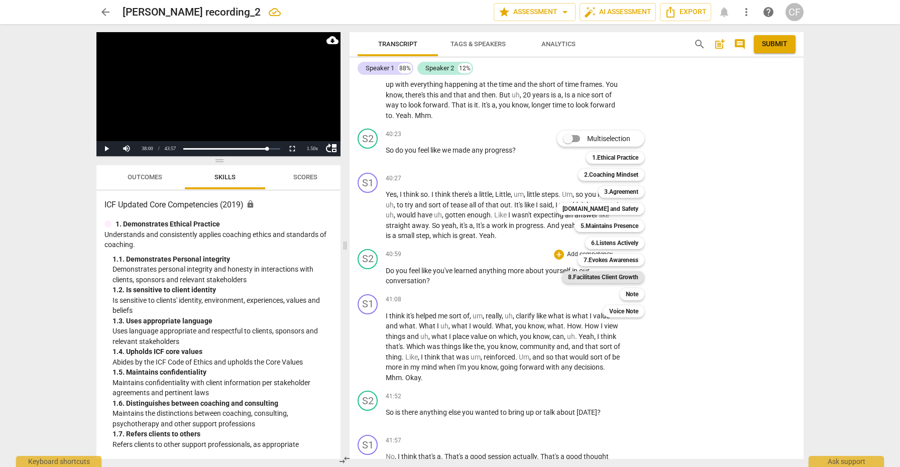
click at [635, 277] on b "8.Facilitates Client Growth" at bounding box center [603, 277] width 70 height 12
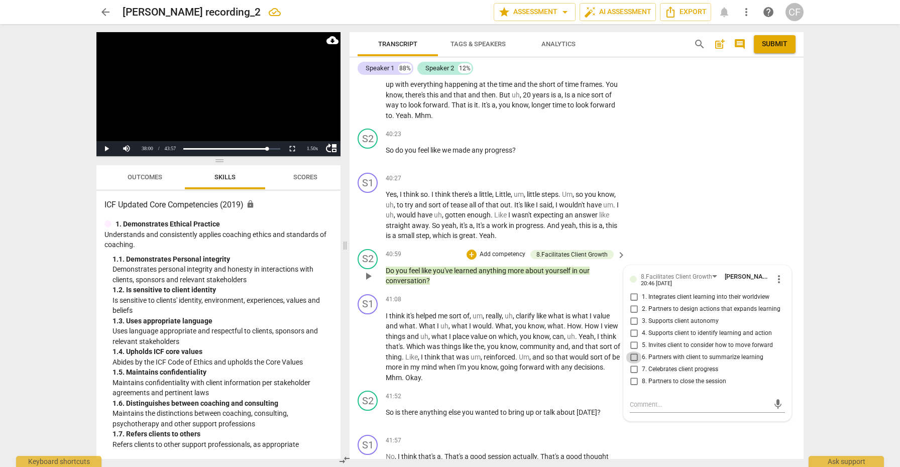
click at [633, 352] on input "6. Partners with client to summarize learning" at bounding box center [634, 358] width 16 height 12
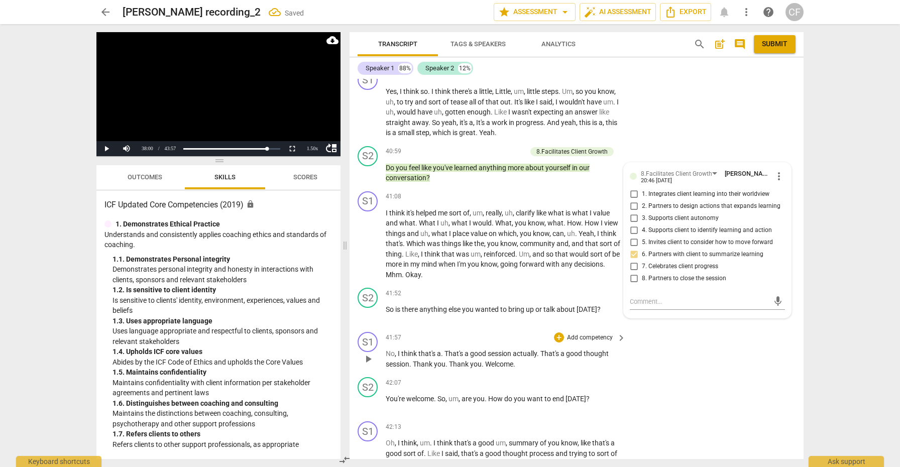
scroll to position [6219, 0]
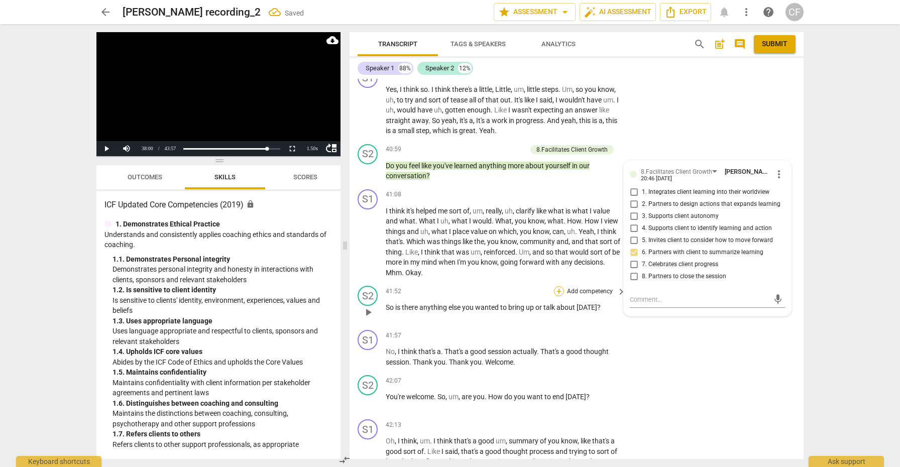
click at [559, 286] on div "+" at bounding box center [559, 291] width 10 height 10
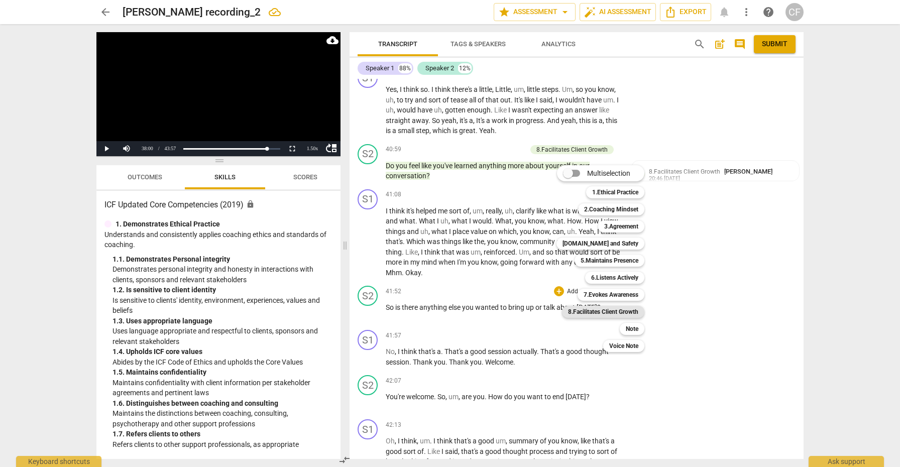
click at [633, 313] on b "8.Facilitates Client Growth" at bounding box center [603, 312] width 70 height 12
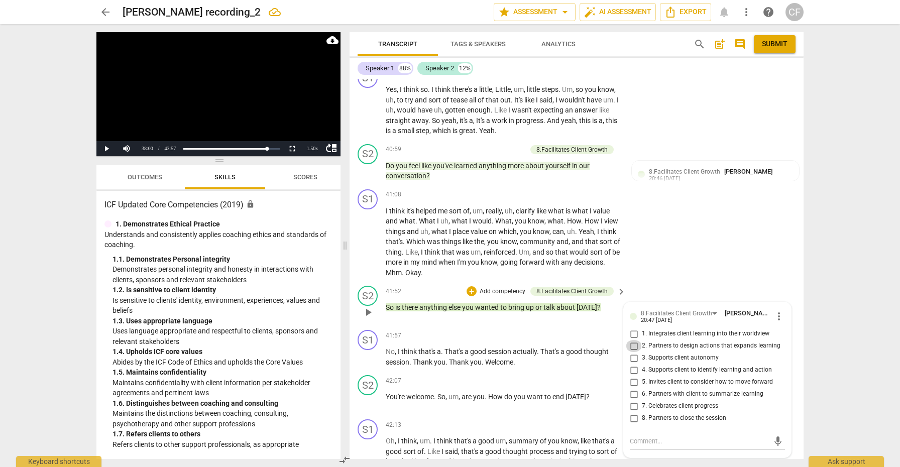
click at [633, 340] on input "2. Partners to design actions that expands learning" at bounding box center [634, 346] width 16 height 12
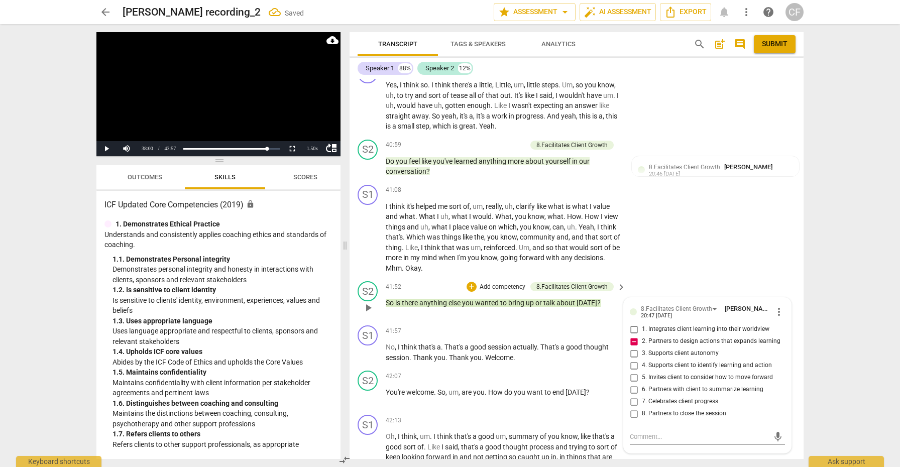
click at [629, 384] on input "6. Partners with client to summarize learning" at bounding box center [634, 390] width 16 height 12
click at [634, 384] on input "6. Partners with client to summarize learning" at bounding box center [634, 390] width 16 height 12
click at [633, 384] on input "6. Partners with client to summarize learning" at bounding box center [634, 390] width 16 height 12
click at [633, 372] on input "5. Invites client to consider how to move forward" at bounding box center [634, 378] width 16 height 12
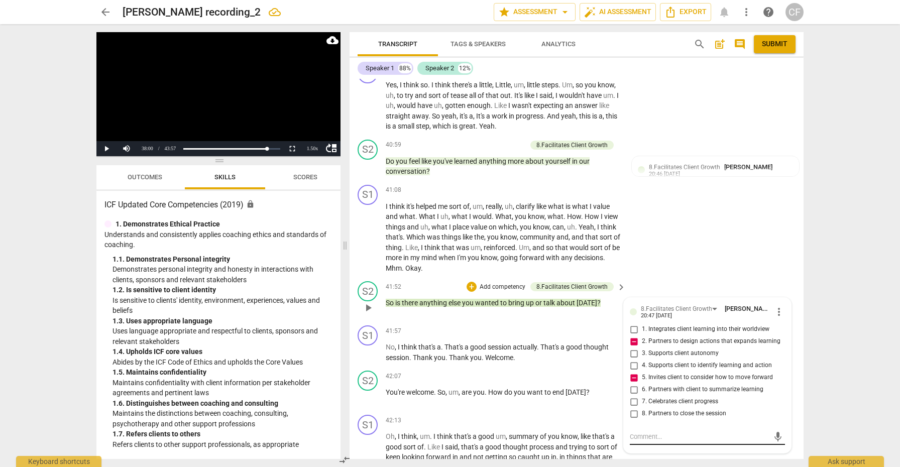
click at [653, 432] on textarea at bounding box center [699, 437] width 139 height 10
click at [773, 441] on span "send" at bounding box center [778, 446] width 11 height 11
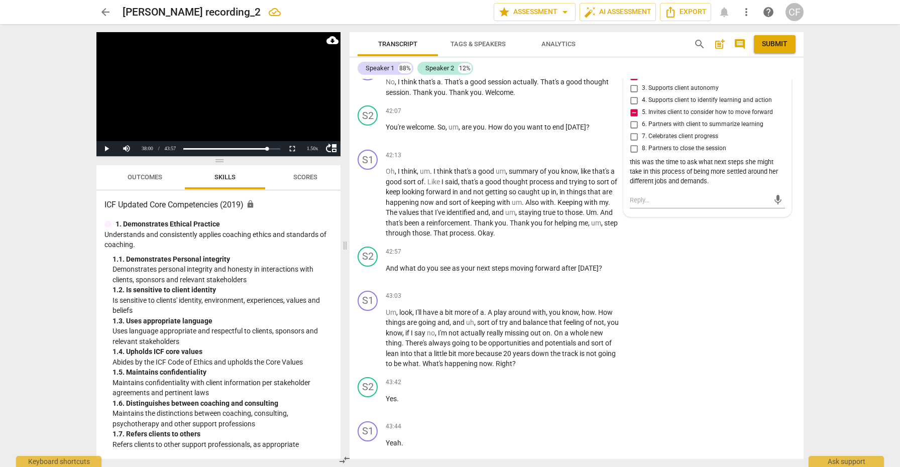
scroll to position [6485, 0]
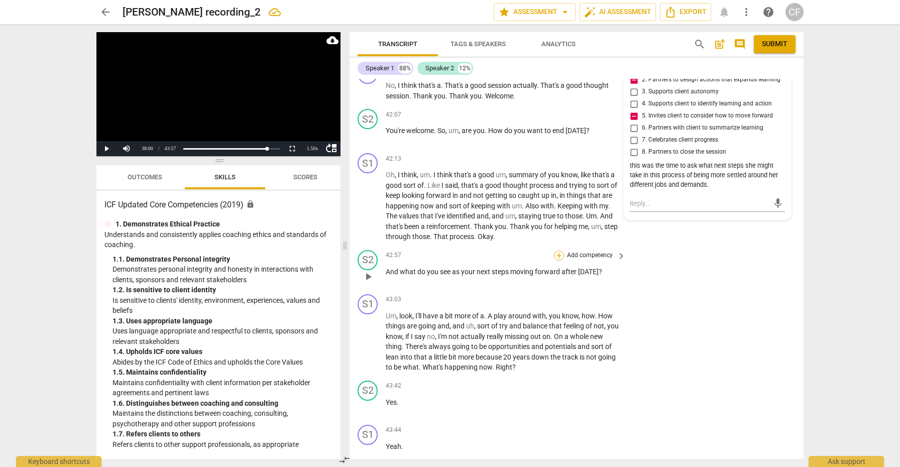
click at [557, 251] on div "+" at bounding box center [559, 256] width 10 height 10
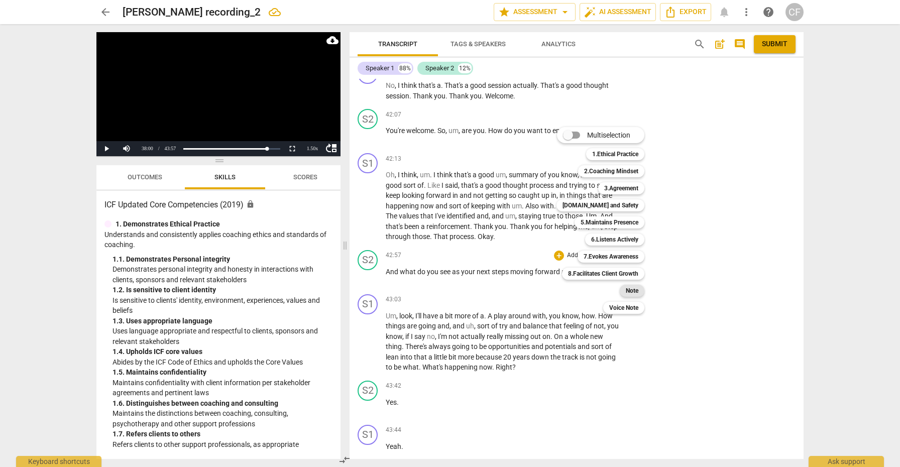
click at [635, 291] on b "Note" at bounding box center [632, 291] width 13 height 12
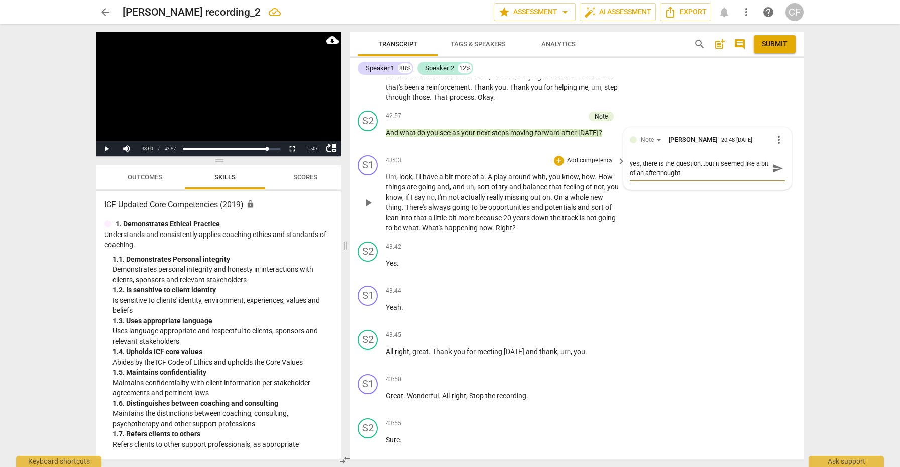
scroll to position [0, 0]
click at [779, 163] on span "send" at bounding box center [778, 168] width 11 height 11
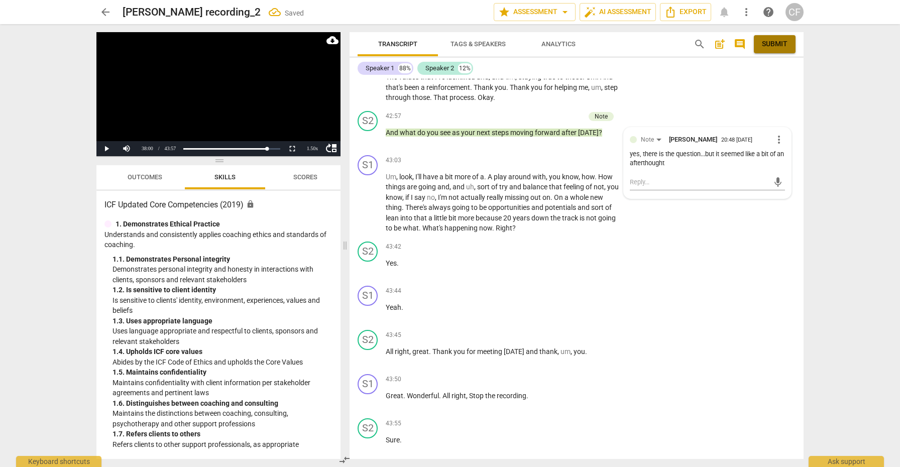
click at [775, 46] on span "Submit" at bounding box center [775, 44] width 26 height 10
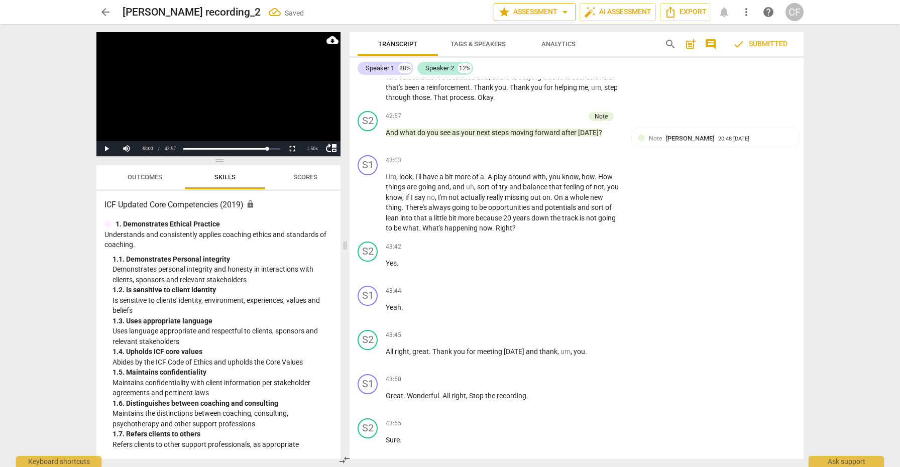
click at [560, 12] on span "arrow_drop_down" at bounding box center [565, 12] width 12 height 12
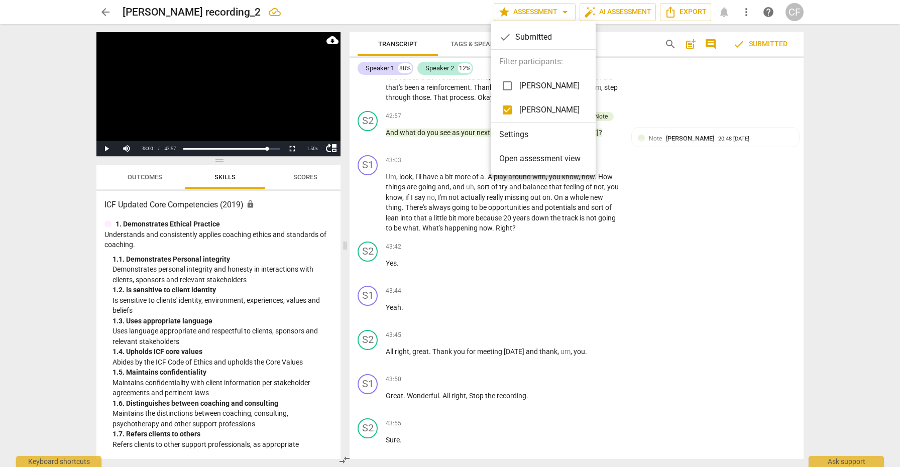
click at [505, 86] on input "checkbox" at bounding box center [507, 86] width 24 height 24
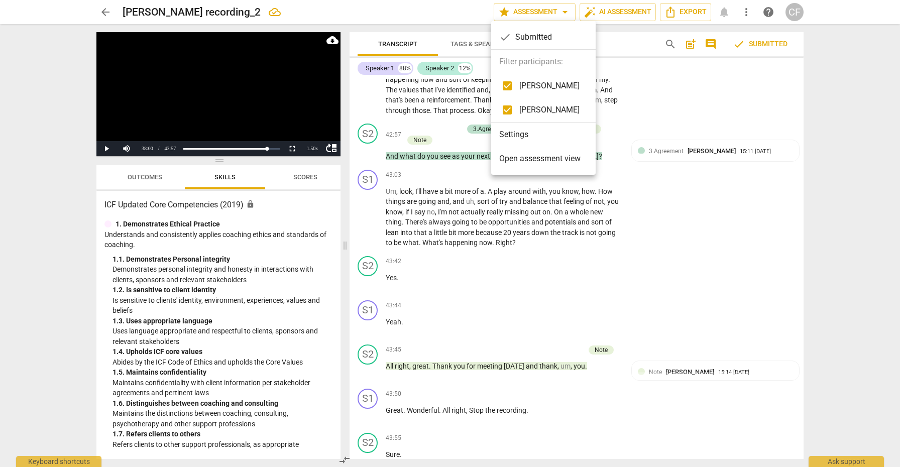
click at [157, 175] on div at bounding box center [450, 233] width 900 height 467
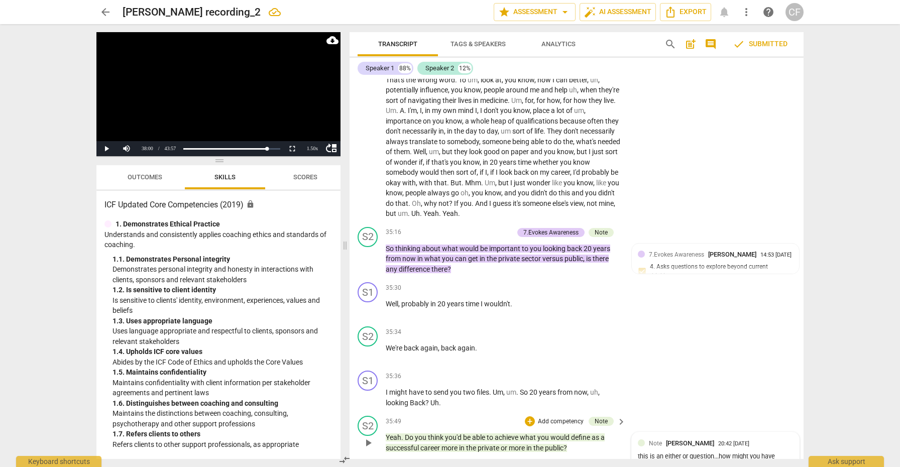
scroll to position [4910, 0]
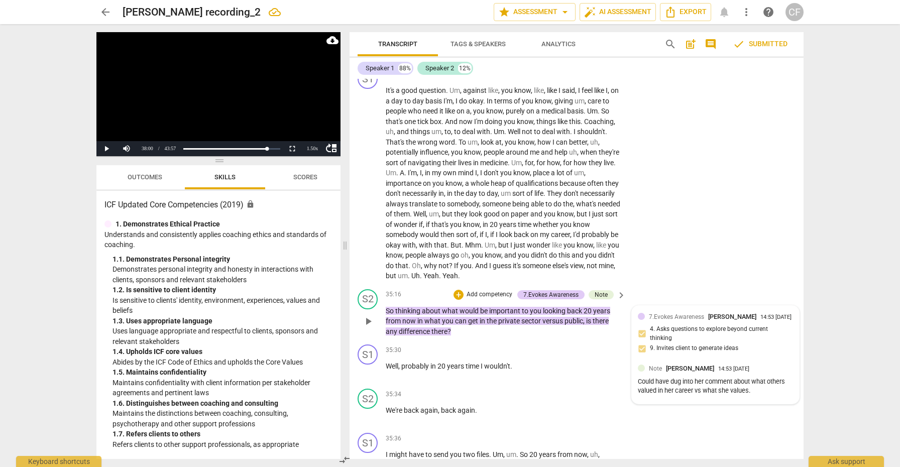
click at [711, 380] on div "Could have dug into her comment about what others valued in her career vs what …" at bounding box center [715, 386] width 155 height 19
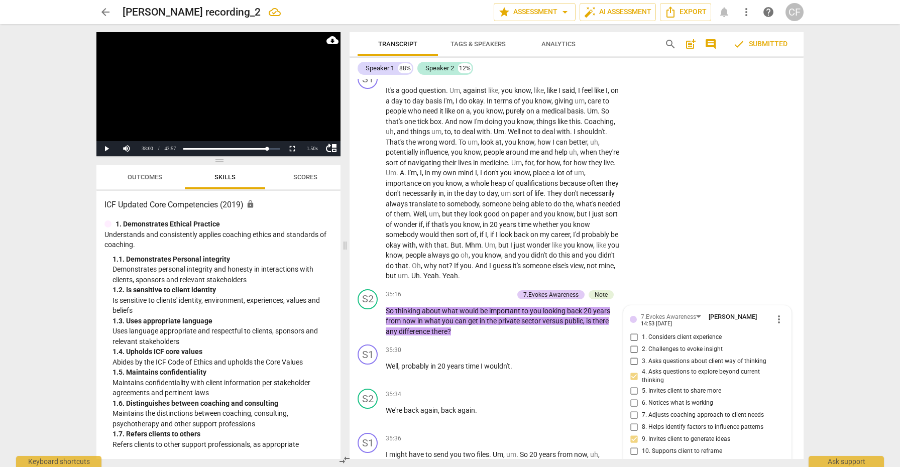
scroll to position [5108, 0]
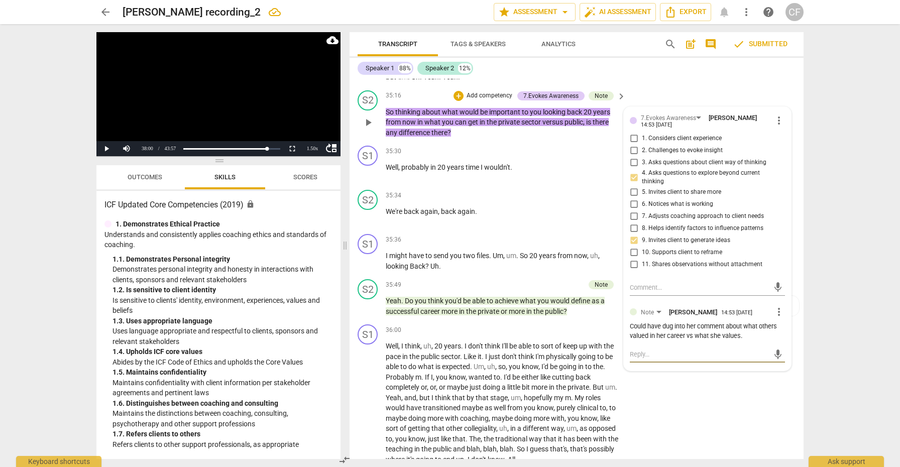
click at [669, 350] on textarea at bounding box center [699, 355] width 139 height 10
click at [773, 349] on span "send" at bounding box center [778, 354] width 11 height 11
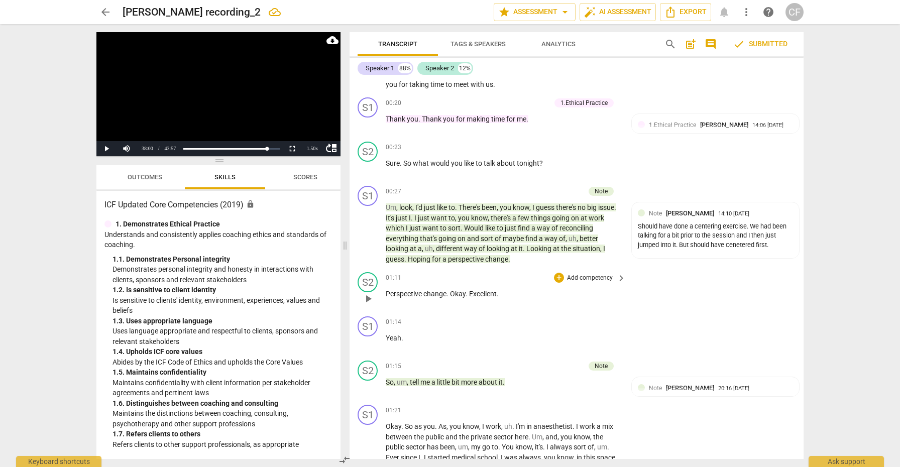
scroll to position [94, 0]
